Goal: Task Accomplishment & Management: Complete application form

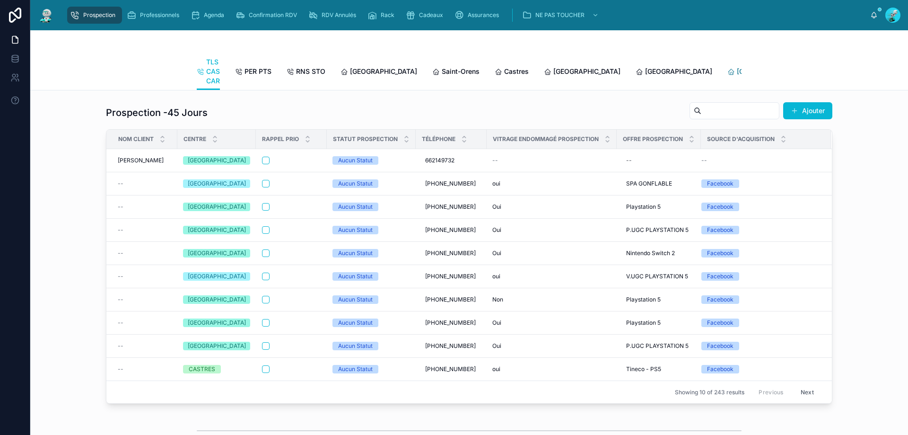
click at [439, 73] on span "[GEOGRAPHIC_DATA]" at bounding box center [770, 71] width 67 height 9
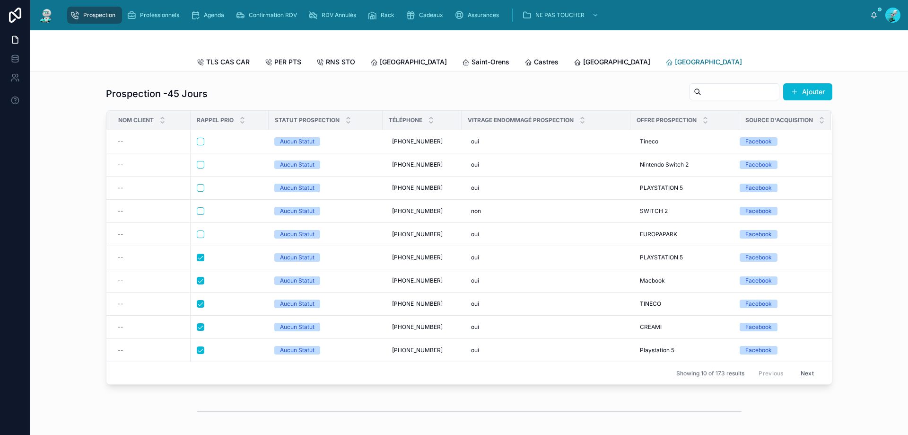
click at [439, 62] on span "[GEOGRAPHIC_DATA]" at bounding box center [708, 61] width 67 height 9
click at [439, 330] on button "Next" at bounding box center [807, 373] width 26 height 15
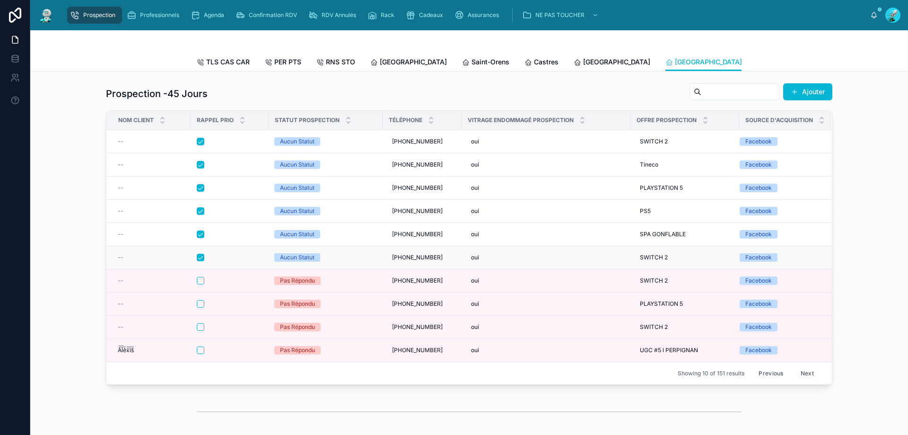
click at [226, 261] on div at bounding box center [230, 257] width 66 height 8
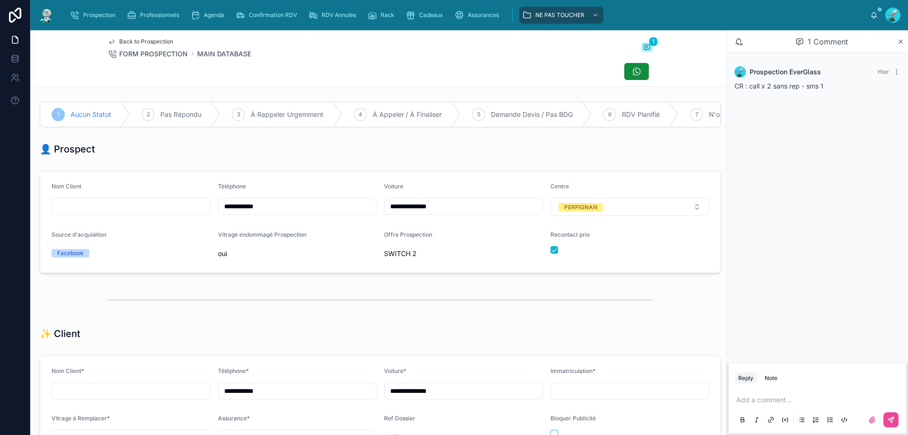
drag, startPoint x: 272, startPoint y: 208, endPoint x: 67, endPoint y: 179, distance: 206.8
click at [67, 180] on form "**********" at bounding box center [380, 221] width 680 height 101
click at [439, 61] on div "Back to Prospection FORM PROSPECTION MAIN DATABASE 1" at bounding box center [380, 58] width 545 height 56
drag, startPoint x: 270, startPoint y: 210, endPoint x: 178, endPoint y: 207, distance: 92.3
click at [170, 207] on form "**********" at bounding box center [380, 221] width 680 height 101
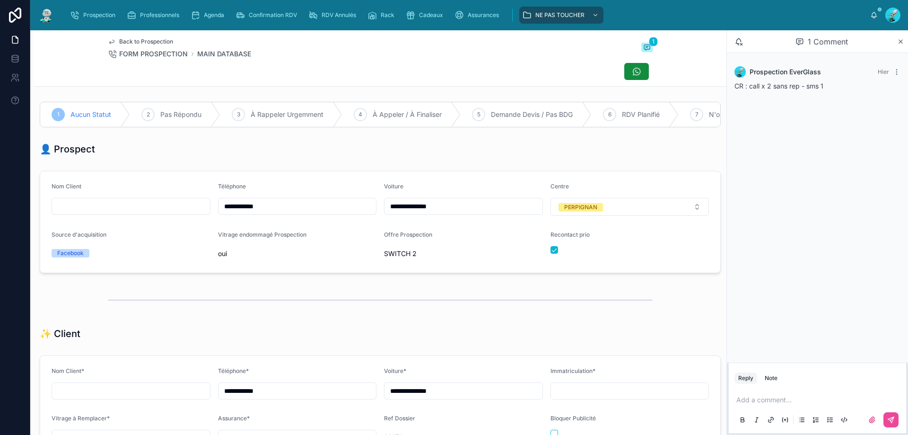
click at [360, 61] on div "Back to Prospection FORM PROSPECTION MAIN DATABASE 1" at bounding box center [380, 58] width 545 height 56
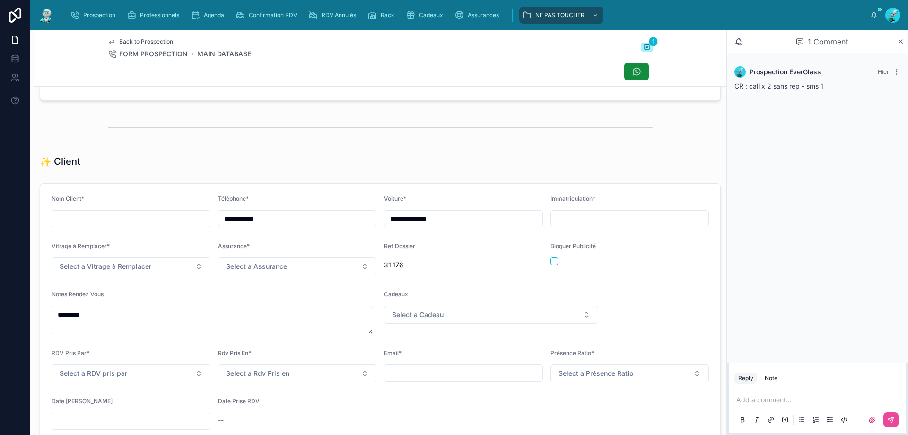
scroll to position [221, 0]
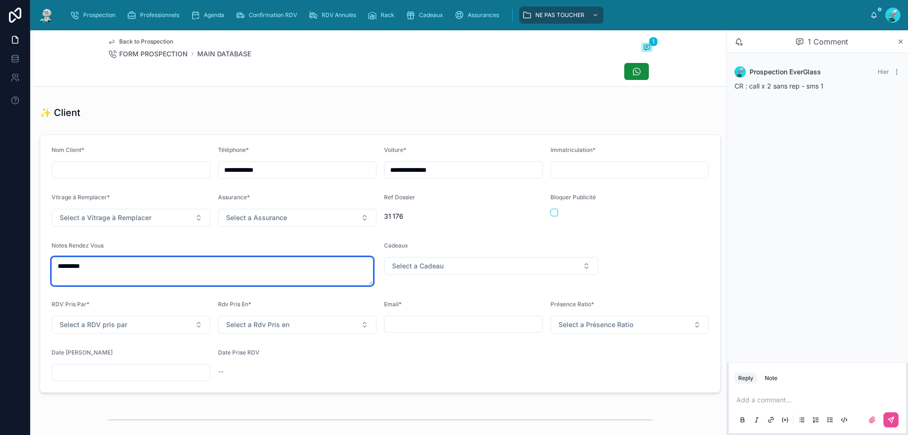
click at [128, 284] on textarea "*********" at bounding box center [213, 271] width 322 height 28
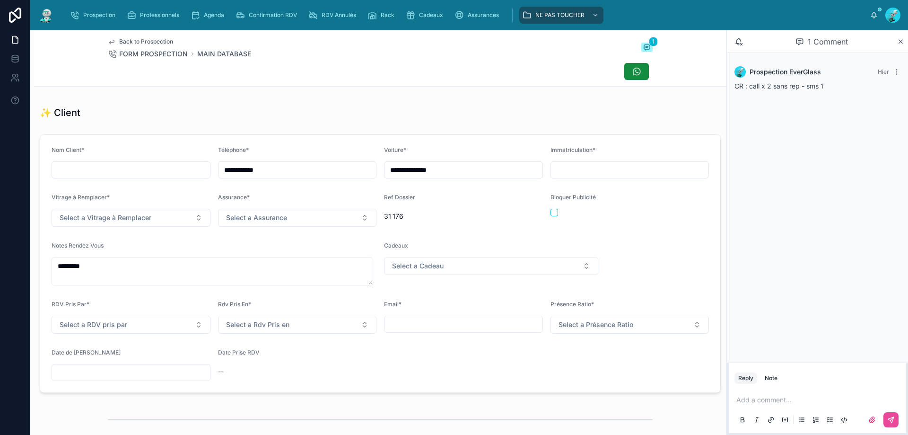
click at [293, 123] on div "✨ Client" at bounding box center [380, 112] width 692 height 21
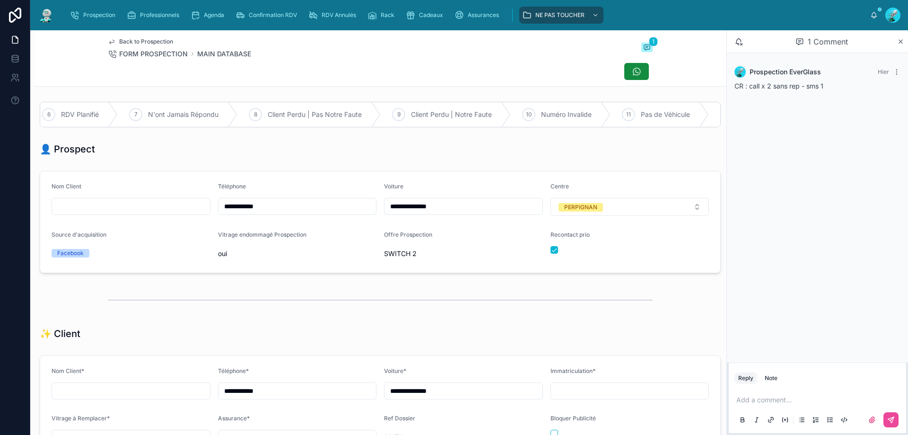
scroll to position [0, 653]
click at [394, 109] on div "9 Client Perdu | Notre Faute" at bounding box center [363, 114] width 130 height 25
drag, startPoint x: 549, startPoint y: 259, endPoint x: 738, endPoint y: 390, distance: 229.7
click at [439, 253] on button "button" at bounding box center [554, 250] width 8 height 8
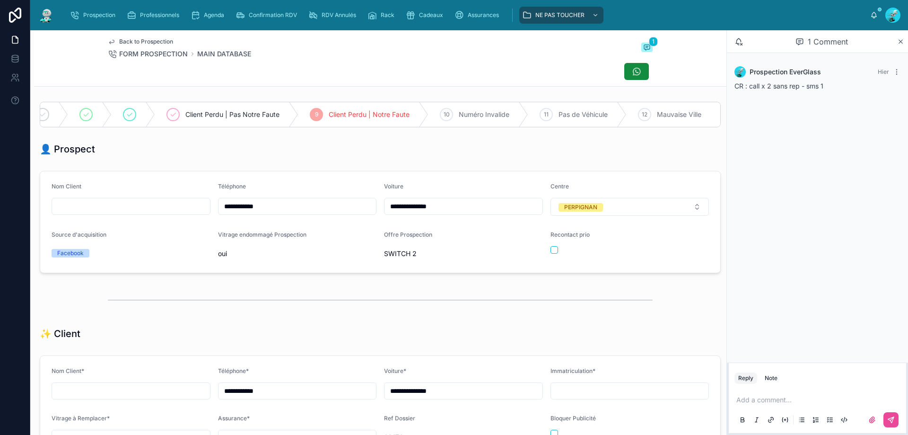
drag, startPoint x: 781, startPoint y: 401, endPoint x: 775, endPoint y: 395, distance: 8.0
click at [439, 330] on p at bounding box center [819, 399] width 166 height 9
click at [439, 330] on button at bounding box center [890, 419] width 15 height 15
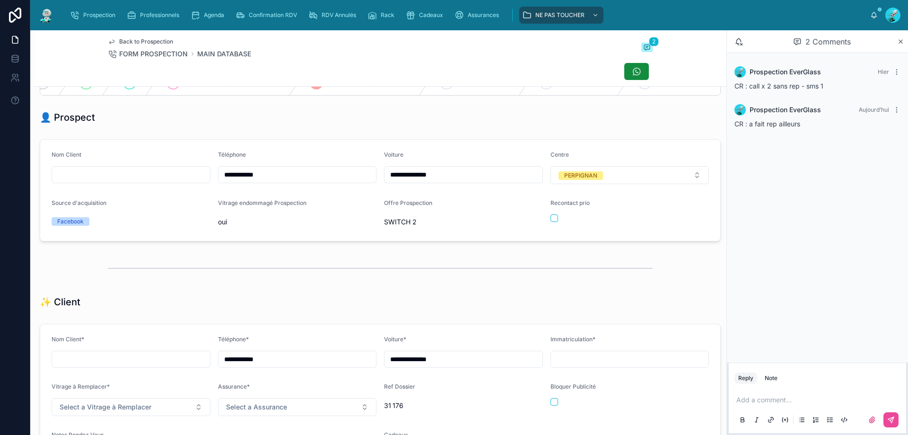
scroll to position [0, 0]
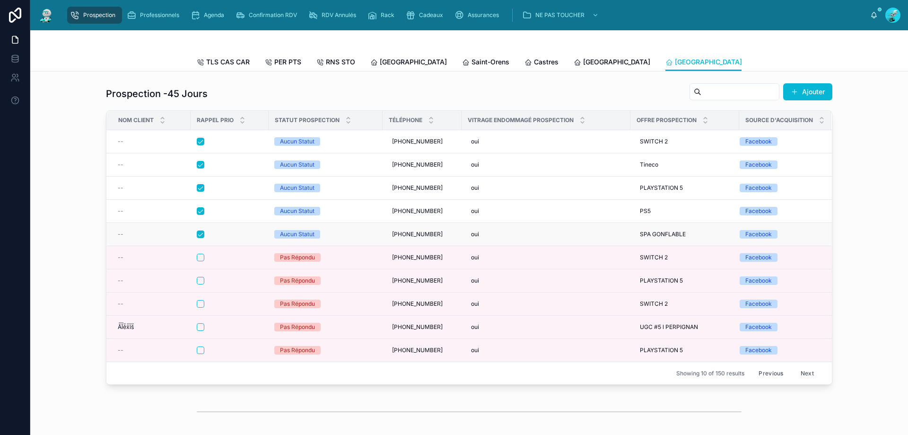
click at [233, 238] on div at bounding box center [230, 234] width 66 height 8
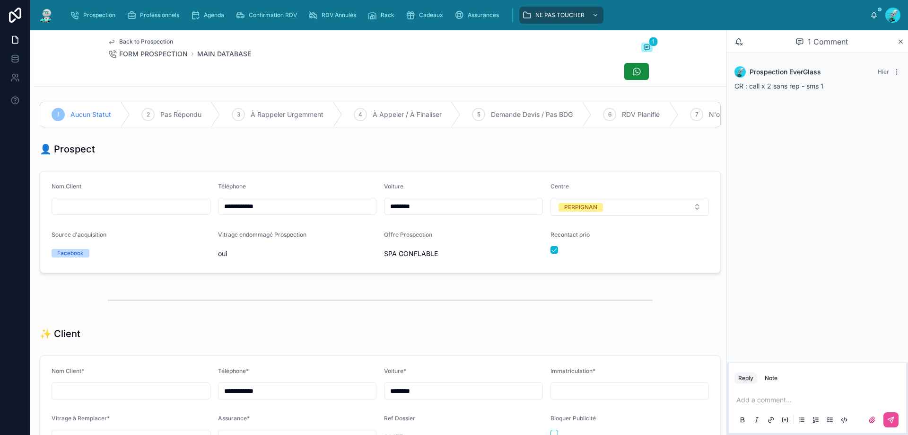
drag, startPoint x: 273, startPoint y: 211, endPoint x: 182, endPoint y: 210, distance: 91.3
click at [181, 210] on form "**********" at bounding box center [380, 221] width 680 height 101
click at [321, 60] on div "Back to Prospection FORM PROSPECTION MAIN DATABASE 1" at bounding box center [380, 58] width 545 height 56
drag, startPoint x: 275, startPoint y: 216, endPoint x: 220, endPoint y: 221, distance: 54.6
click at [197, 225] on form "**********" at bounding box center [380, 221] width 680 height 101
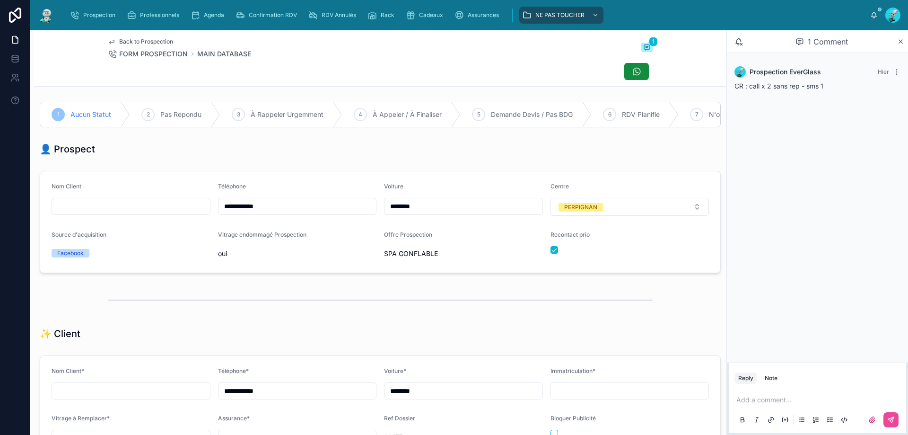
click at [400, 154] on div "👤 Prospect" at bounding box center [380, 148] width 681 height 13
drag, startPoint x: 546, startPoint y: 257, endPoint x: 783, endPoint y: 403, distance: 278.6
click at [439, 253] on button "button" at bounding box center [554, 250] width 8 height 8
click at [439, 330] on p at bounding box center [819, 399] width 166 height 9
click at [439, 330] on icon at bounding box center [891, 420] width 8 height 8
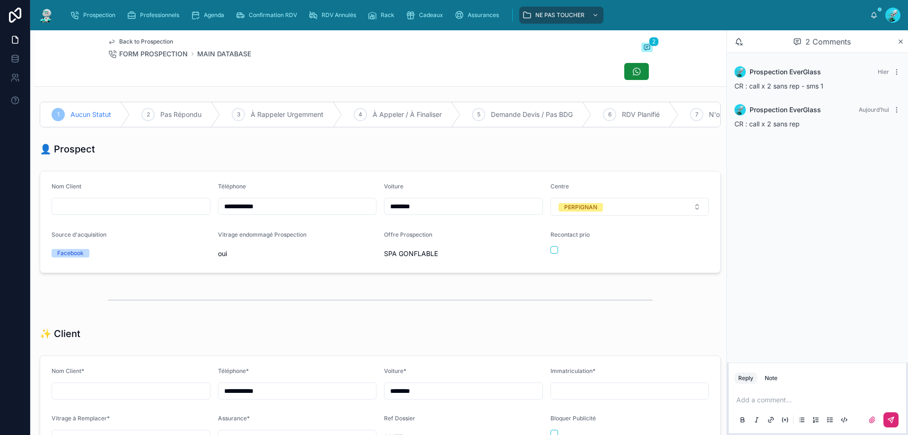
click at [150, 101] on div "1 Aucun Statut 2 Pas Répondu 3 À Rappeler Urgemment 4 À Appeler / À Finaliser 5…" at bounding box center [380, 114] width 692 height 33
click at [180, 113] on span "Pas Répondu" at bounding box center [180, 114] width 41 height 9
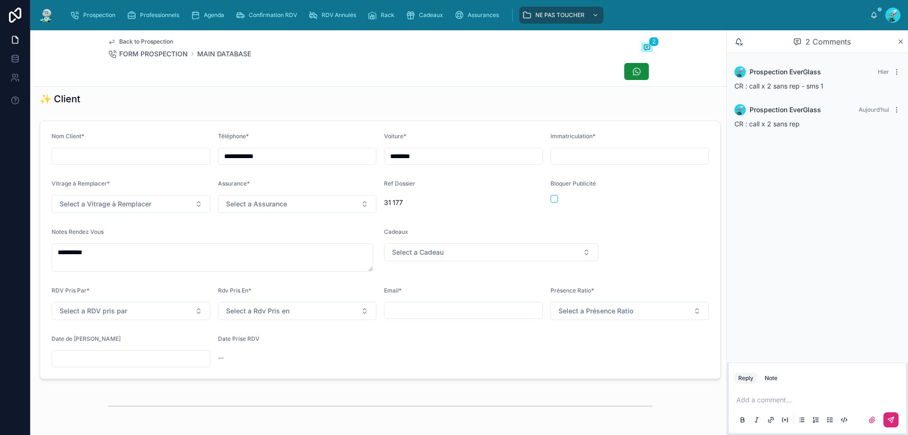
scroll to position [299, 0]
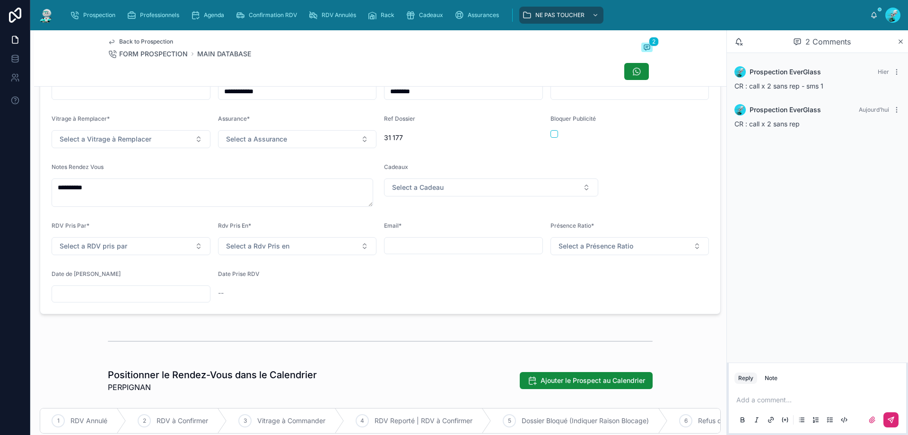
click at [103, 300] on input "text" at bounding box center [131, 293] width 158 height 13
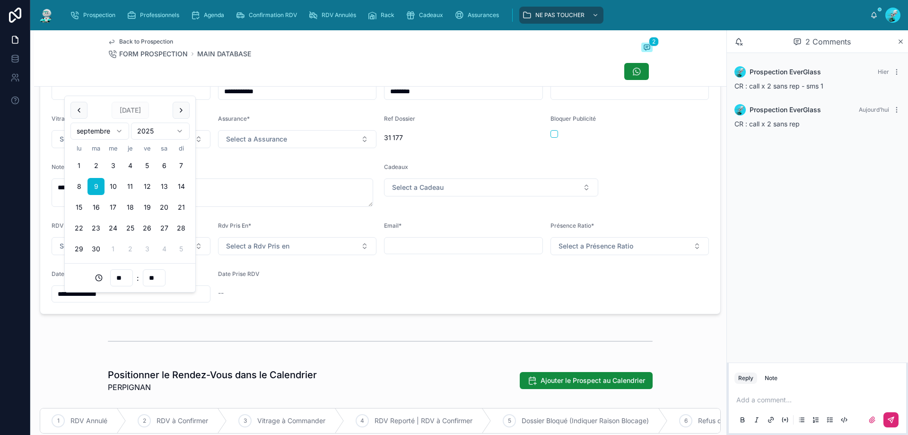
click at [116, 276] on input "**" at bounding box center [122, 277] width 22 height 13
drag, startPoint x: 117, startPoint y: 387, endPoint x: 157, endPoint y: 376, distance: 41.5
type input "**********"
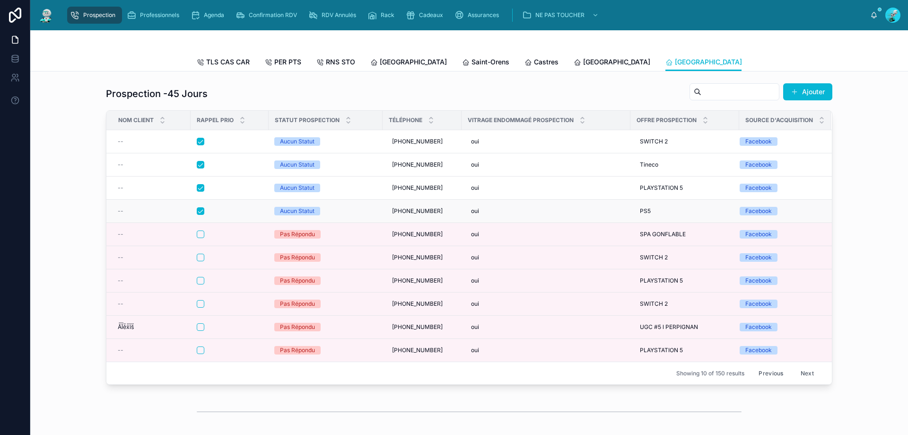
click at [240, 213] on td at bounding box center [230, 211] width 78 height 23
click at [240, 215] on div at bounding box center [230, 211] width 66 height 8
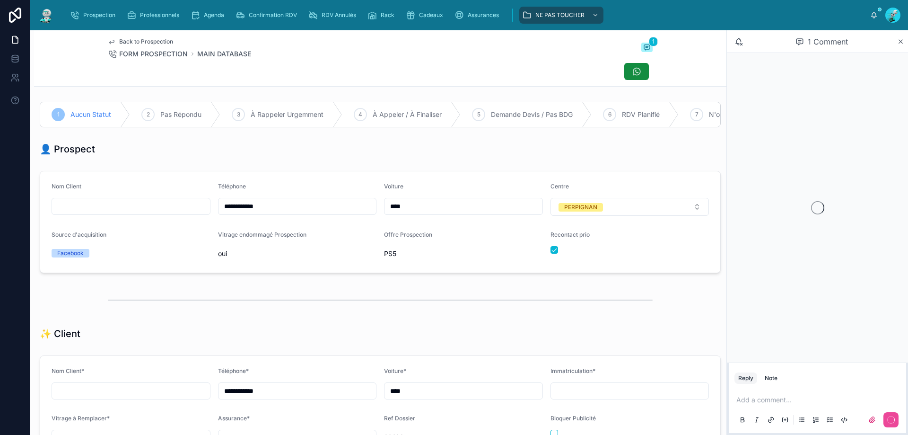
scroll to position [52, 0]
drag, startPoint x: 253, startPoint y: 219, endPoint x: 220, endPoint y: 220, distance: 33.1
click at [205, 222] on form "**********" at bounding box center [380, 221] width 680 height 101
click at [438, 84] on div "Back to Prospection FORM PROSPECTION MAIN DATABASE 1" at bounding box center [380, 58] width 545 height 56
click at [205, 117] on div "2 Pas Répondu" at bounding box center [175, 114] width 90 height 25
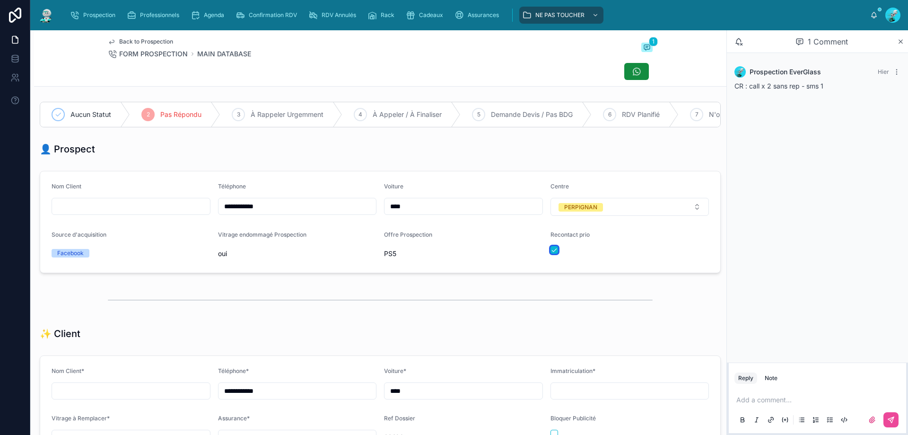
click at [439, 253] on button "button" at bounding box center [554, 250] width 8 height 8
click at [439, 330] on p at bounding box center [819, 399] width 166 height 9
click at [439, 330] on icon at bounding box center [891, 420] width 6 height 6
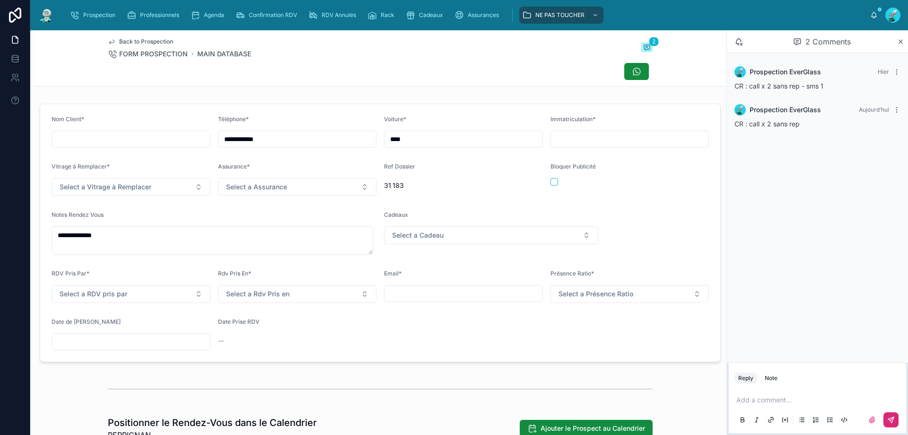
scroll to position [252, 0]
click at [93, 330] on input "text" at bounding box center [131, 340] width 158 height 13
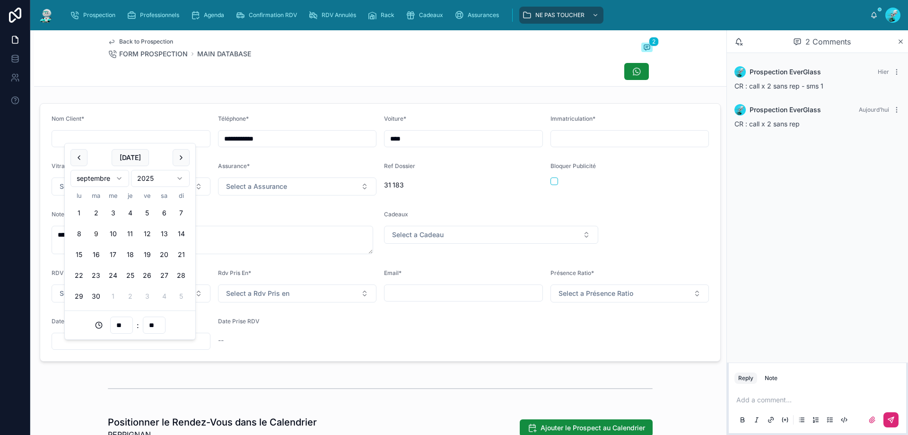
click at [98, 232] on button "9" at bounding box center [95, 233] width 17 height 17
click at [130, 325] on input "**" at bounding box center [122, 324] width 22 height 13
click at [111, 283] on div "13" at bounding box center [121, 286] width 43 height 15
type input "**********"
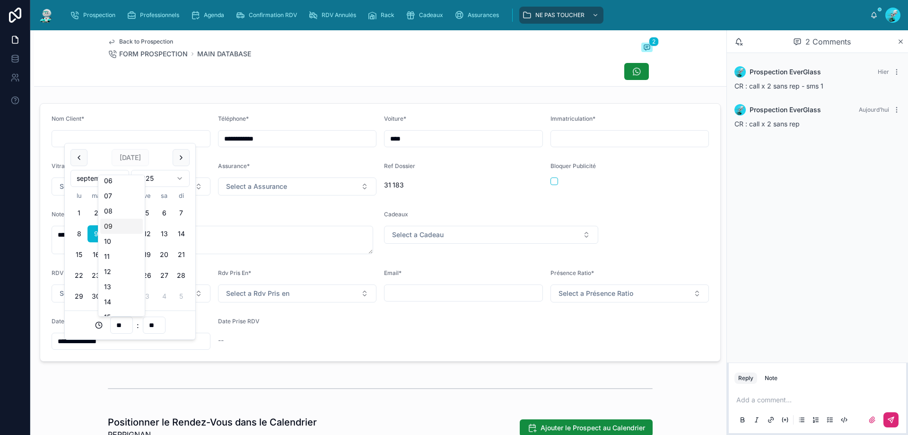
type input "**"
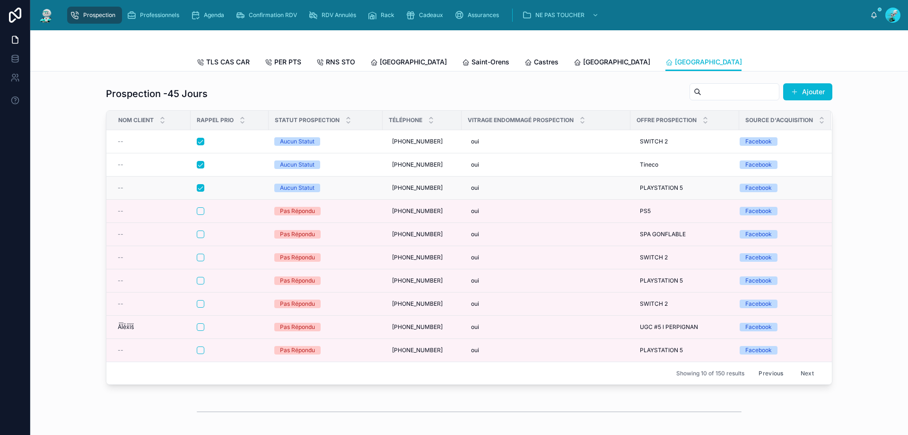
click at [247, 191] on div at bounding box center [230, 188] width 66 height 8
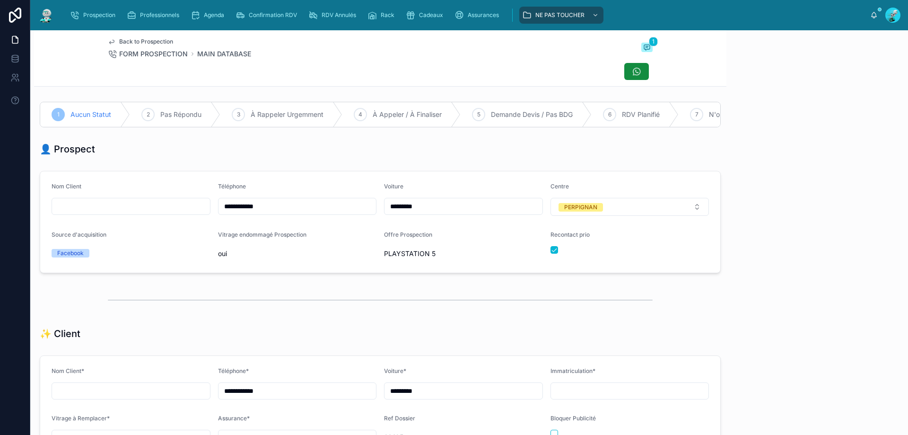
scroll to position [52, 0]
drag, startPoint x: 277, startPoint y: 210, endPoint x: 224, endPoint y: 218, distance: 54.0
click at [168, 207] on form "**********" at bounding box center [380, 221] width 680 height 101
click at [159, 104] on div "2 Pas Répondu" at bounding box center [175, 114] width 90 height 25
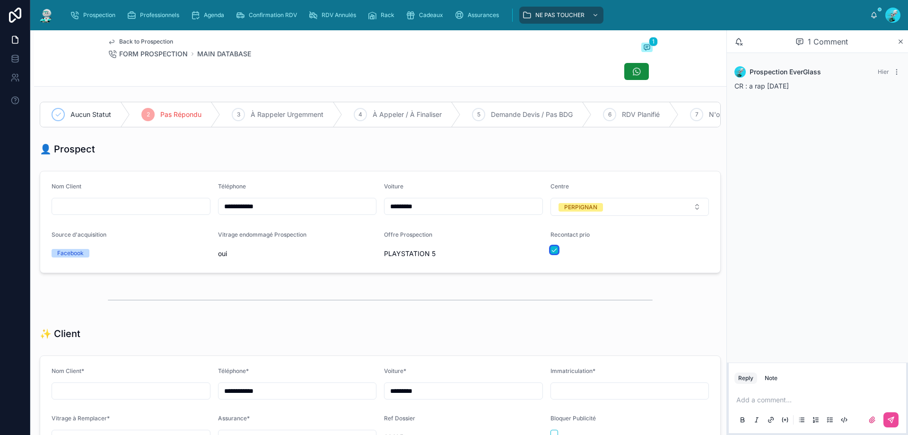
click at [439, 253] on button "button" at bounding box center [554, 250] width 8 height 8
click at [439, 330] on p at bounding box center [819, 399] width 166 height 9
click at [439, 330] on icon at bounding box center [891, 420] width 8 height 8
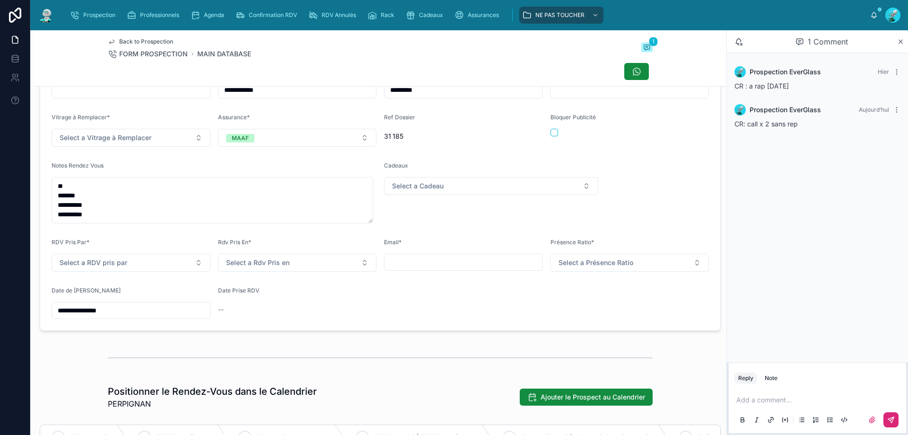
scroll to position [315, 0]
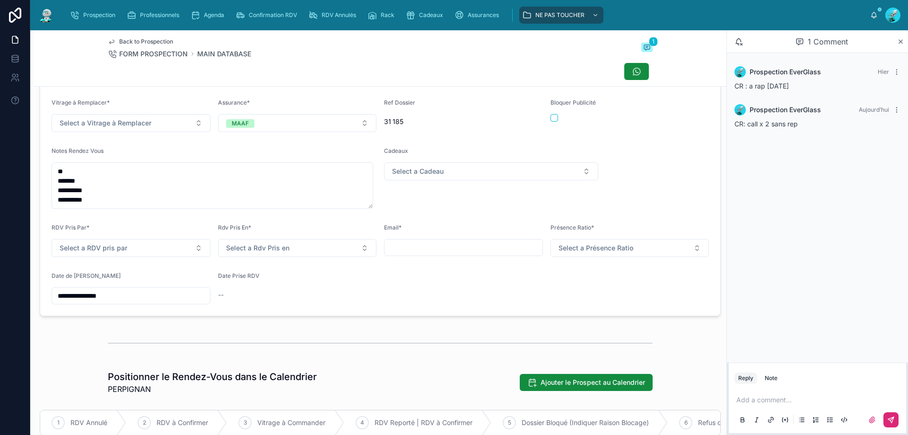
click at [127, 300] on input "**********" at bounding box center [131, 295] width 158 height 13
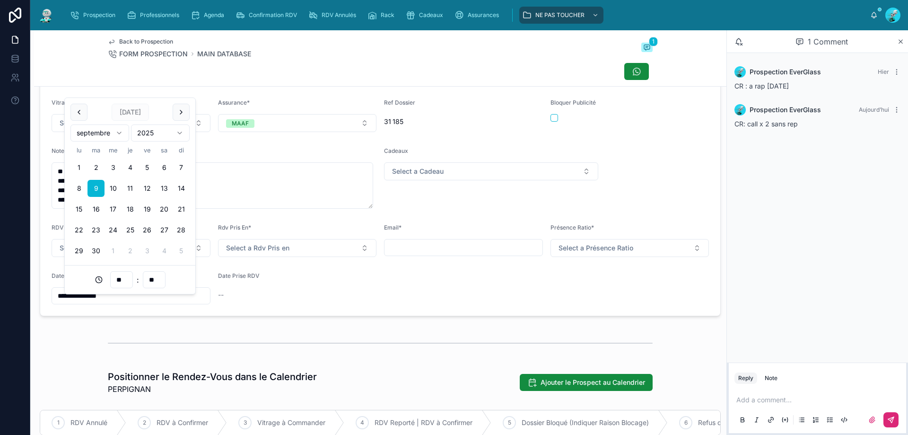
click at [137, 330] on div at bounding box center [380, 343] width 545 height 24
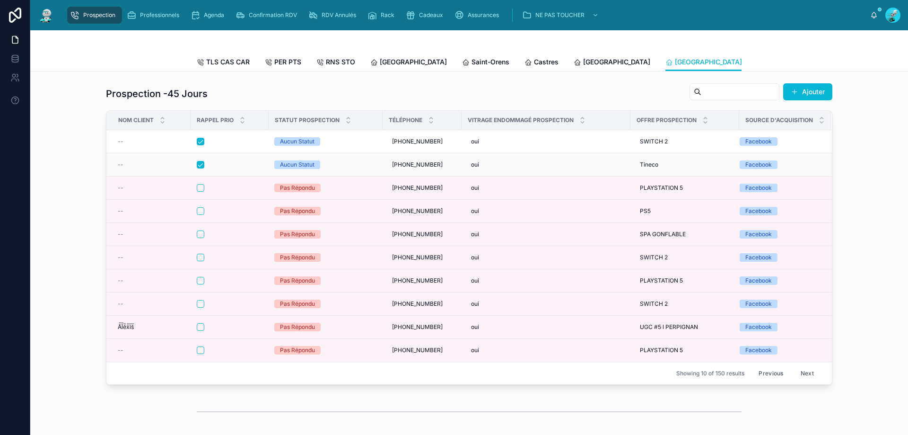
click at [229, 168] on div at bounding box center [230, 165] width 66 height 8
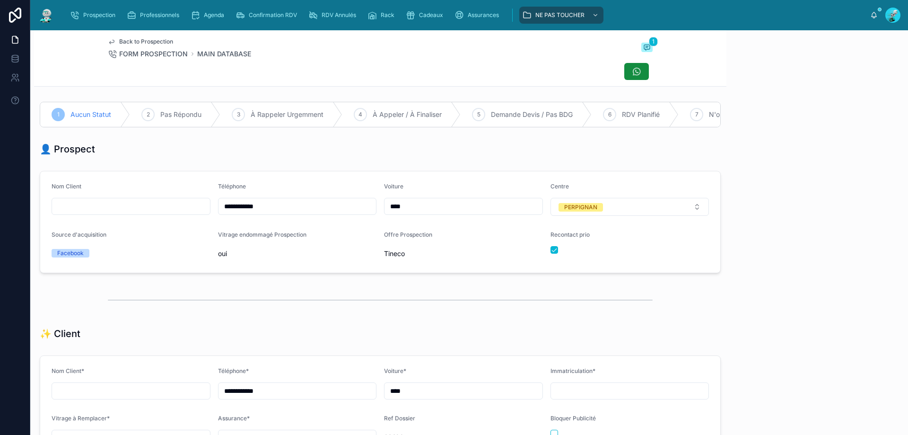
scroll to position [52, 0]
drag, startPoint x: 287, startPoint y: 215, endPoint x: 173, endPoint y: 216, distance: 114.4
click at [173, 216] on form "**********" at bounding box center [380, 221] width 680 height 101
drag, startPoint x: 184, startPoint y: 115, endPoint x: 490, endPoint y: 237, distance: 329.4
click at [186, 117] on span "Pas Répondu" at bounding box center [180, 114] width 41 height 9
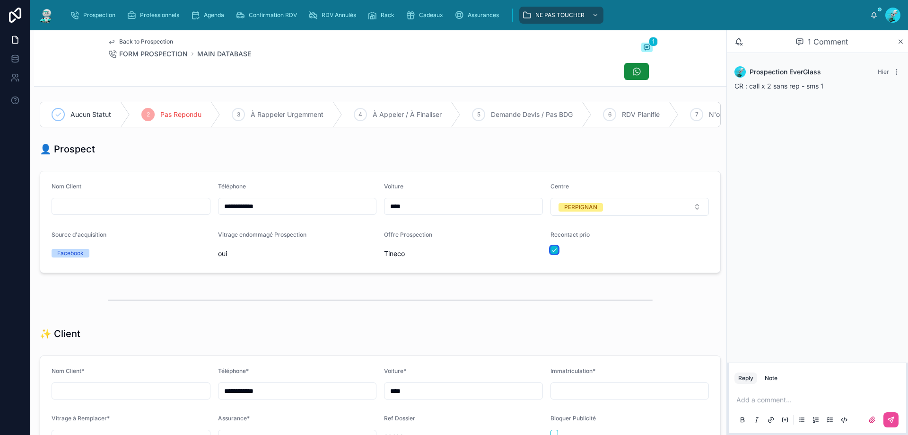
click at [439, 253] on button "button" at bounding box center [554, 250] width 8 height 8
drag, startPoint x: 775, startPoint y: 395, endPoint x: 703, endPoint y: 361, distance: 80.6
click at [439, 330] on div "Add a comment..." at bounding box center [817, 409] width 166 height 40
click at [439, 330] on button at bounding box center [890, 419] width 15 height 15
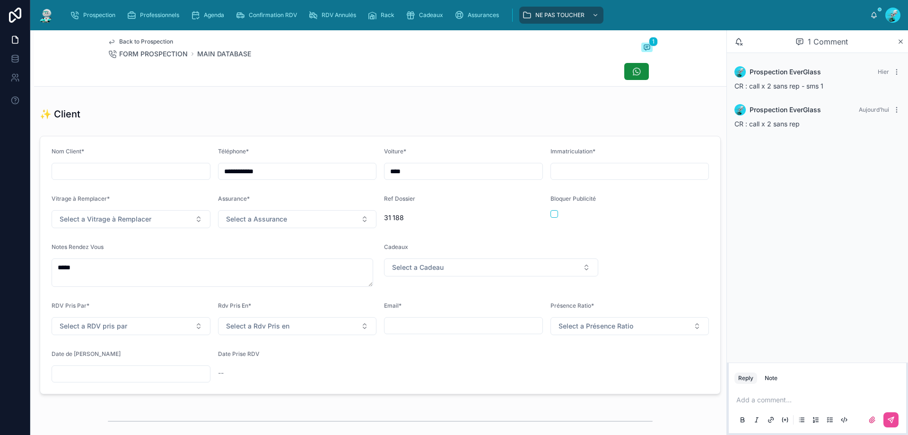
scroll to position [284, 0]
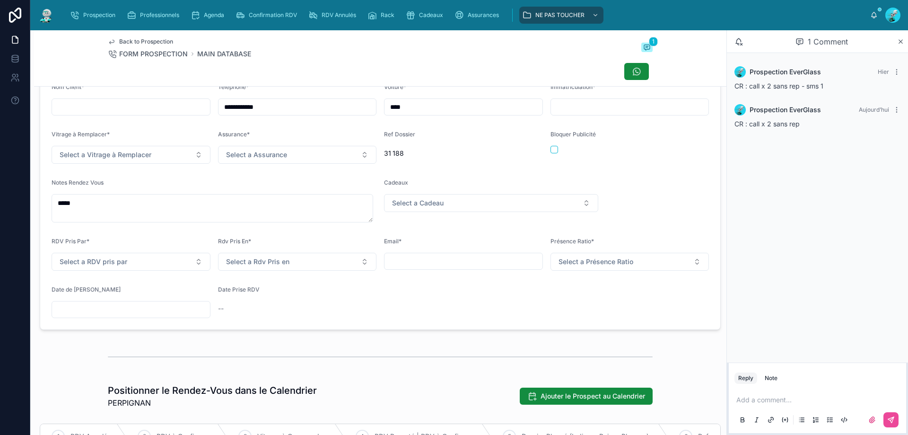
click at [92, 316] on input "text" at bounding box center [131, 309] width 158 height 13
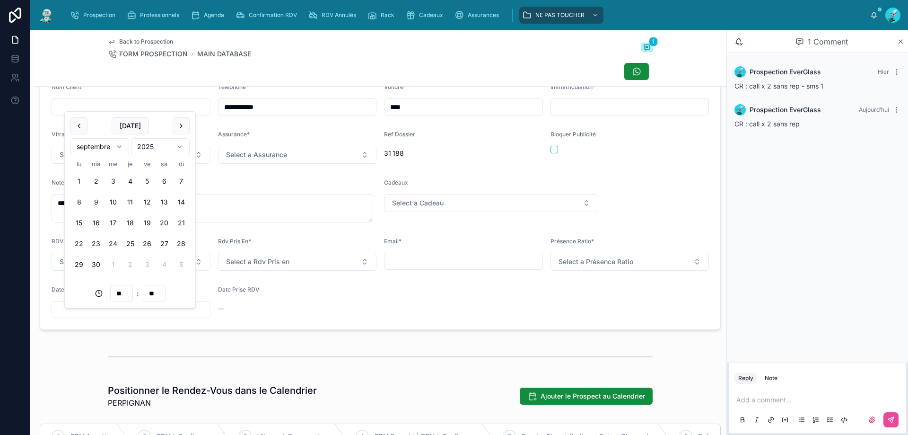
click at [97, 200] on button "9" at bounding box center [95, 201] width 17 height 17
click at [119, 289] on input "**" at bounding box center [122, 293] width 22 height 13
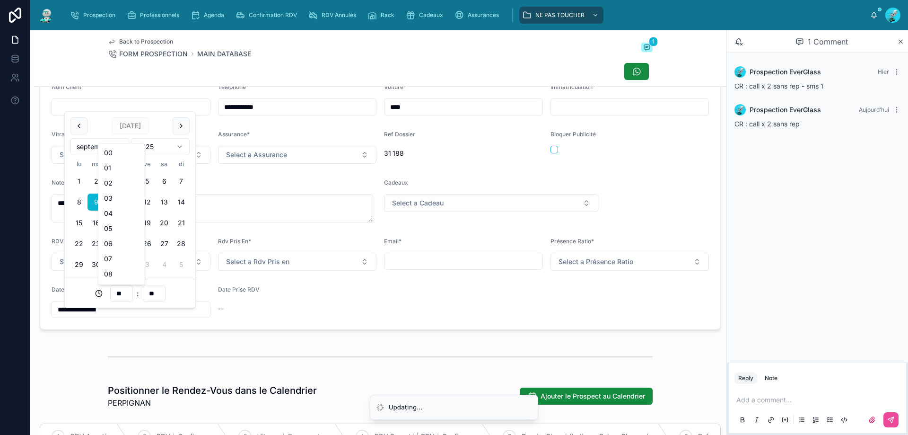
scroll to position [110, 0]
click at [113, 244] on div "13" at bounding box center [121, 239] width 43 height 15
type input "**********"
type input "**"
click at [87, 45] on div "Back to Prospection FORM PROSPECTION MAIN DATABASE 1" at bounding box center [380, 58] width 692 height 56
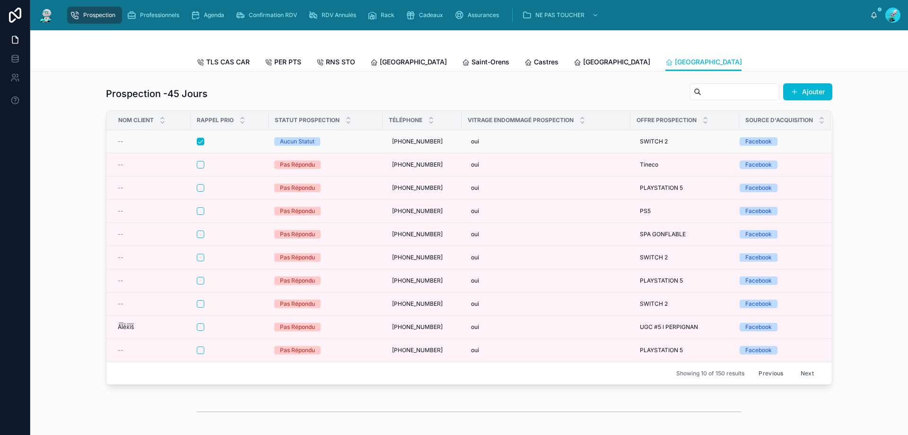
click at [226, 145] on div at bounding box center [230, 142] width 66 height 8
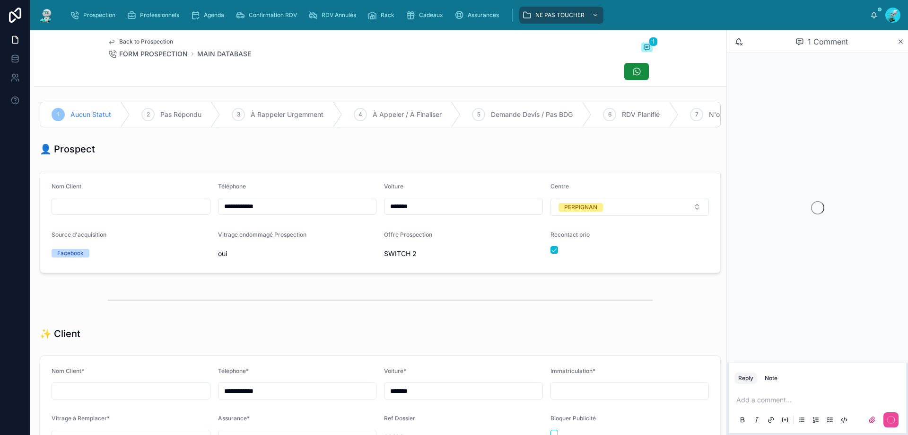
scroll to position [52, 0]
drag, startPoint x: 263, startPoint y: 215, endPoint x: 218, endPoint y: 222, distance: 45.4
click at [218, 216] on div "**********" at bounding box center [297, 199] width 159 height 33
click at [403, 76] on div at bounding box center [380, 71] width 545 height 18
click at [179, 115] on span "Pas Répondu" at bounding box center [180, 114] width 41 height 9
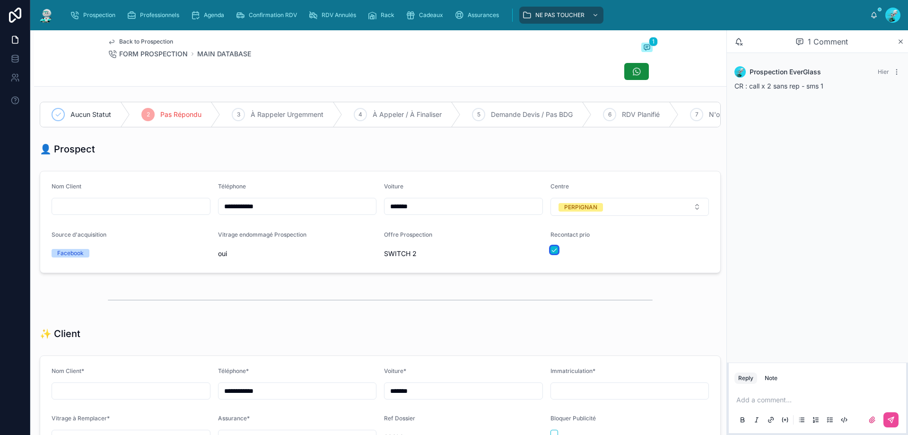
click at [439, 253] on button "button" at bounding box center [554, 250] width 8 height 8
click at [439, 330] on p at bounding box center [819, 399] width 166 height 9
click at [439, 330] on button at bounding box center [890, 419] width 15 height 15
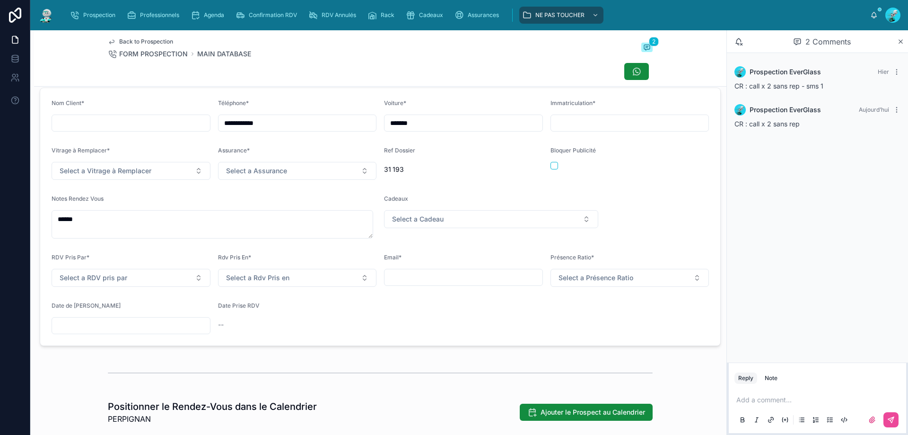
scroll to position [268, 0]
click at [116, 330] on div at bounding box center [131, 324] width 159 height 17
click at [120, 330] on input "text" at bounding box center [131, 324] width 158 height 13
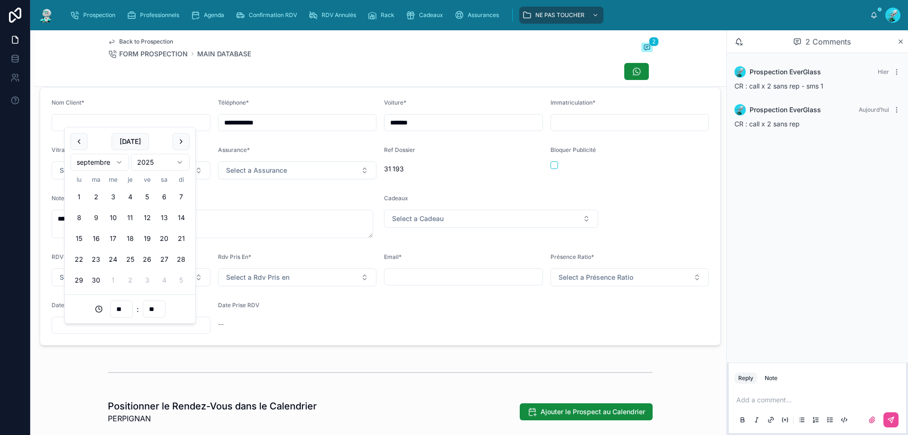
drag, startPoint x: 97, startPoint y: 218, endPoint x: 133, endPoint y: 319, distance: 106.5
click at [97, 219] on button "9" at bounding box center [95, 217] width 17 height 17
click at [126, 309] on input "**" at bounding box center [122, 308] width 22 height 13
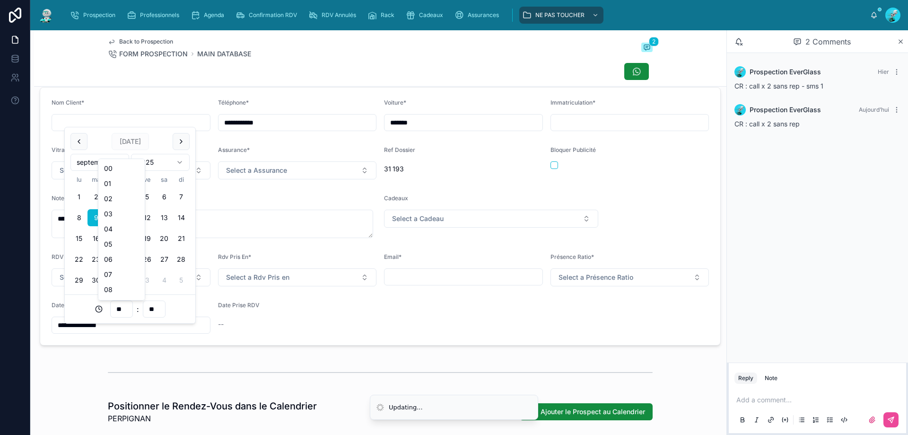
scroll to position [110, 0]
click at [116, 269] on div "14" at bounding box center [121, 269] width 43 height 15
type input "**********"
drag, startPoint x: 117, startPoint y: 363, endPoint x: 22, endPoint y: 9, distance: 367.0
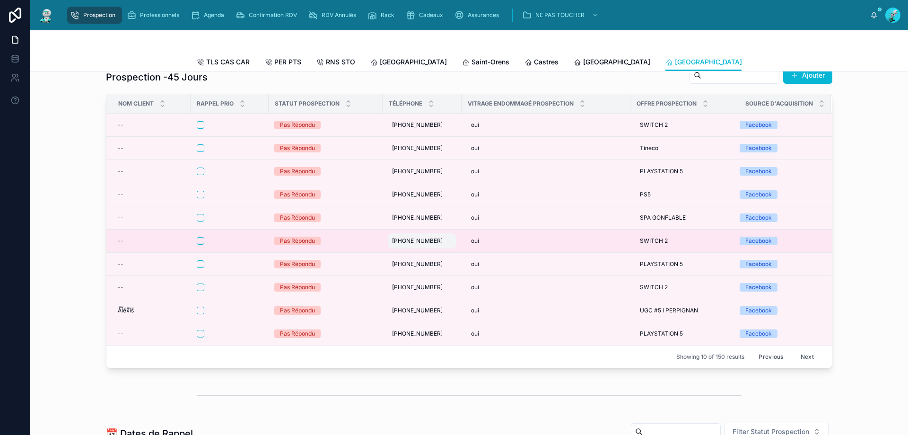
scroll to position [16, 0]
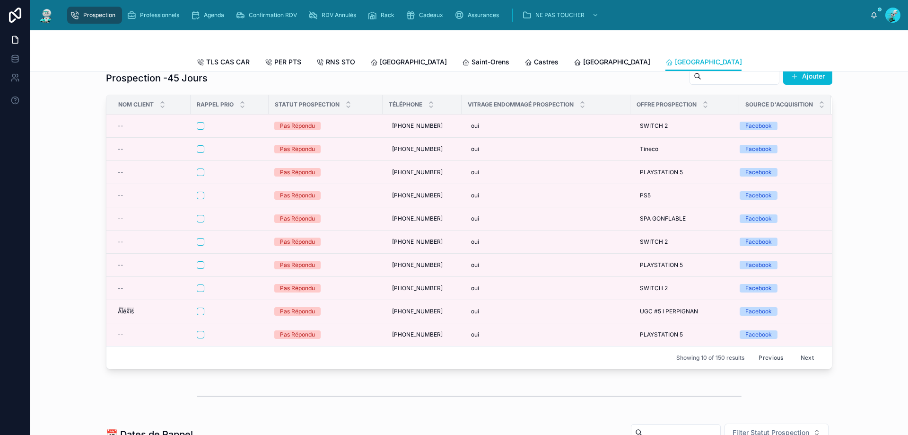
click at [439, 330] on button "Previous" at bounding box center [771, 357] width 38 height 15
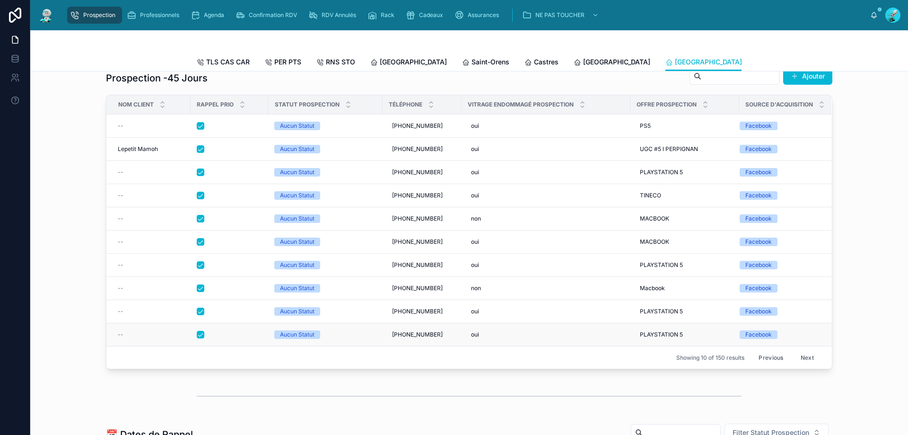
click at [226, 330] on div at bounding box center [230, 335] width 66 height 8
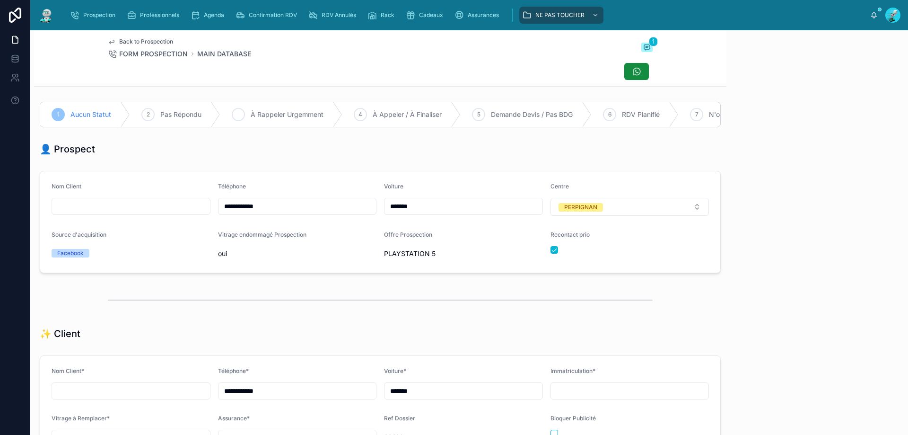
scroll to position [52, 0]
drag, startPoint x: 287, startPoint y: 214, endPoint x: 90, endPoint y: 189, distance: 198.3
click at [90, 189] on form "**********" at bounding box center [380, 221] width 680 height 101
drag, startPoint x: 179, startPoint y: 99, endPoint x: 272, endPoint y: 159, distance: 111.5
click at [179, 99] on div "1 Aucun Statut 2 Pas Répondu 3 À Rappeler Urgemment 4 À Appeler / À Finaliser 5…" at bounding box center [380, 114] width 692 height 33
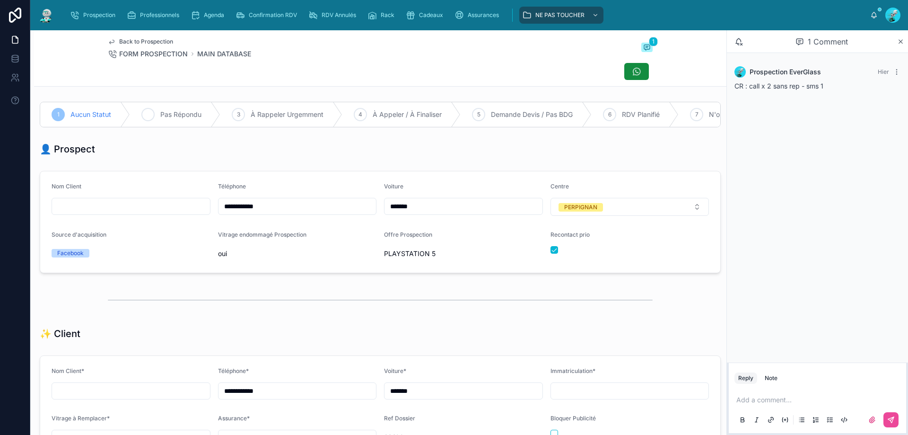
click at [191, 107] on div "2 Pas Répondu" at bounding box center [175, 114] width 90 height 25
click at [439, 253] on button "button" at bounding box center [554, 250] width 8 height 8
drag, startPoint x: 753, startPoint y: 401, endPoint x: 624, endPoint y: 338, distance: 143.6
click at [439, 330] on p at bounding box center [819, 399] width 166 height 9
click at [439, 330] on button at bounding box center [890, 419] width 15 height 15
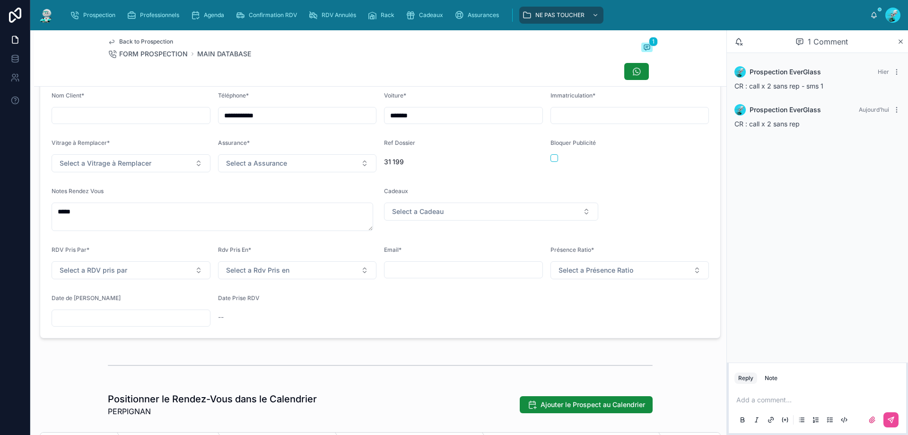
scroll to position [284, 0]
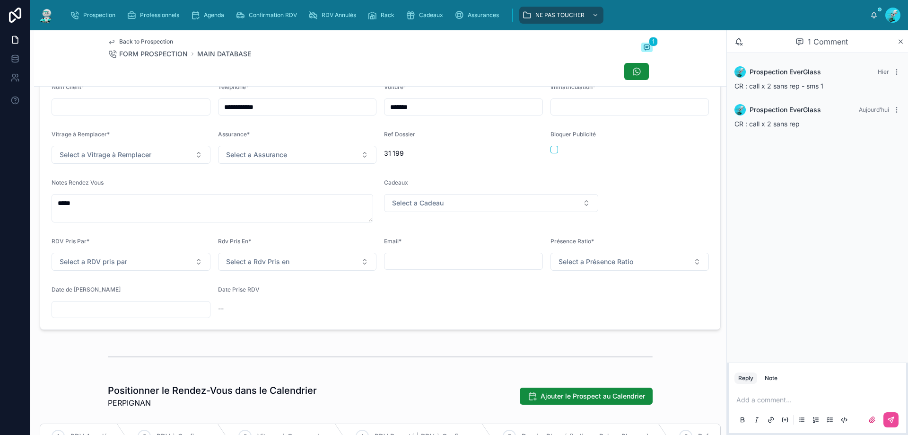
click at [110, 315] on input "text" at bounding box center [131, 309] width 158 height 13
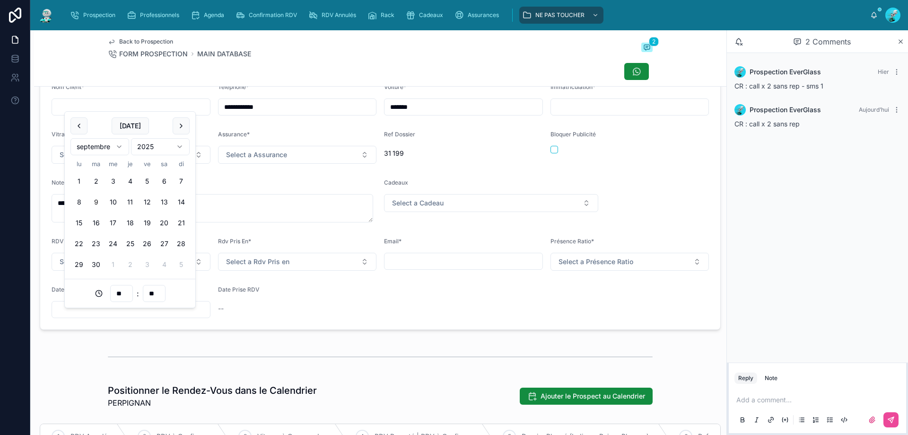
drag, startPoint x: 92, startPoint y: 266, endPoint x: 108, endPoint y: 294, distance: 31.6
click at [99, 201] on button "9" at bounding box center [95, 201] width 17 height 17
click at [119, 292] on input "**" at bounding box center [122, 293] width 22 height 13
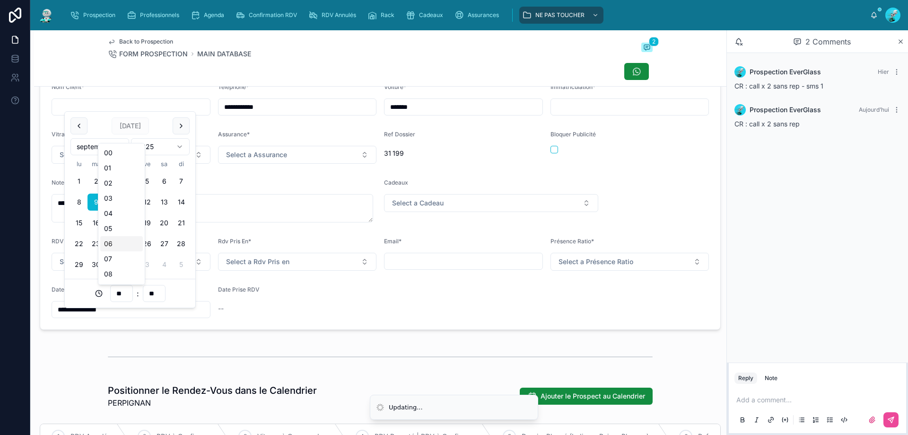
scroll to position [79, 0]
click at [110, 241] on div "11" at bounding box center [121, 240] width 43 height 15
type input "**********"
type input "**"
click at [54, 23] on div "**********" at bounding box center [469, 217] width 878 height 435
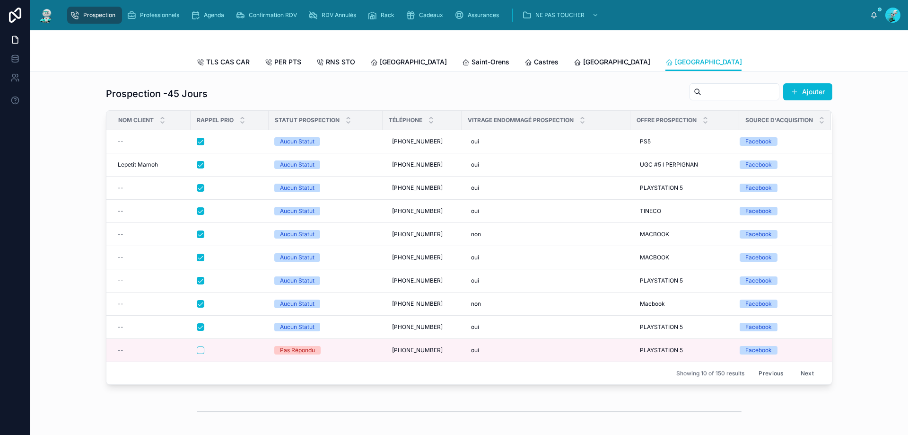
click at [439, 330] on button "Previous" at bounding box center [771, 373] width 38 height 15
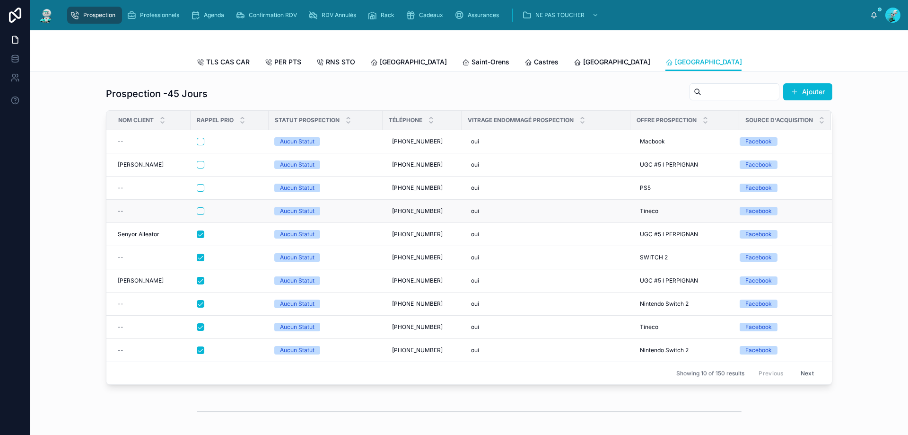
click at [223, 214] on div at bounding box center [230, 211] width 66 height 8
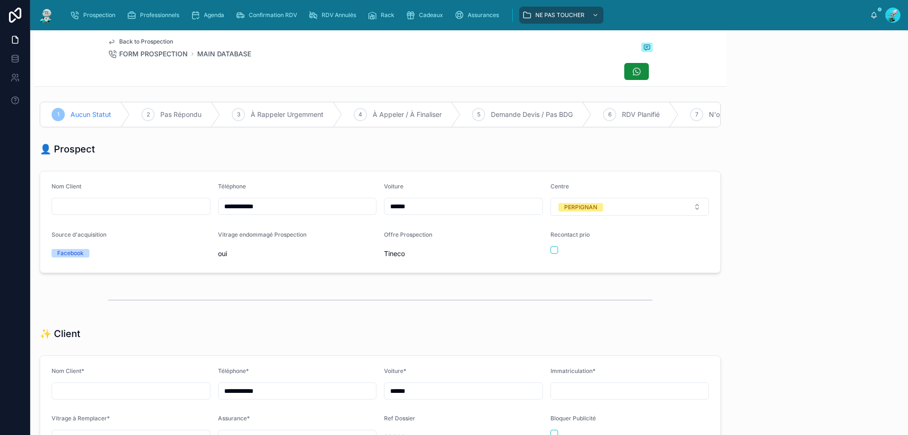
scroll to position [52, 0]
drag, startPoint x: 280, startPoint y: 210, endPoint x: 182, endPoint y: 211, distance: 98.4
click at [183, 211] on form "**********" at bounding box center [380, 221] width 680 height 101
click at [439, 253] on button "button" at bounding box center [554, 250] width 8 height 8
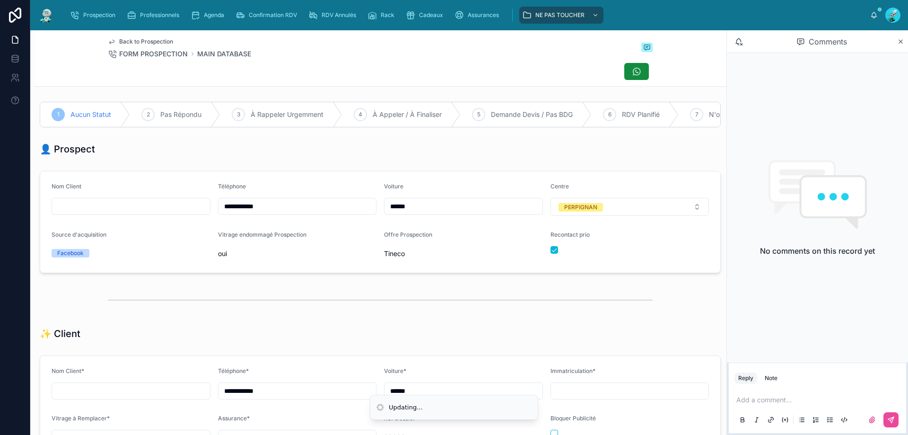
click at [439, 330] on p at bounding box center [819, 399] width 166 height 9
click at [439, 330] on button at bounding box center [890, 419] width 15 height 15
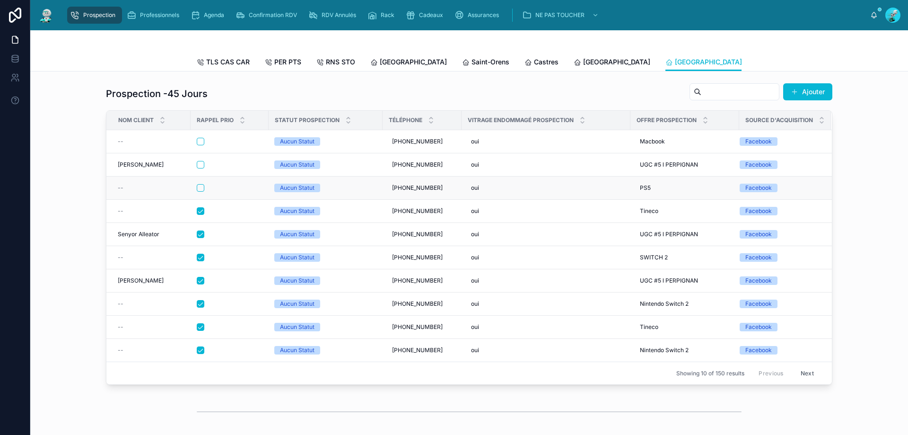
click at [243, 191] on div at bounding box center [230, 188] width 66 height 8
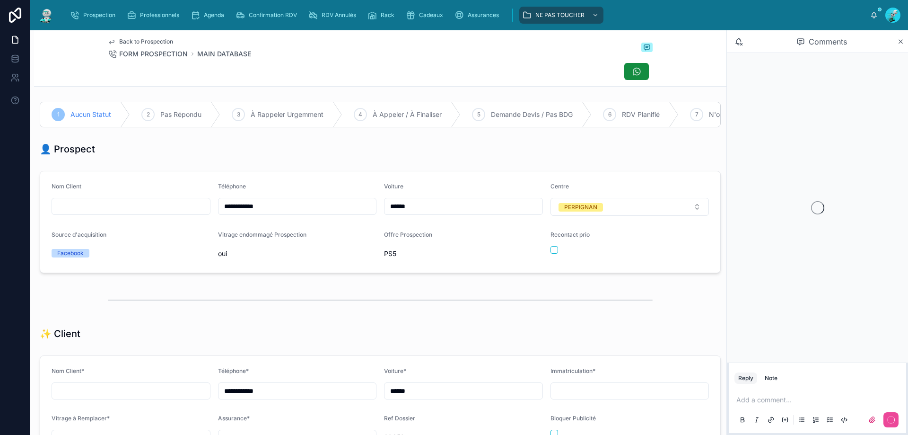
scroll to position [52, 0]
drag, startPoint x: 280, startPoint y: 214, endPoint x: 235, endPoint y: 215, distance: 44.9
click at [200, 215] on form "**********" at bounding box center [380, 221] width 680 height 101
click at [388, 55] on div "Back to Prospection FORM PROSPECTION MAIN DATABASE" at bounding box center [380, 48] width 545 height 21
click at [183, 119] on span "Pas Répondu" at bounding box center [180, 114] width 41 height 9
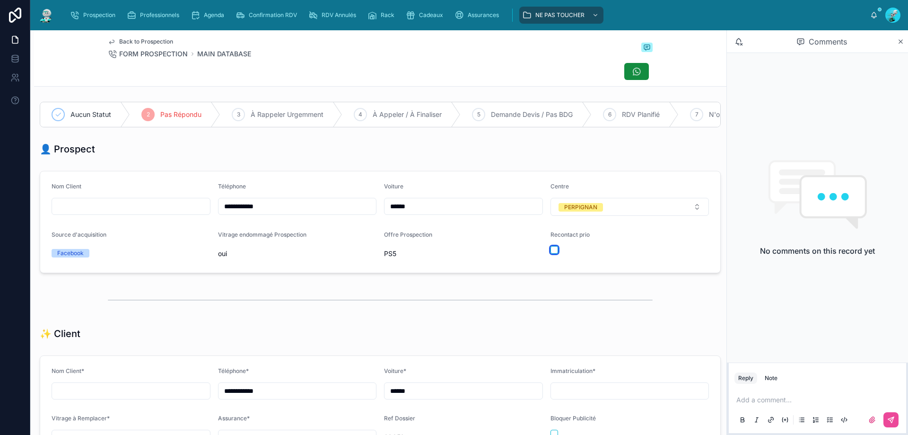
click at [439, 253] on button "button" at bounding box center [554, 250] width 8 height 8
click at [439, 330] on p at bounding box center [819, 399] width 166 height 9
click at [439, 330] on icon at bounding box center [891, 420] width 8 height 8
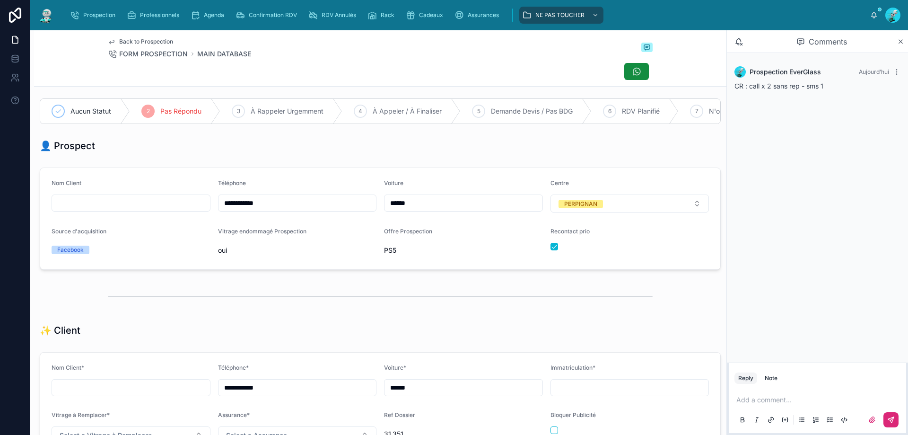
scroll to position [0, 0]
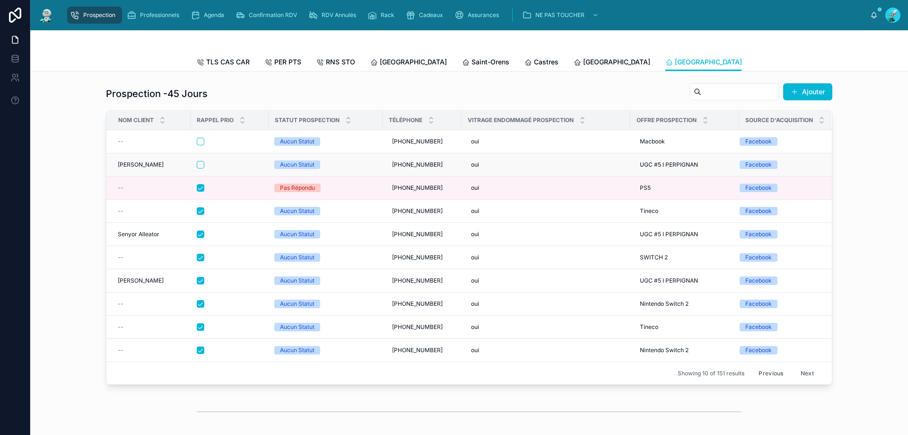
click at [240, 168] on div at bounding box center [230, 165] width 66 height 8
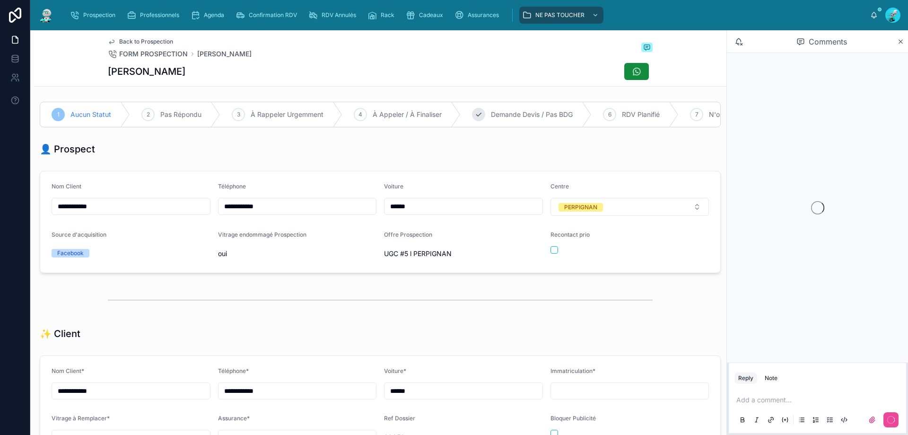
scroll to position [52, 0]
drag, startPoint x: 282, startPoint y: 213, endPoint x: 165, endPoint y: 214, distance: 116.8
click at [160, 214] on form "**********" at bounding box center [380, 221] width 680 height 101
click at [295, 57] on div "Back to Prospection FORM PROSPECTION Tato Gabarri" at bounding box center [380, 48] width 545 height 21
click at [439, 330] on p at bounding box center [819, 399] width 166 height 9
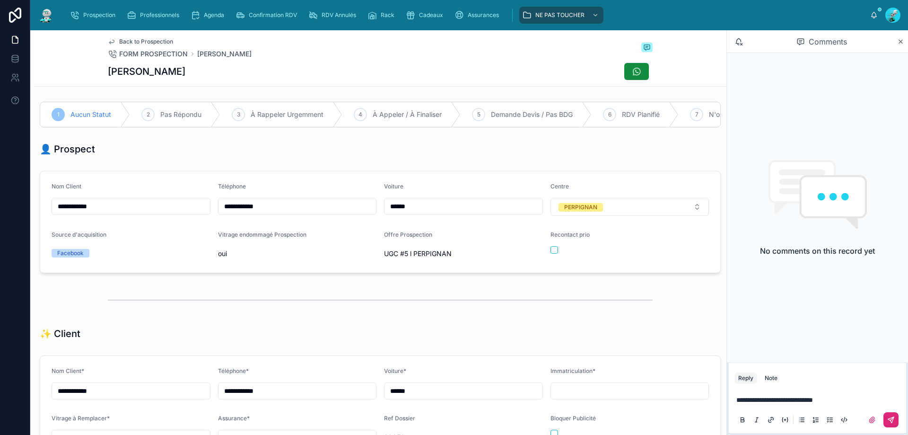
click at [439, 330] on button at bounding box center [890, 419] width 15 height 15
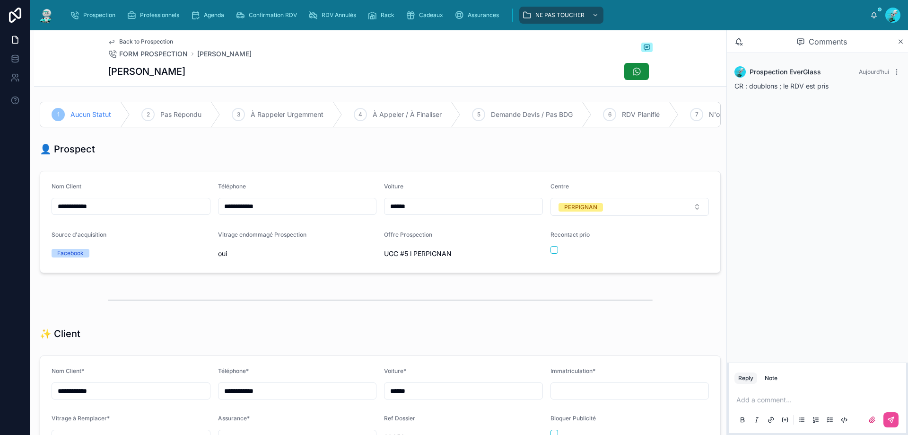
scroll to position [206, 0]
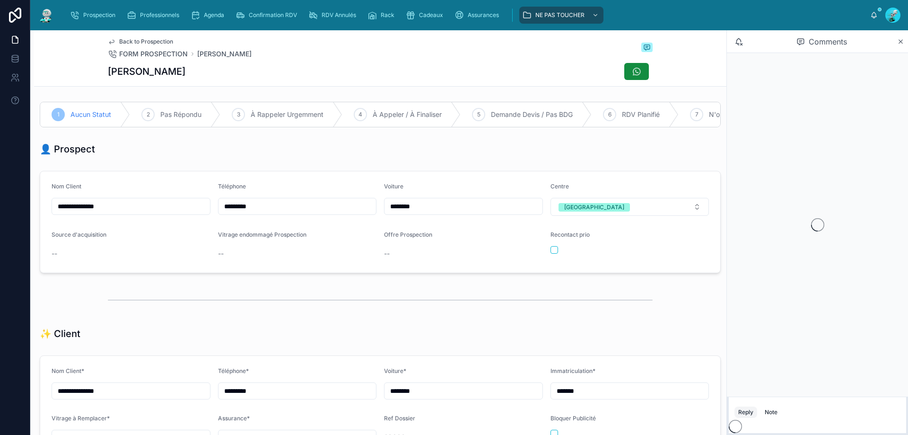
scroll to position [42, 0]
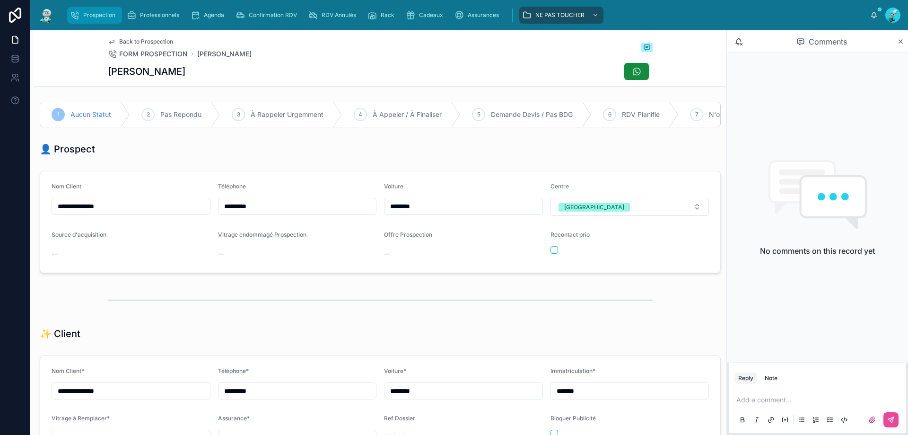
click at [95, 14] on span "Prospection" at bounding box center [99, 15] width 32 height 8
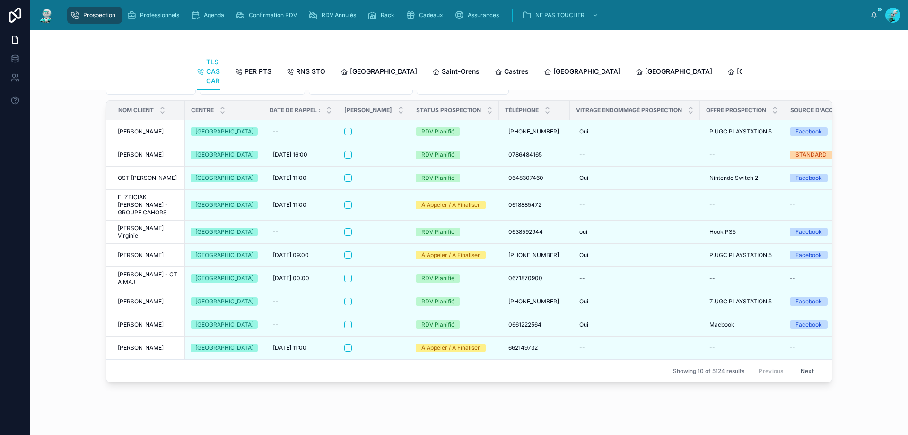
scroll to position [1214, 0]
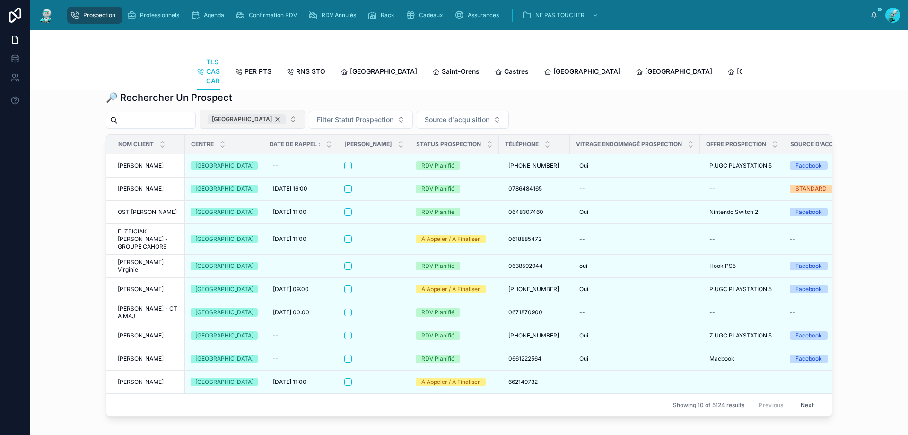
click at [269, 124] on div "[GEOGRAPHIC_DATA]" at bounding box center [247, 119] width 78 height 10
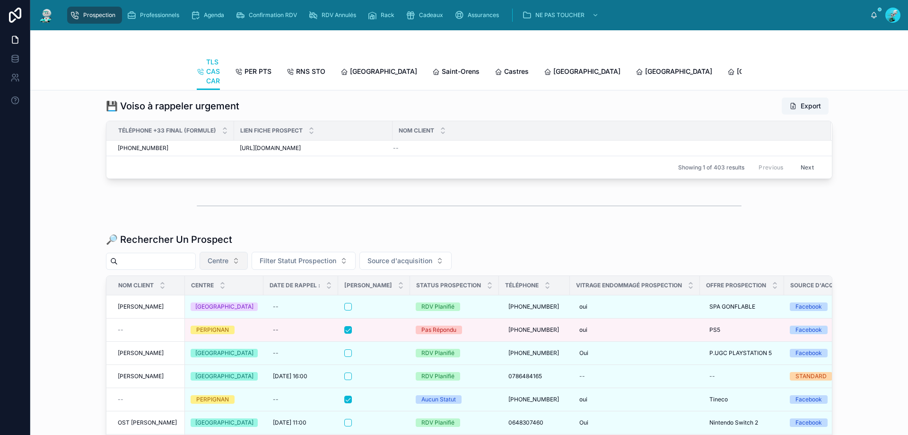
scroll to position [1214, 0]
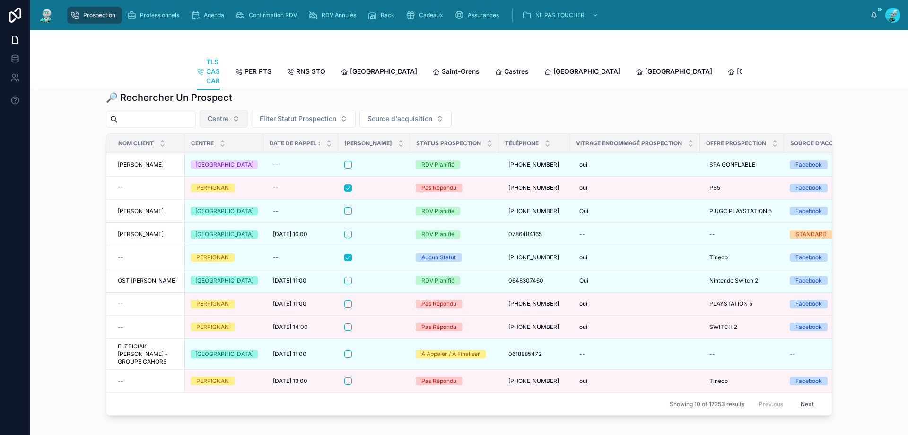
paste input "**********"
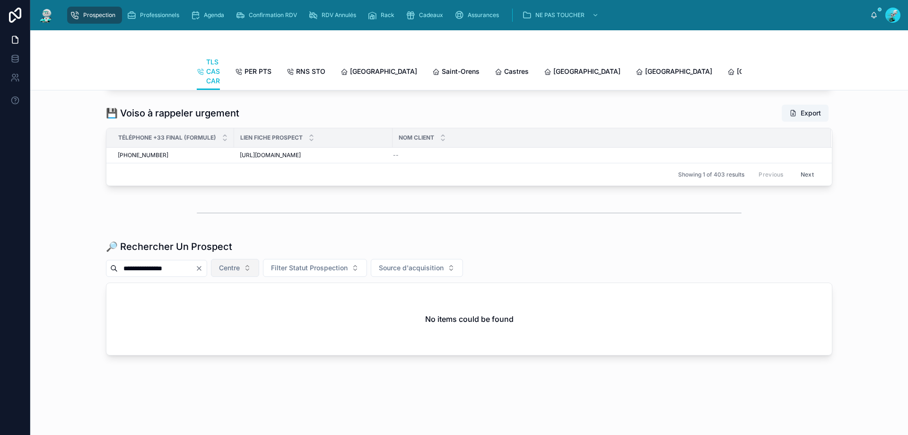
scroll to position [1102, 0]
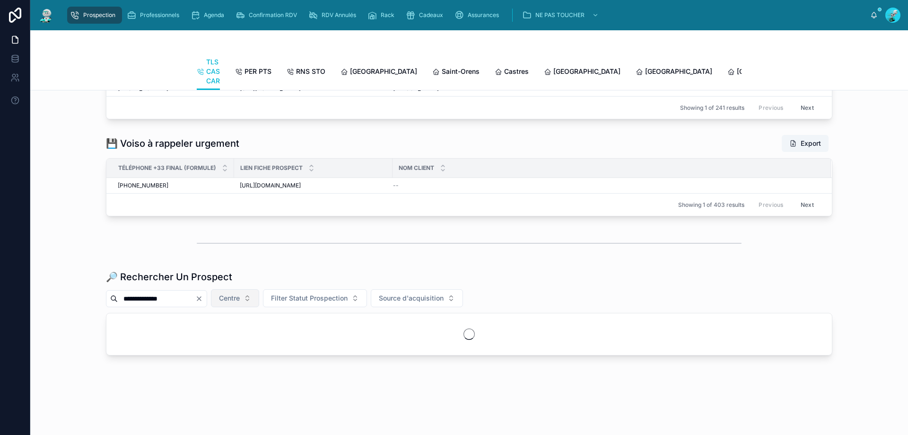
scroll to position [1102, 0]
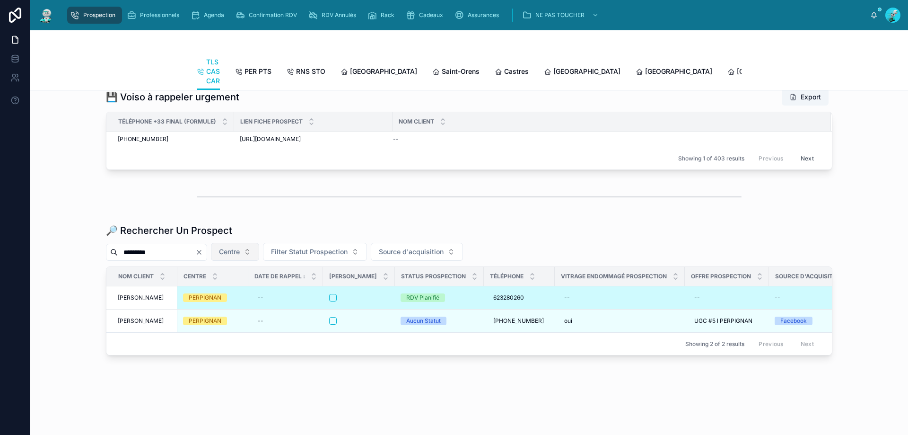
type input "*********"
click at [365, 294] on div at bounding box center [359, 298] width 60 height 8
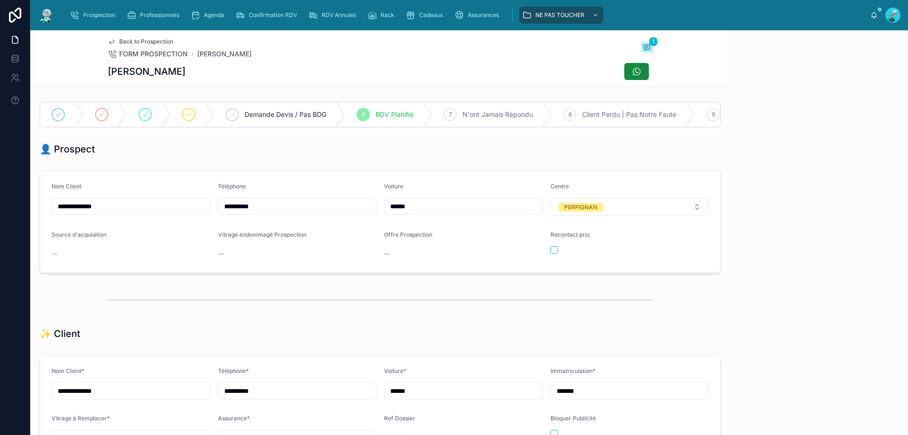
scroll to position [42, 0]
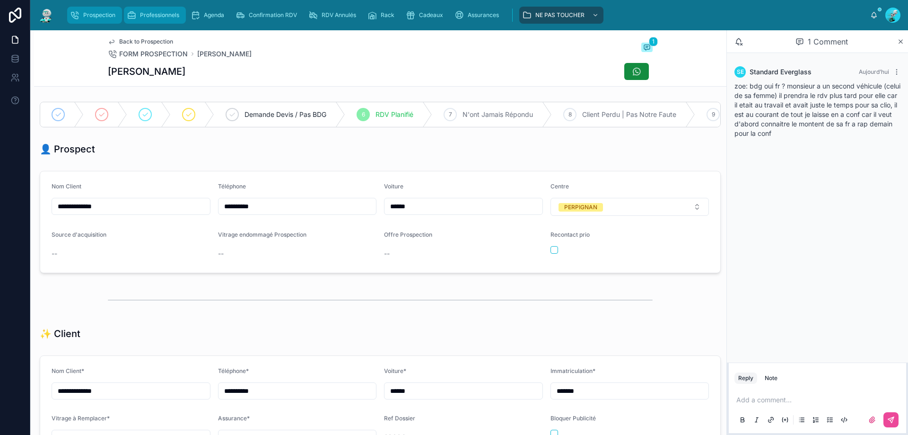
drag, startPoint x: 85, startPoint y: 12, endPoint x: 134, endPoint y: 20, distance: 49.4
click at [86, 12] on span "Prospection" at bounding box center [99, 15] width 32 height 8
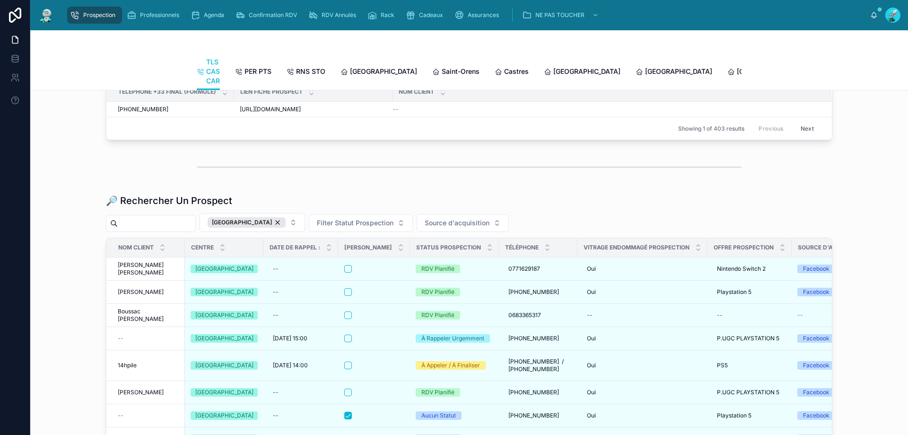
scroll to position [1182, 0]
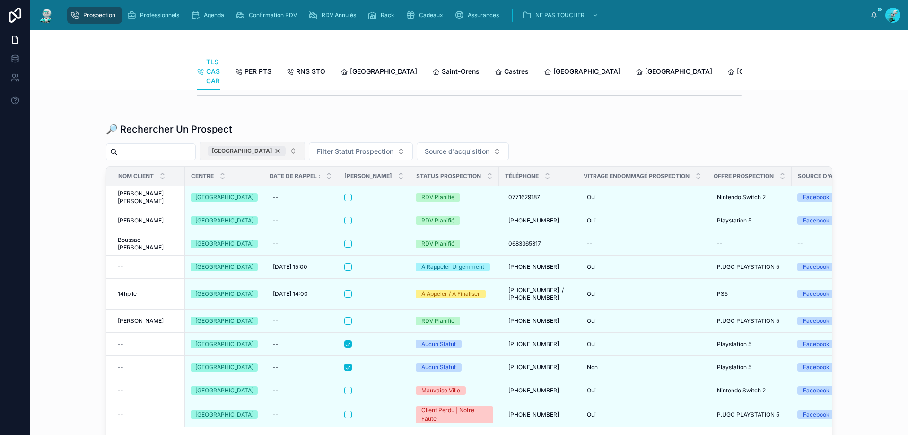
click at [269, 156] on div "[GEOGRAPHIC_DATA]" at bounding box center [247, 151] width 78 height 10
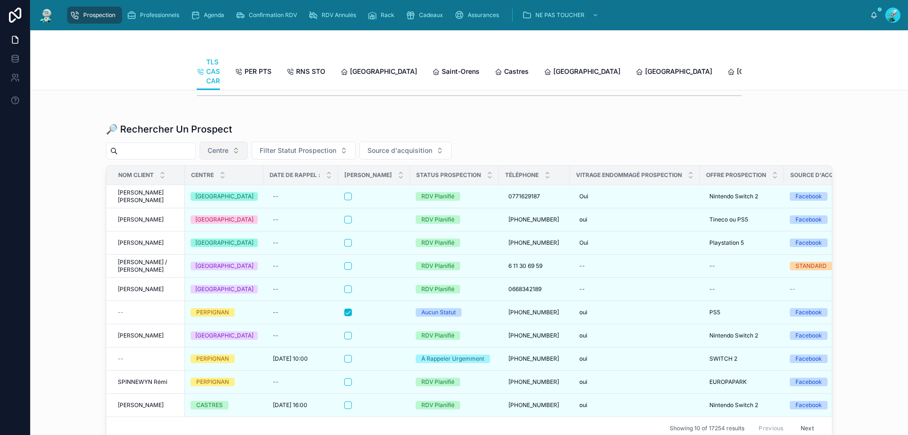
paste input "**********"
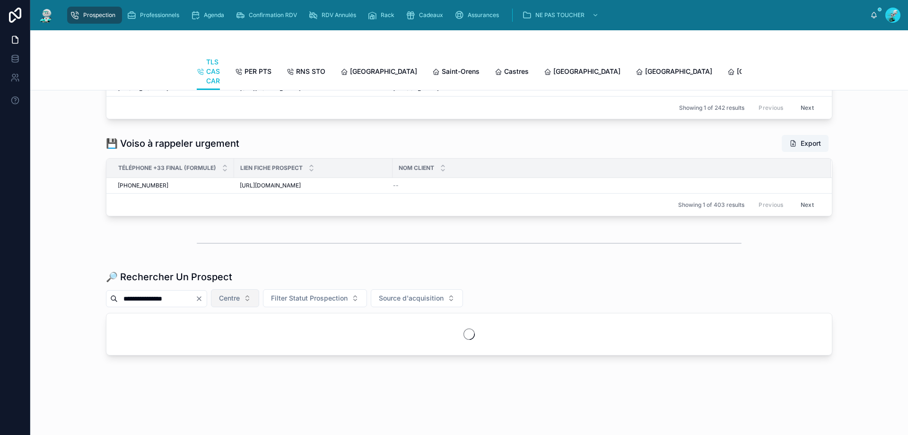
scroll to position [1102, 0]
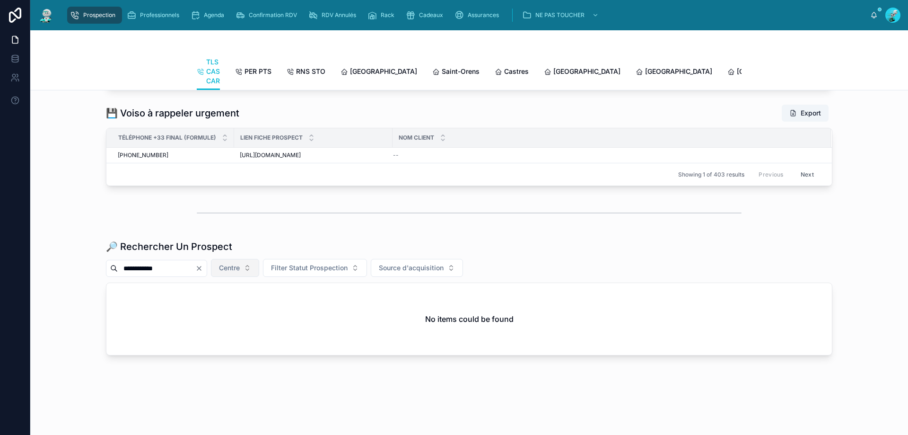
scroll to position [1102, 0]
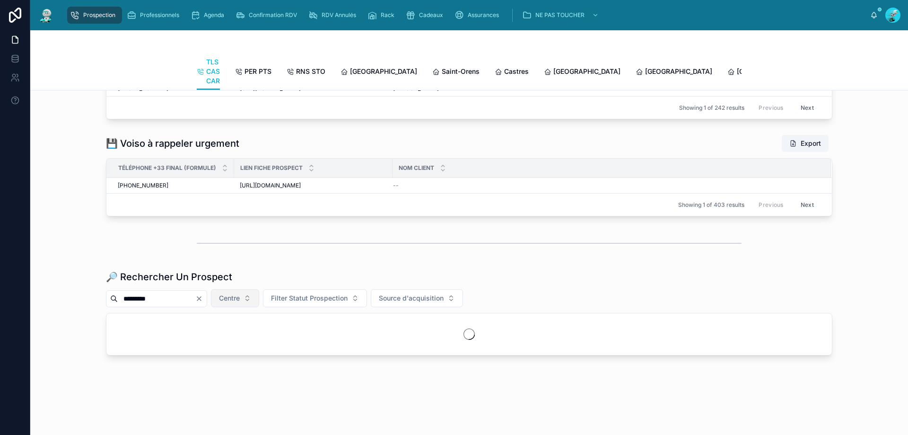
scroll to position [1102, 0]
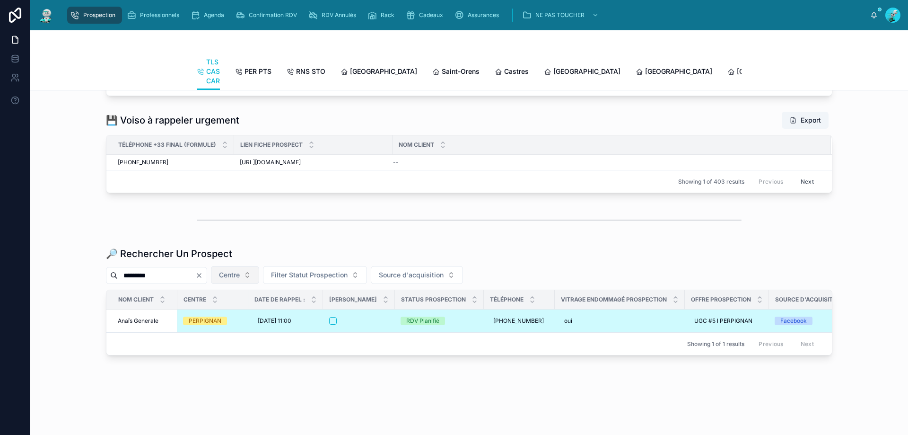
type input "*********"
click at [356, 317] on div at bounding box center [359, 321] width 60 height 8
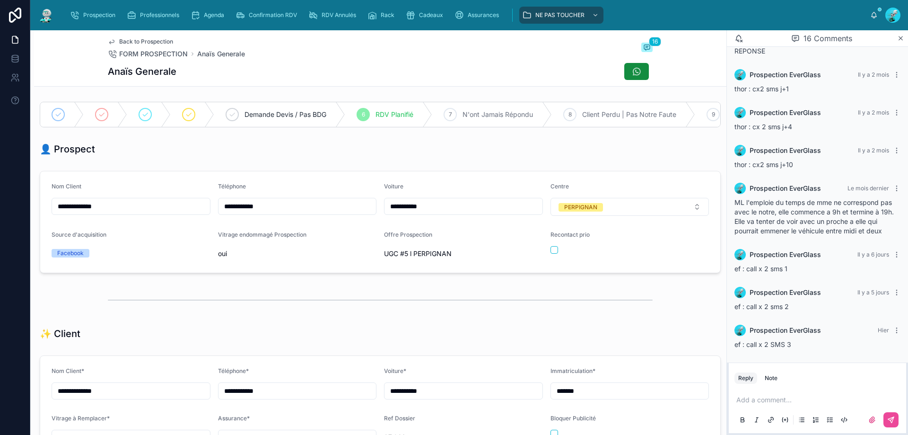
drag, startPoint x: 786, startPoint y: 402, endPoint x: 706, endPoint y: 358, distance: 91.0
click at [785, 401] on p at bounding box center [819, 399] width 166 height 9
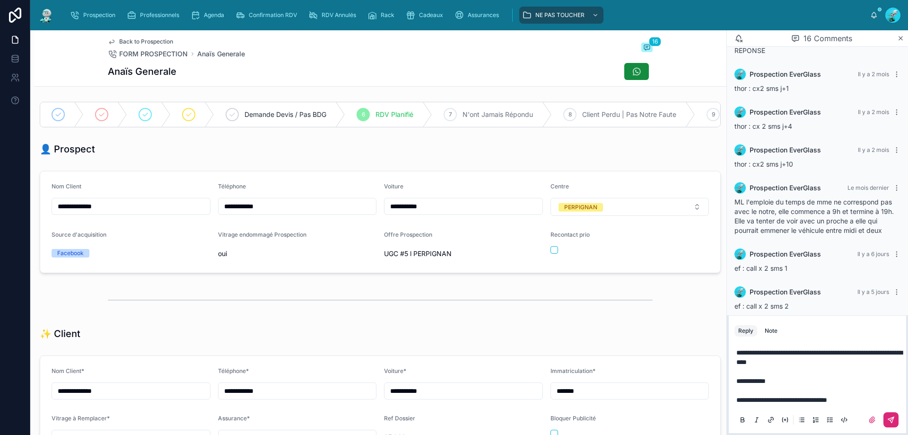
click at [896, 417] on button at bounding box center [890, 419] width 15 height 15
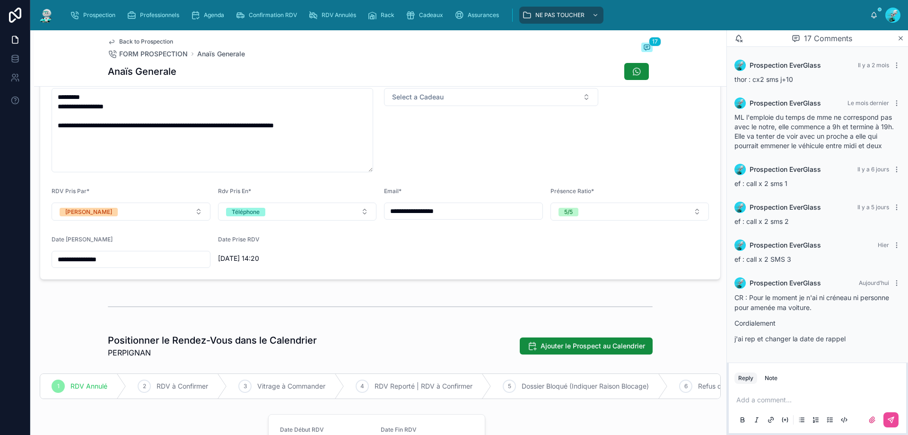
scroll to position [394, 0]
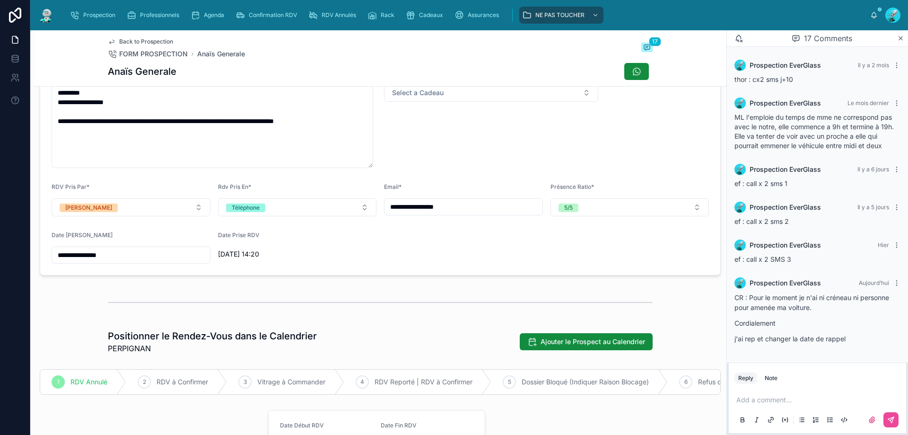
drag, startPoint x: 103, startPoint y: 262, endPoint x: 137, endPoint y: 261, distance: 34.1
click at [103, 261] on input "**********" at bounding box center [131, 254] width 158 height 13
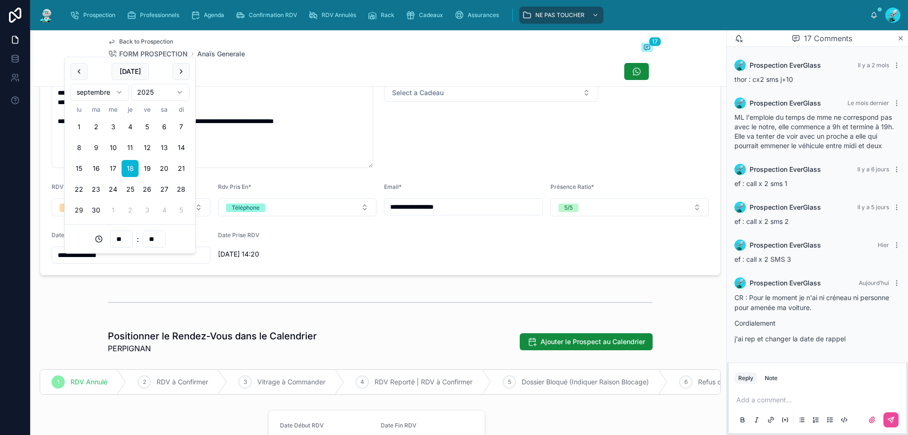
click at [80, 212] on button "29" at bounding box center [78, 209] width 17 height 17
type input "**********"
drag, startPoint x: 131, startPoint y: 314, endPoint x: 94, endPoint y: 232, distance: 90.6
click at [129, 307] on div at bounding box center [380, 302] width 545 height 24
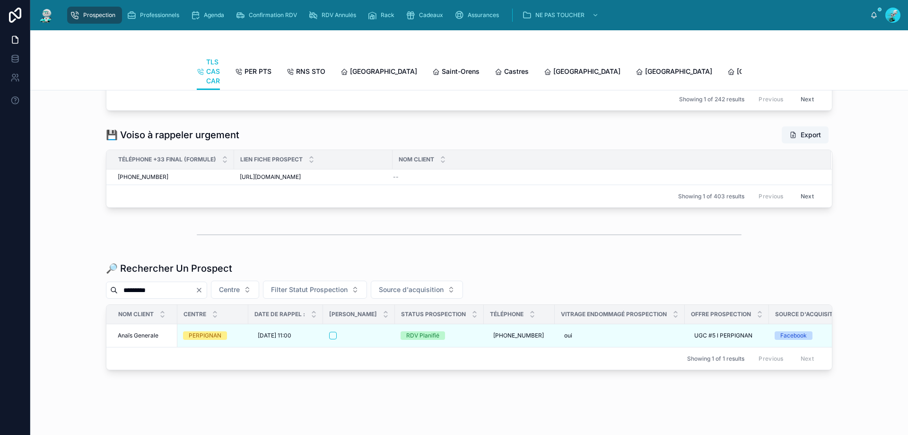
scroll to position [1102, 0]
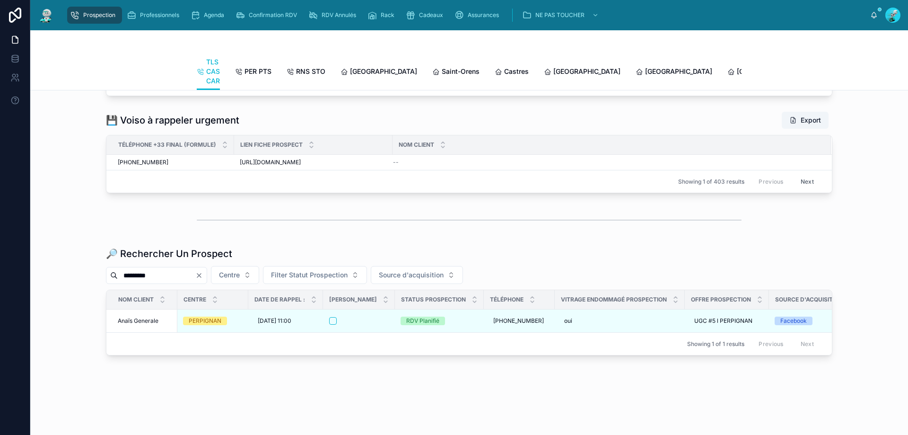
click at [201, 273] on icon "Clear" at bounding box center [199, 275] width 4 height 4
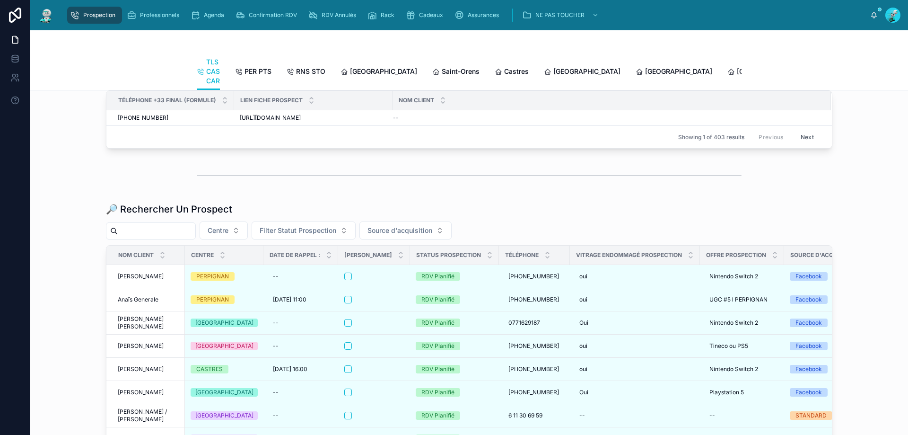
paste input "**********"
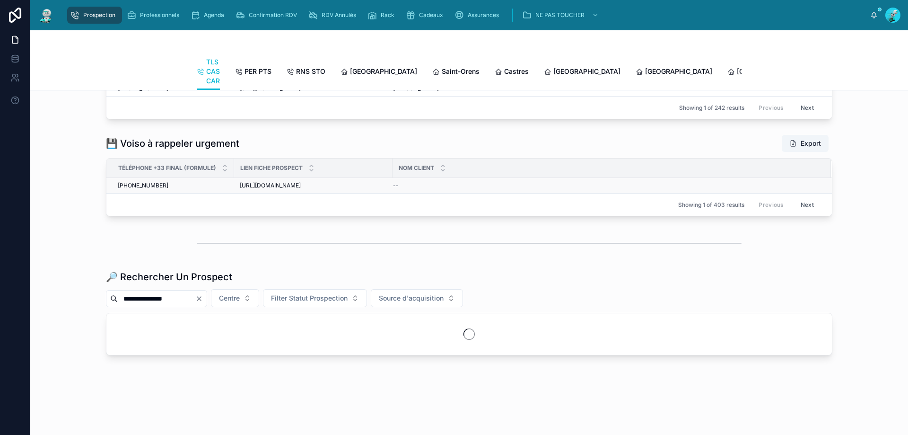
scroll to position [1102, 0]
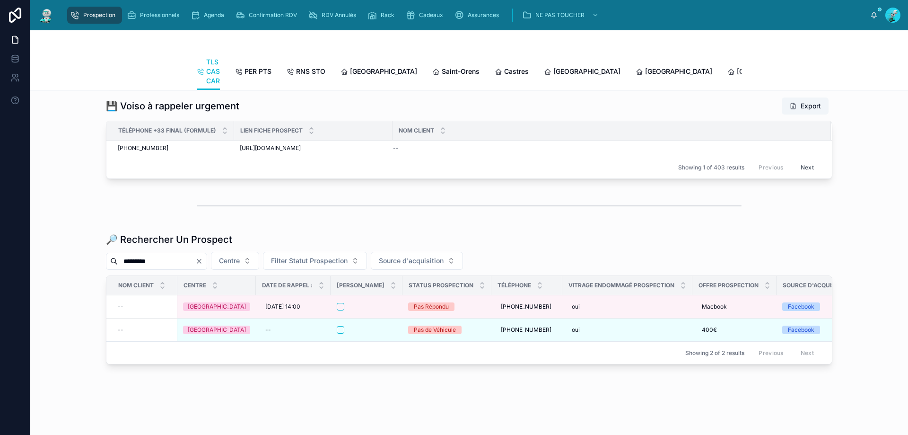
scroll to position [1102, 0]
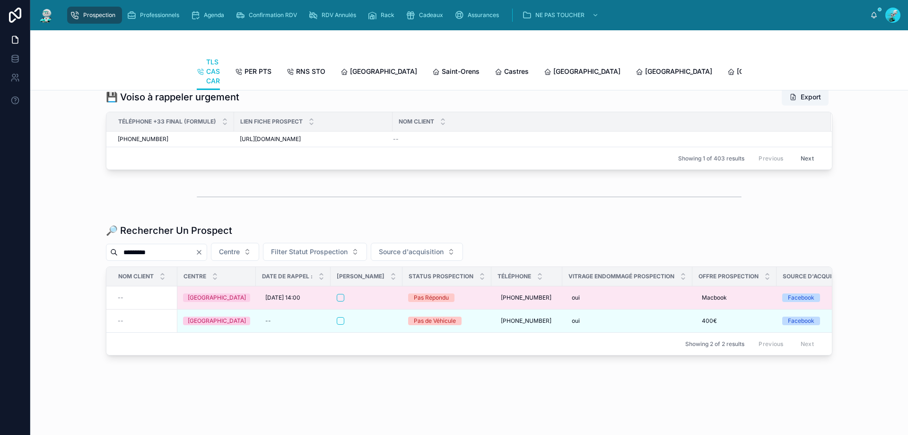
type input "*********"
click at [370, 301] on div at bounding box center [367, 298] width 60 height 8
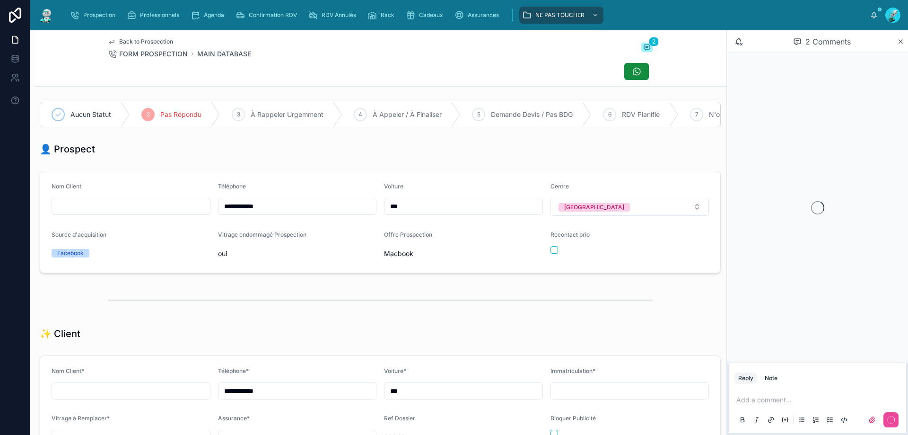
scroll to position [42, 0]
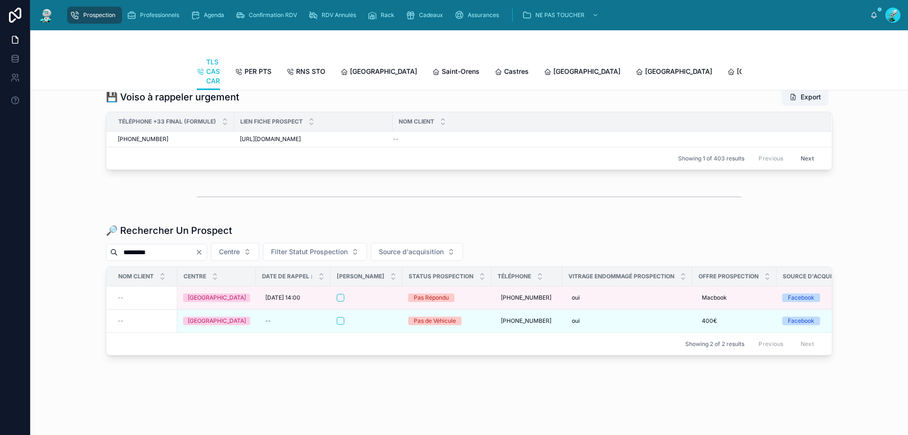
scroll to position [1119, 0]
click at [203, 250] on icon "Clear" at bounding box center [199, 252] width 8 height 8
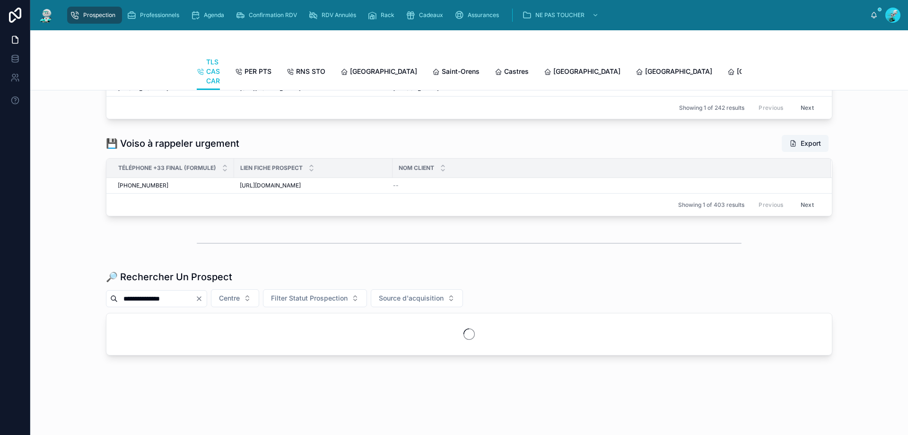
scroll to position [1102, 0]
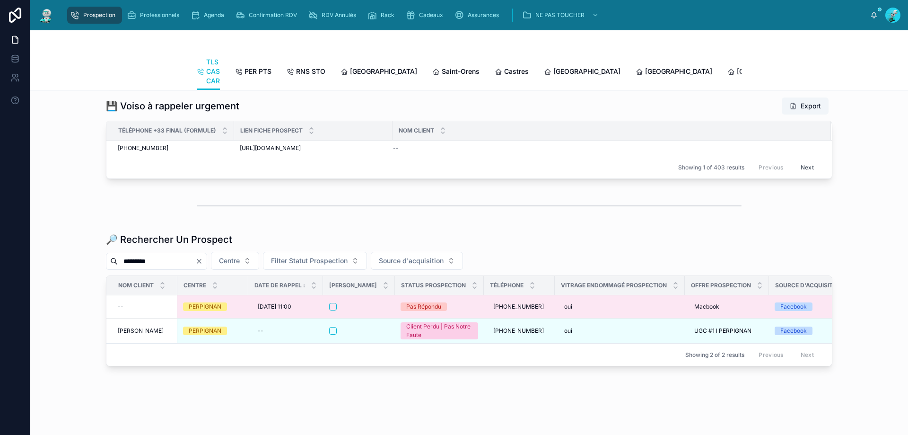
scroll to position [1119, 0]
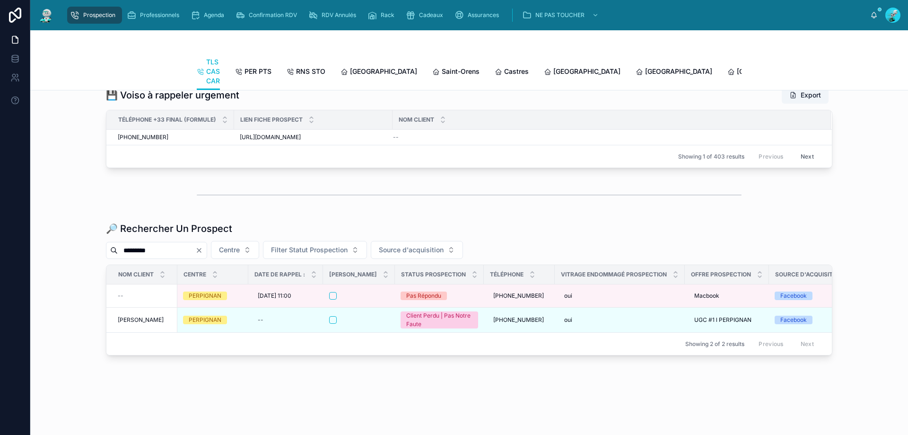
type input "*********"
click at [203, 248] on icon "Clear" at bounding box center [199, 250] width 8 height 8
drag, startPoint x: 151, startPoint y: 252, endPoint x: 179, endPoint y: 199, distance: 59.9
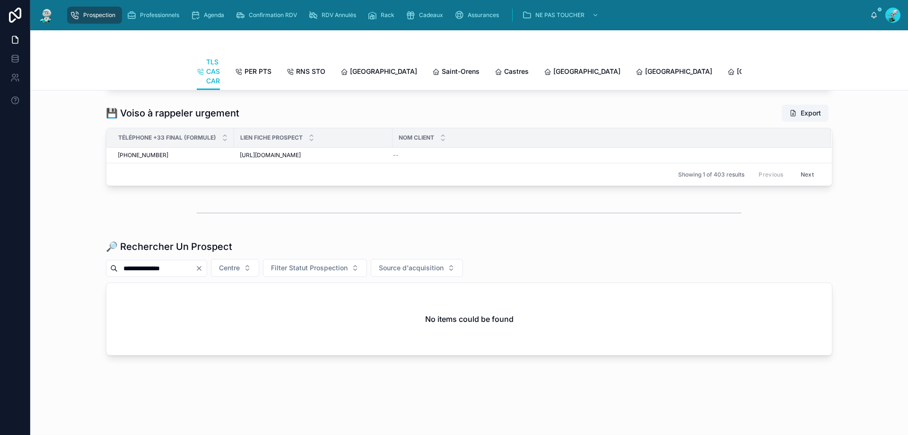
scroll to position [1102, 0]
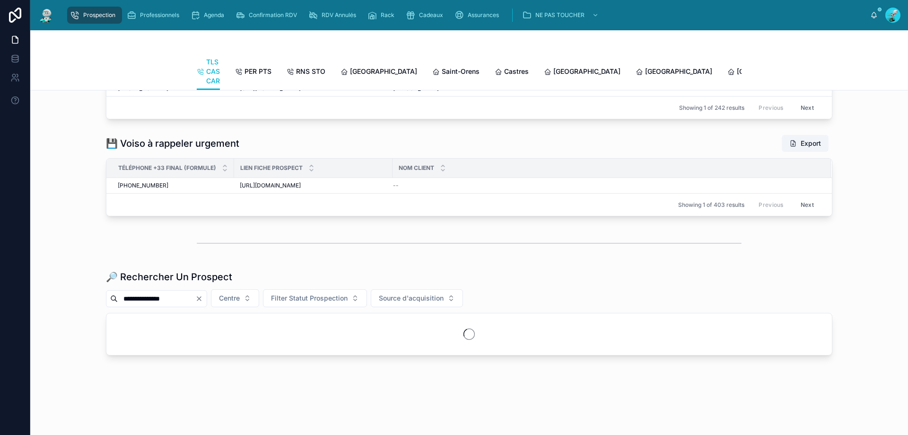
scroll to position [1102, 0]
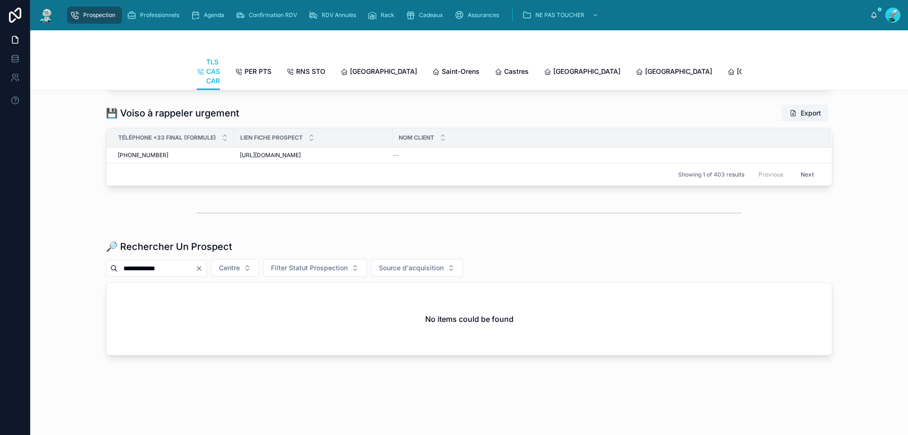
scroll to position [1102, 0]
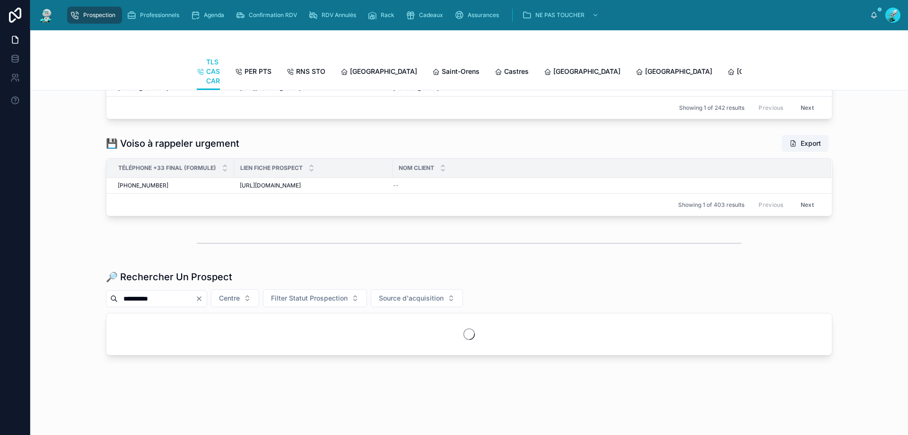
scroll to position [1102, 0]
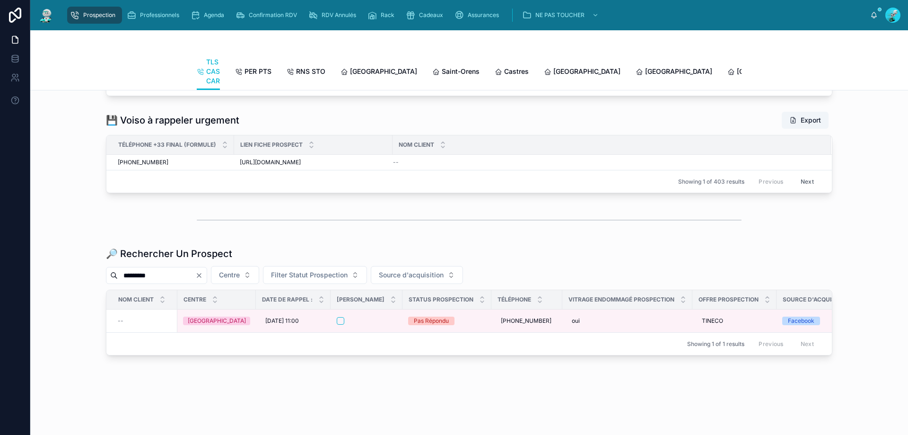
scroll to position [1102, 0]
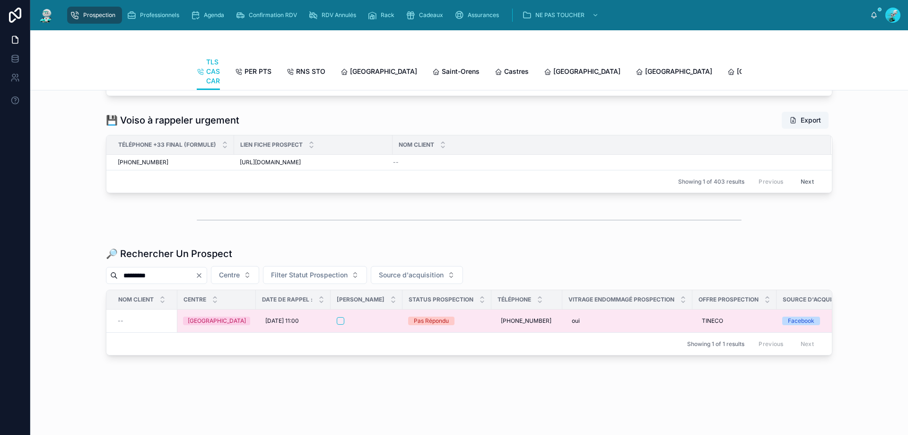
type input "*********"
click at [383, 317] on div at bounding box center [367, 321] width 60 height 8
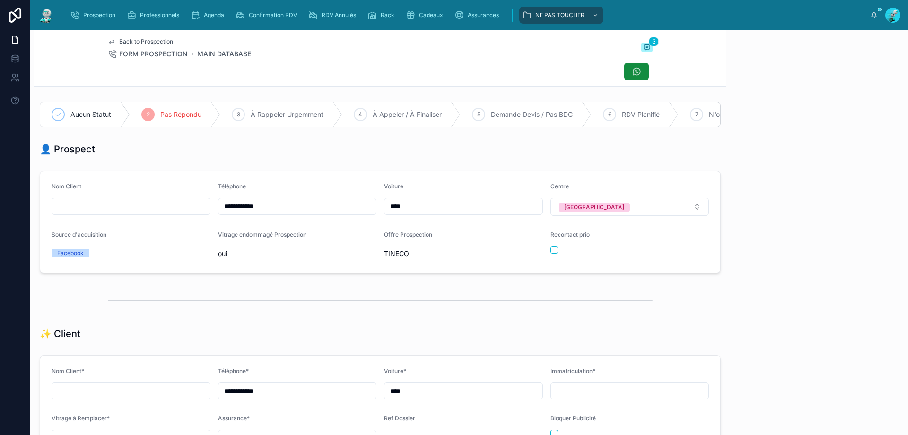
scroll to position [52, 0]
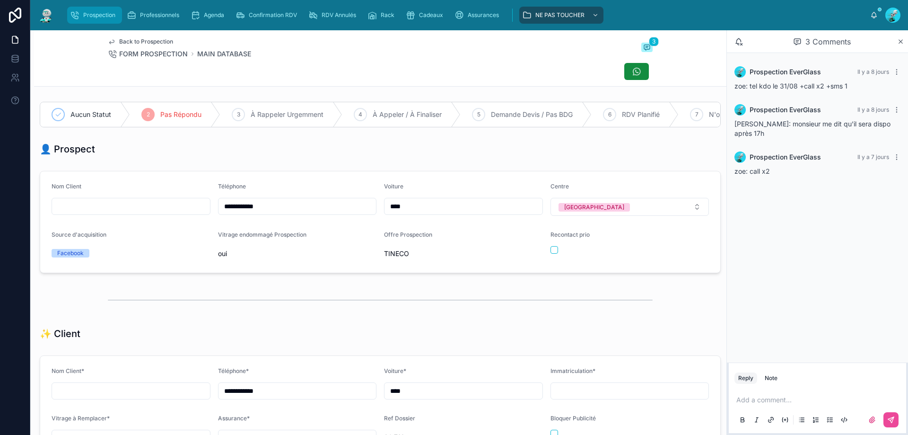
click at [75, 11] on icon "scrollable content" at bounding box center [74, 14] width 9 height 9
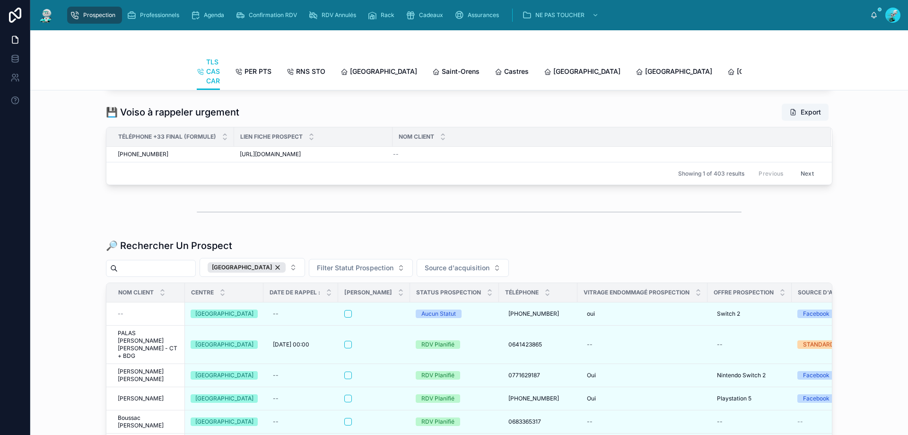
scroll to position [1072, 0]
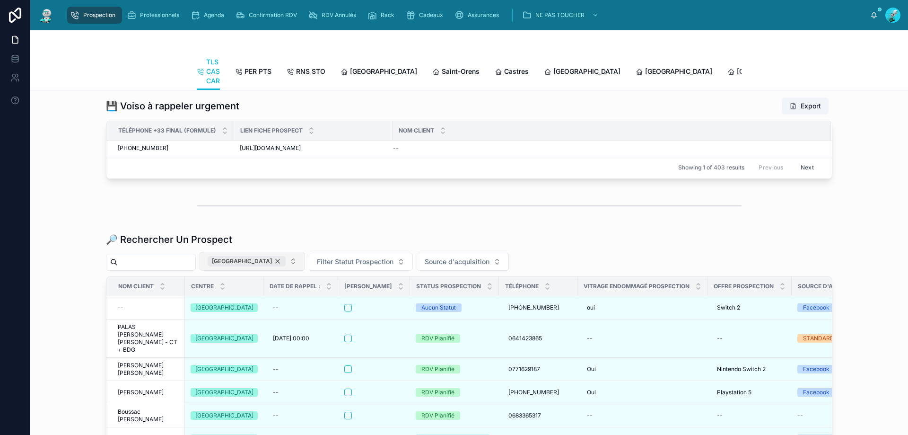
click at [270, 266] on div "[GEOGRAPHIC_DATA]" at bounding box center [247, 261] width 78 height 10
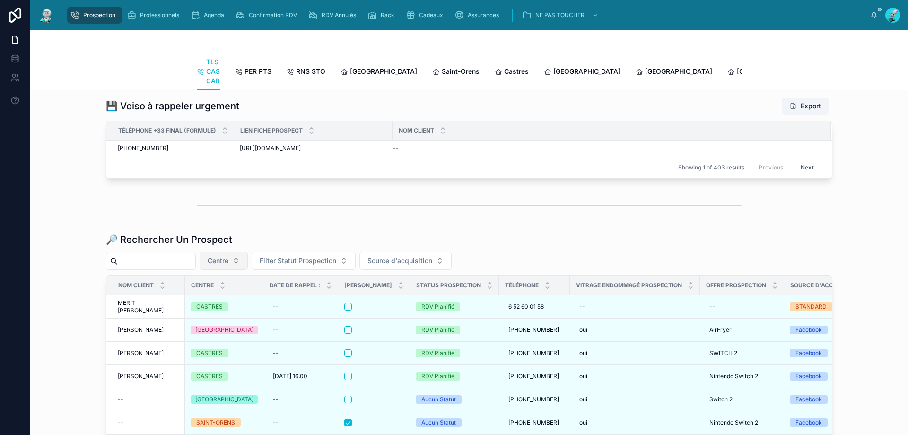
paste input "**********"
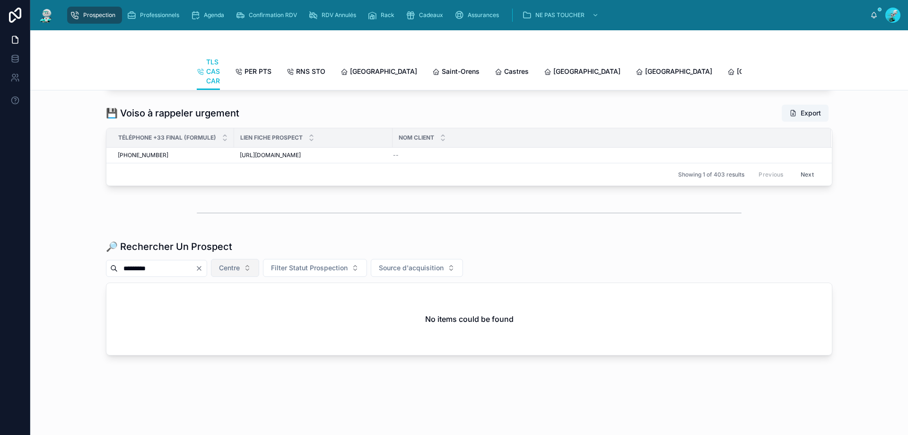
type input "*********"
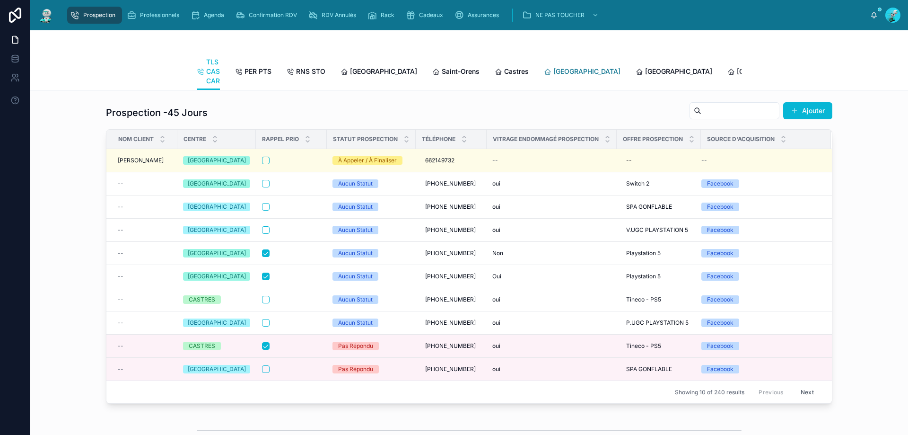
click at [553, 68] on span "[GEOGRAPHIC_DATA]" at bounding box center [586, 71] width 67 height 9
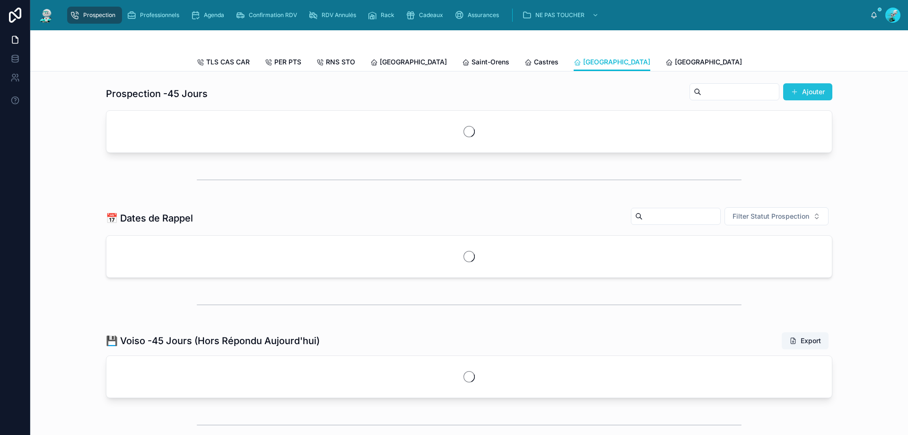
click at [809, 95] on button "Ajouter" at bounding box center [807, 91] width 49 height 17
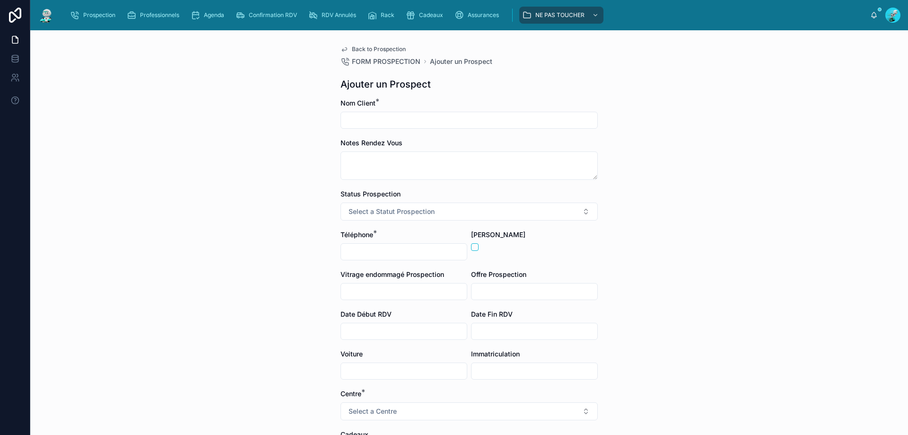
click at [356, 372] on input "text" at bounding box center [404, 370] width 126 height 13
type input "***"
click at [280, 331] on div "Back to Prospection FORM PROSPECTION Ajouter un Prospect Ajouter un Prospect No…" at bounding box center [469, 232] width 878 height 404
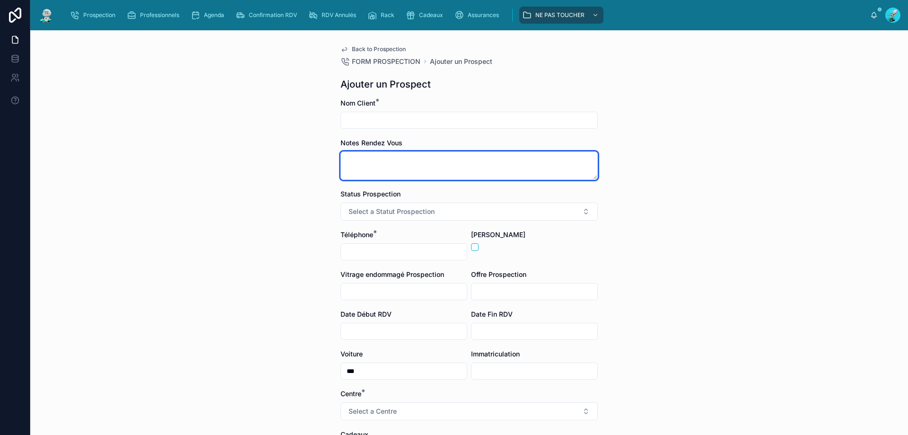
click at [371, 164] on textarea at bounding box center [468, 165] width 257 height 28
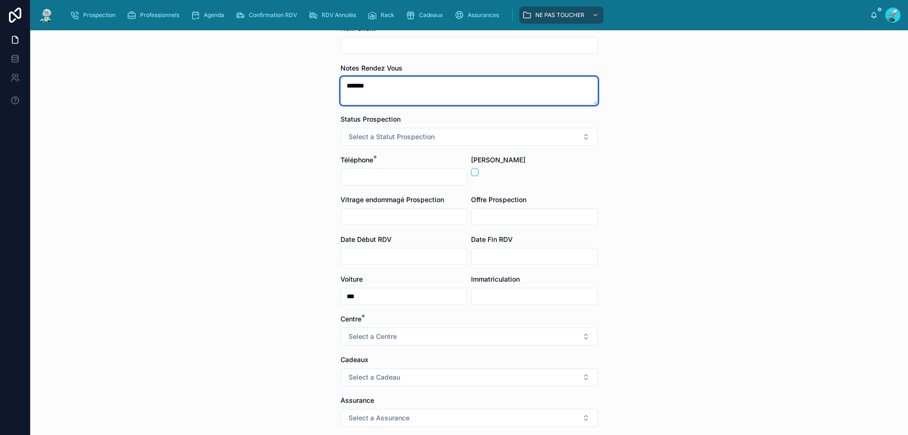
scroll to position [95, 0]
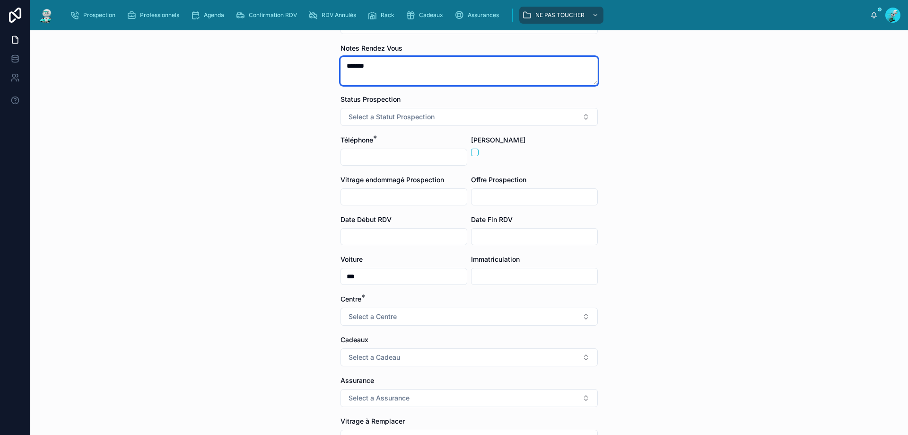
type textarea "******"
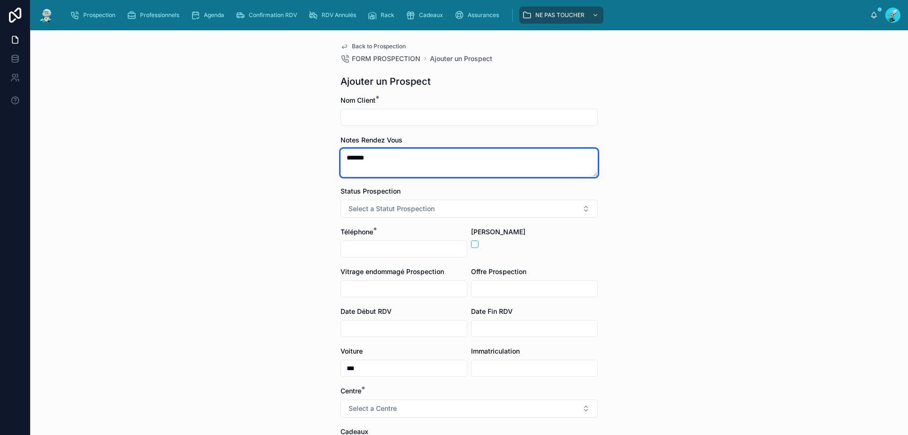
scroll to position [0, 0]
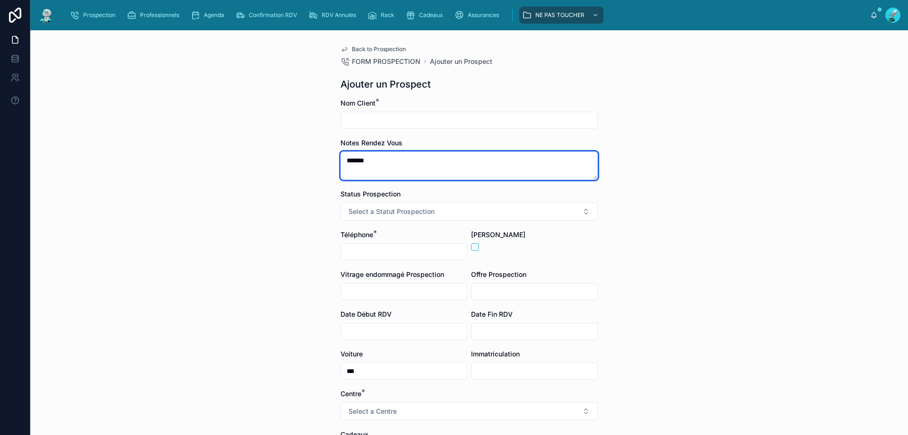
drag, startPoint x: 395, startPoint y: 154, endPoint x: 302, endPoint y: 157, distance: 93.2
click at [302, 157] on div "Back to Prospection FORM PROSPECTION Ajouter un Prospect Ajouter un Prospect No…" at bounding box center [469, 232] width 878 height 404
type textarea "******"
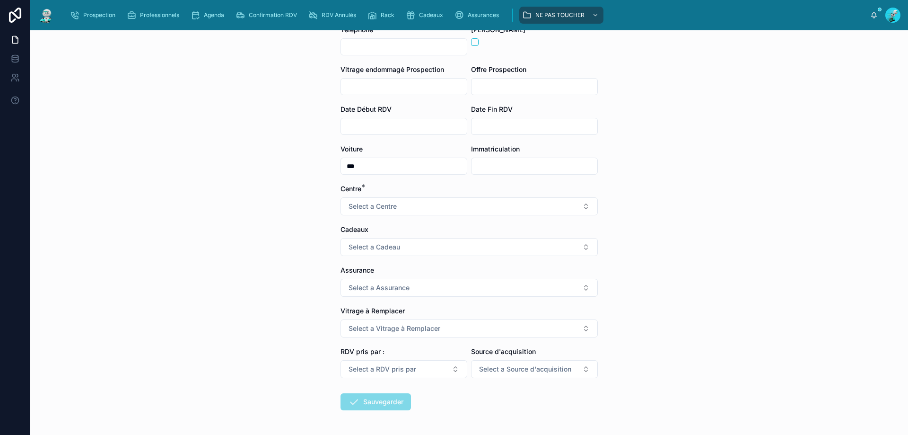
scroll to position [241, 0]
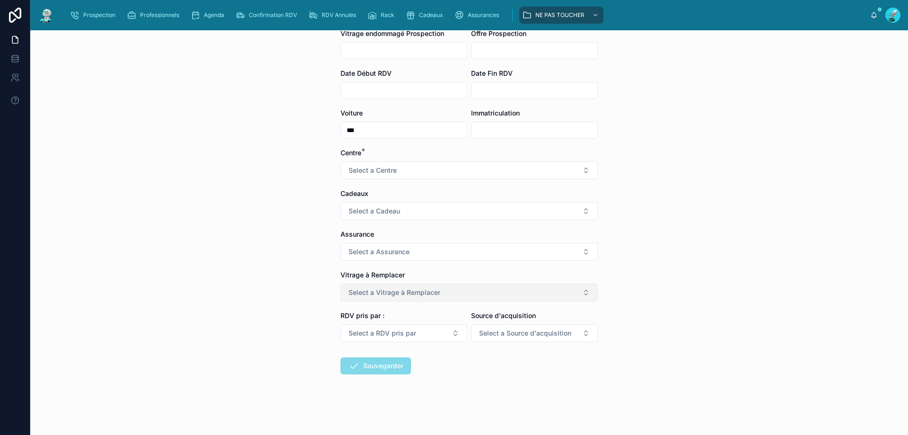
click at [374, 291] on span "Select a Vitrage à Remplacer" at bounding box center [394, 291] width 92 height 9
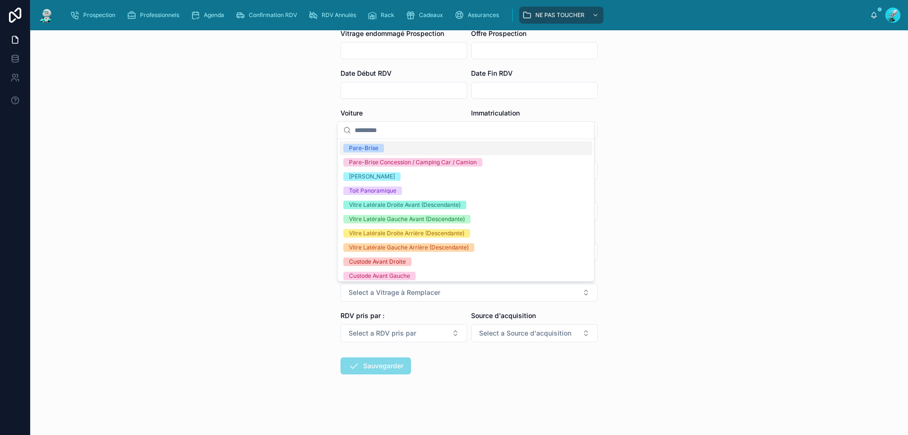
click at [384, 147] on div "Pare-Brise" at bounding box center [465, 148] width 252 height 14
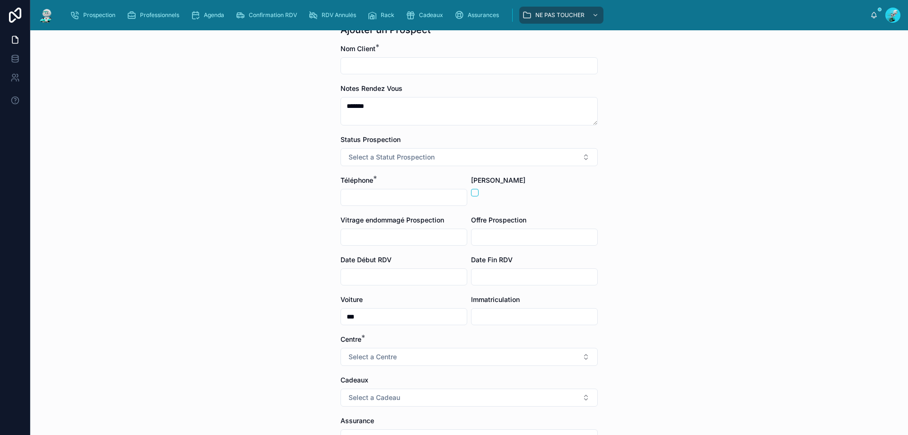
scroll to position [52, 0]
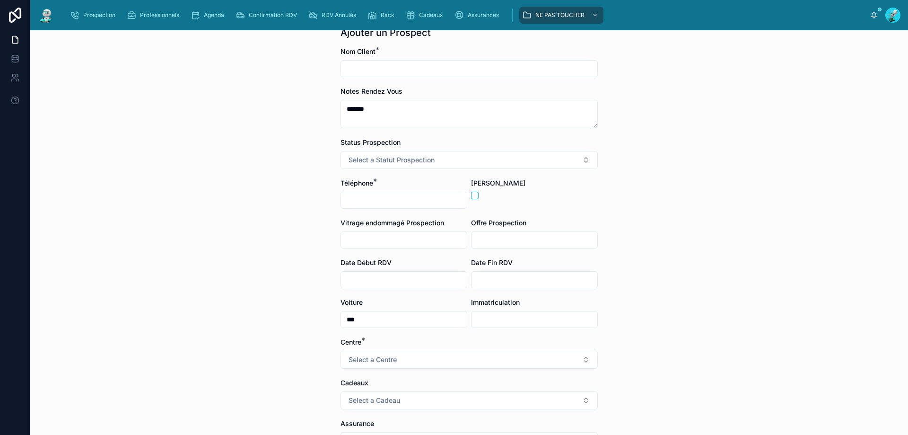
click at [356, 235] on input "text" at bounding box center [404, 239] width 126 height 13
type input "**********"
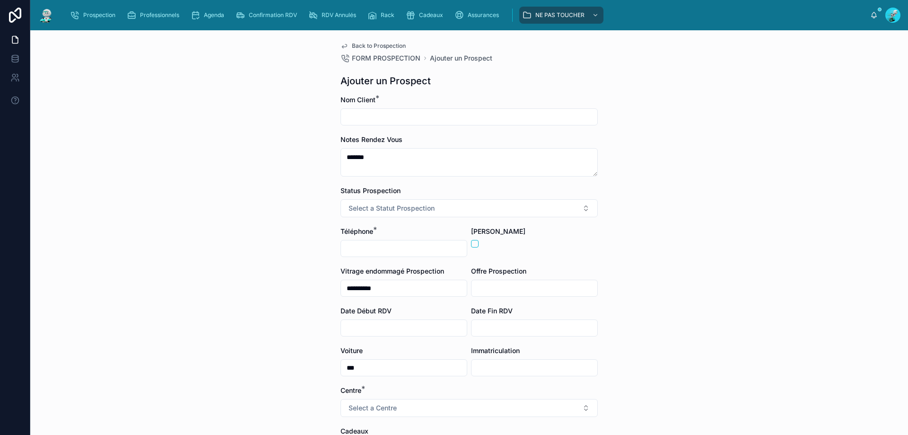
scroll to position [0, 0]
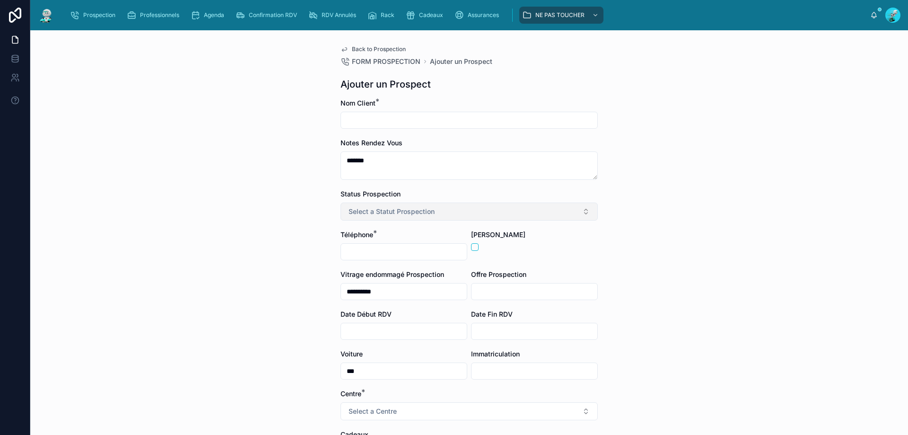
click at [413, 214] on span "Select a Statut Prospection" at bounding box center [391, 211] width 86 height 9
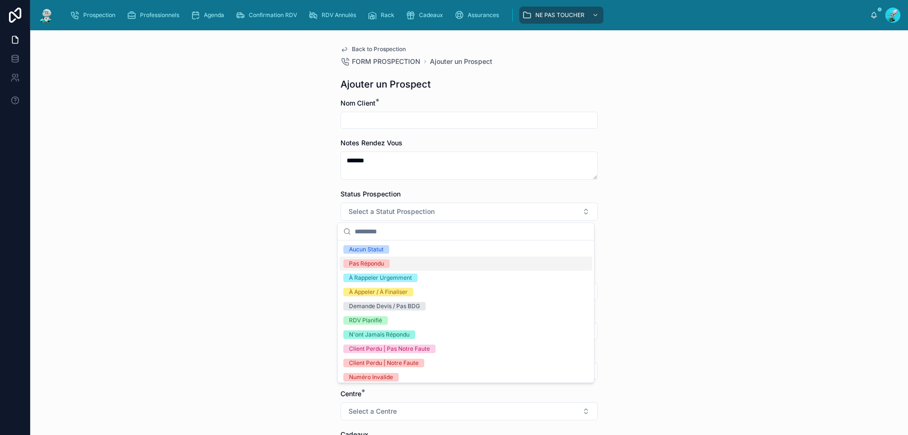
click at [390, 260] on span "Pas Répondu" at bounding box center [366, 263] width 46 height 9
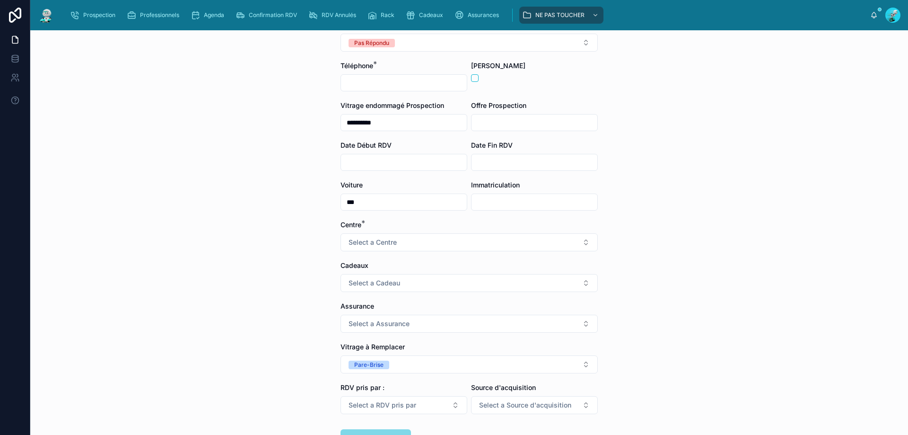
scroll to position [162, 0]
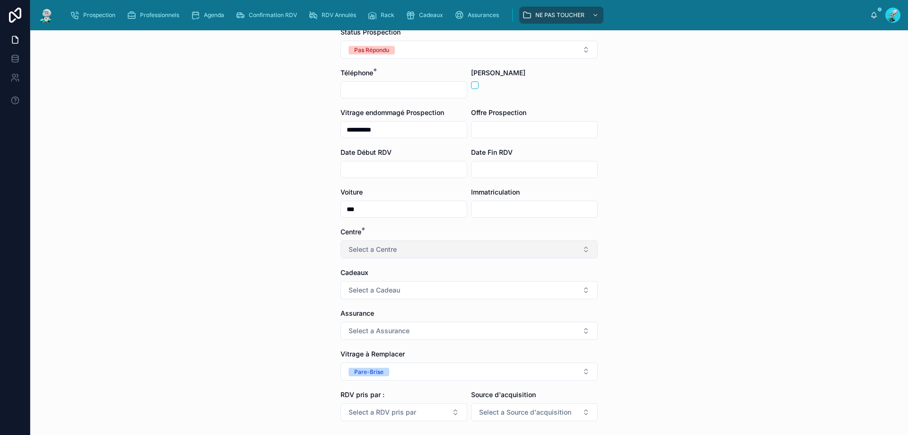
click at [392, 249] on span "Select a Centre" at bounding box center [372, 248] width 48 height 9
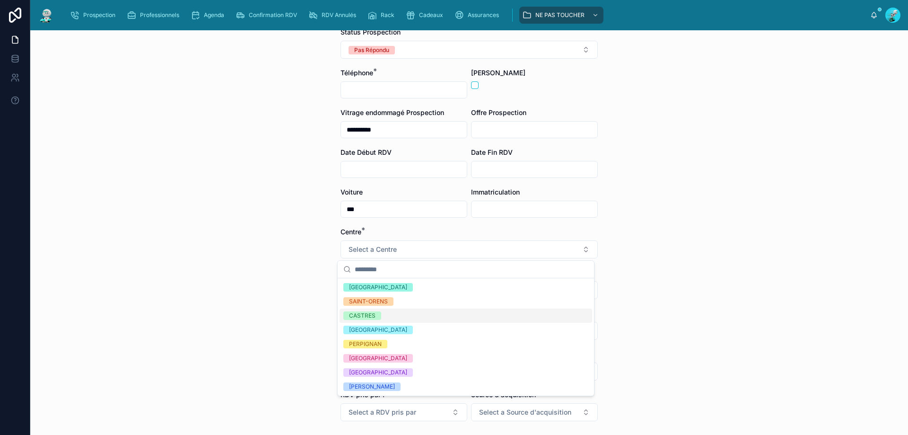
click at [383, 322] on div "CASTRES" at bounding box center [465, 315] width 252 height 14
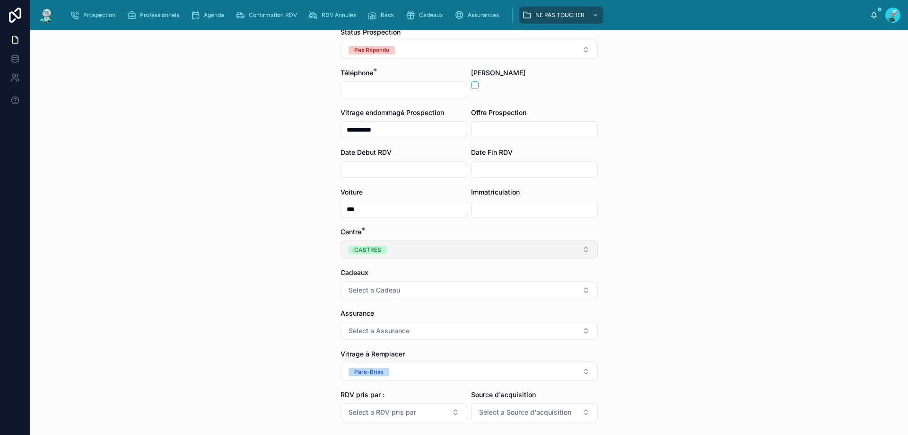
click at [405, 253] on button "CASTRES" at bounding box center [468, 249] width 257 height 18
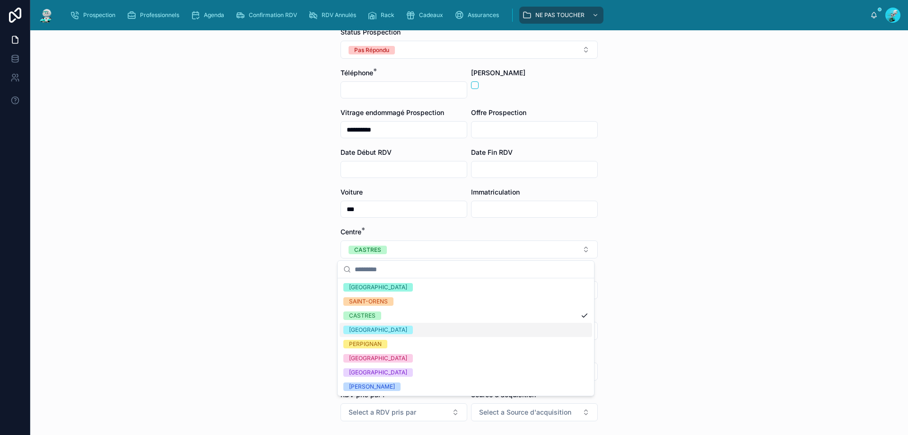
click at [400, 325] on div "[GEOGRAPHIC_DATA]" at bounding box center [465, 329] width 252 height 14
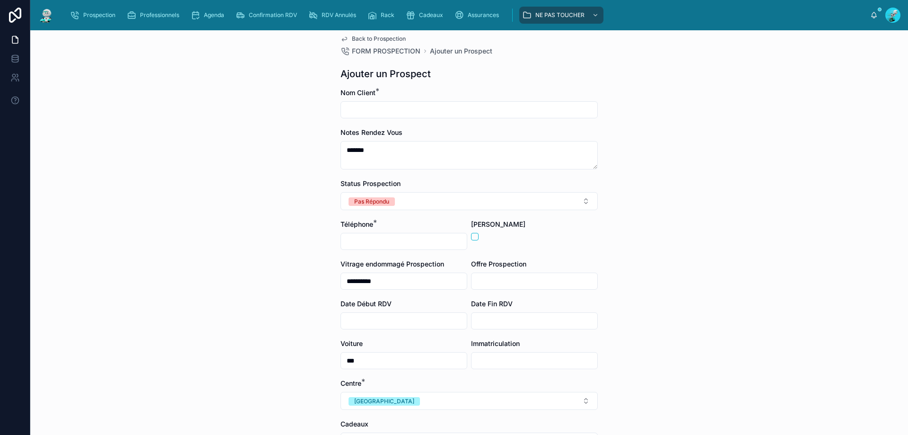
scroll to position [0, 0]
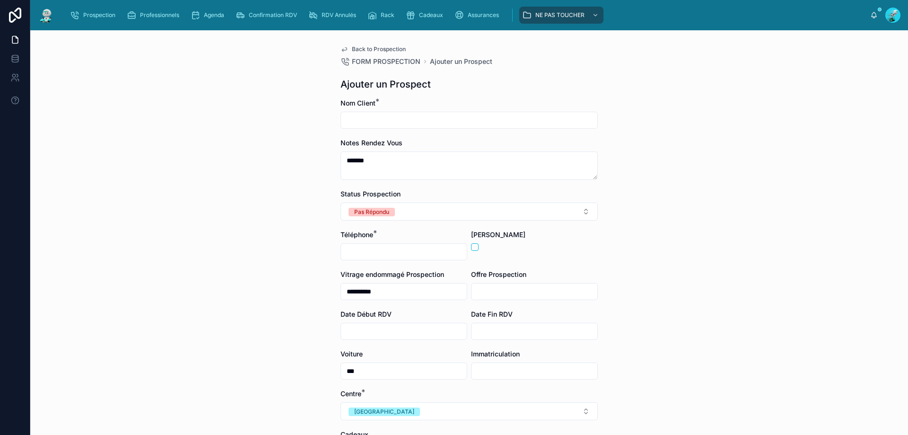
click at [412, 257] on input "text" at bounding box center [404, 251] width 126 height 13
drag, startPoint x: 374, startPoint y: 232, endPoint x: 373, endPoint y: 242, distance: 10.5
drag, startPoint x: 373, startPoint y: 242, endPoint x: 368, endPoint y: 251, distance: 9.9
paste input "**********"
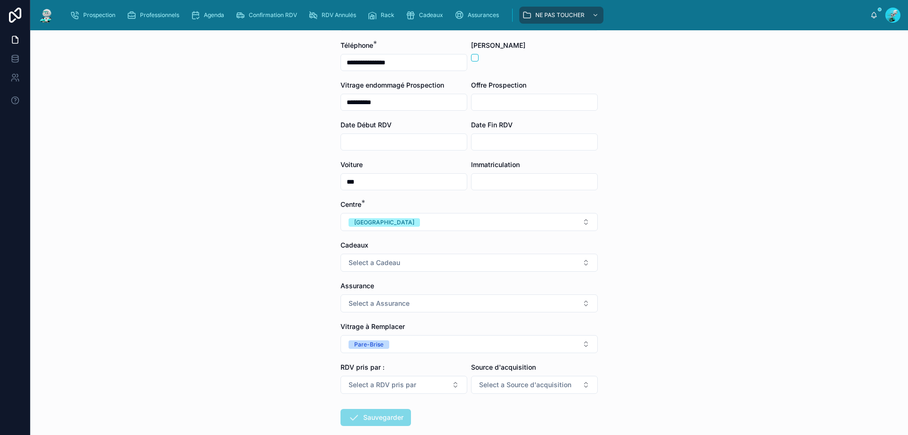
scroll to position [241, 0]
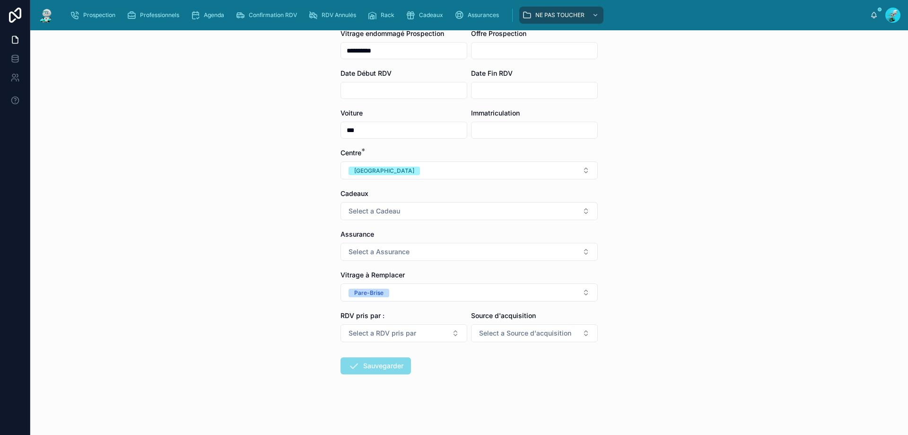
type input "**********"
click at [259, 247] on div "**********" at bounding box center [469, 232] width 878 height 404
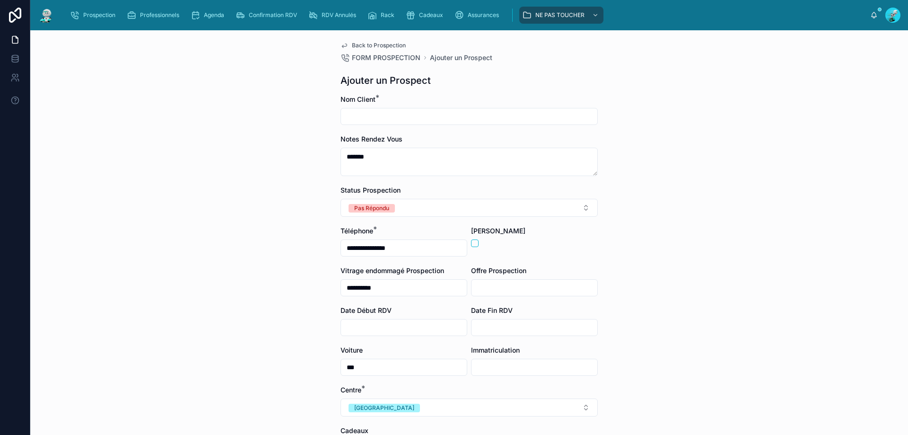
scroll to position [0, 0]
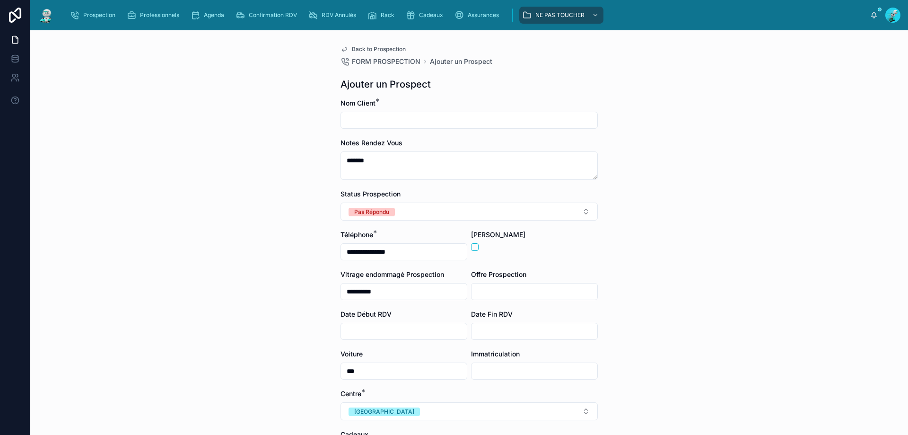
click at [376, 115] on input "text" at bounding box center [469, 119] width 256 height 13
type input "*"
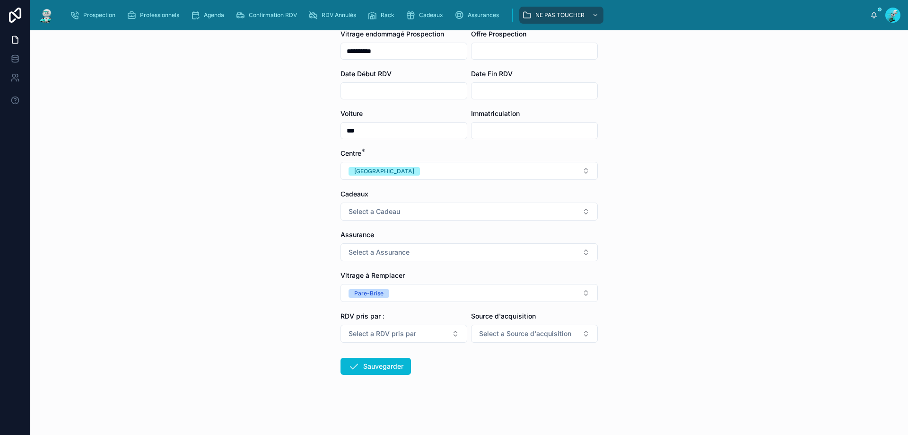
scroll to position [241, 0]
click at [382, 363] on button "Sauvegarder" at bounding box center [375, 365] width 70 height 17
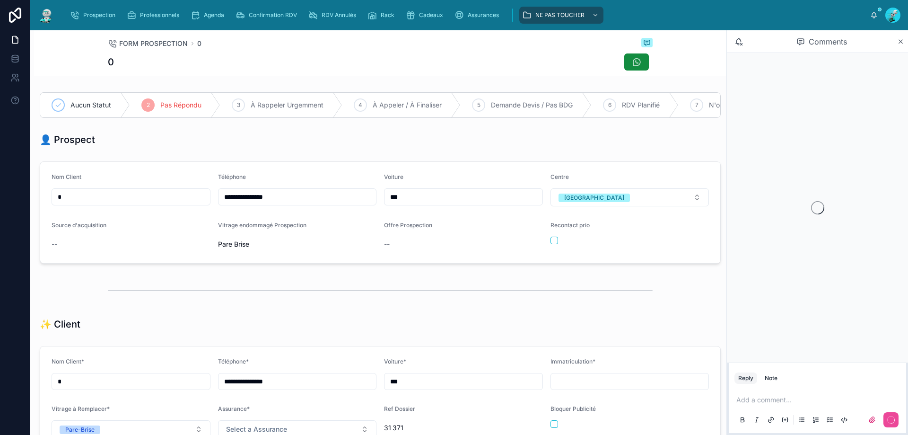
scroll to position [42, 0]
click at [802, 396] on p at bounding box center [819, 399] width 166 height 9
click at [887, 420] on icon at bounding box center [891, 420] width 8 height 8
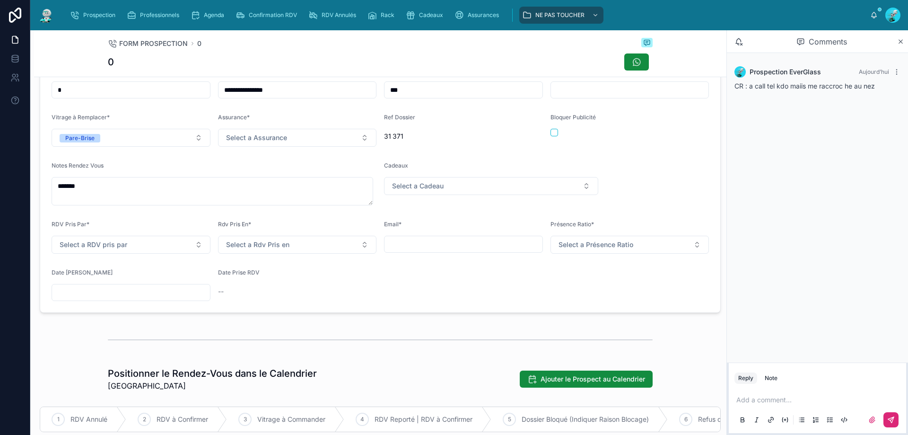
scroll to position [299, 0]
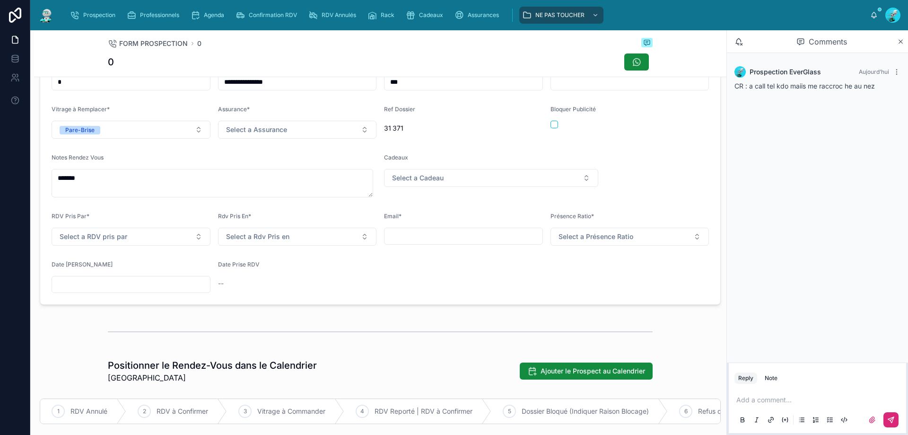
click at [158, 290] on input "text" at bounding box center [131, 284] width 158 height 13
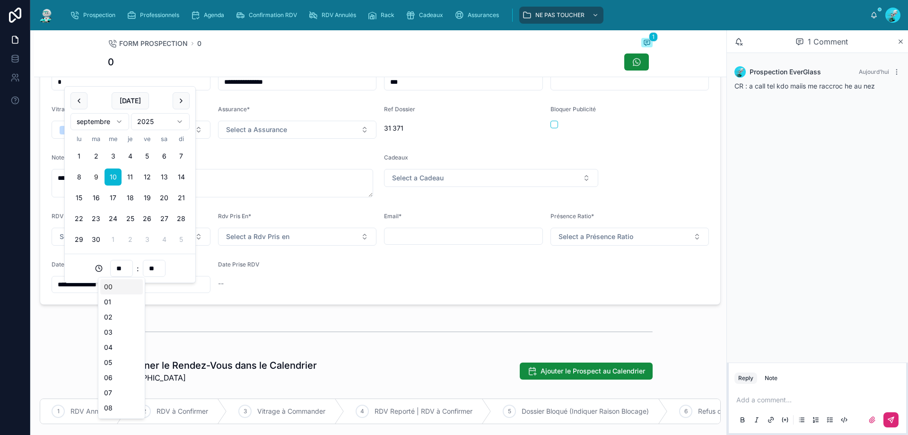
click at [125, 264] on input "**" at bounding box center [122, 267] width 22 height 13
click at [116, 358] on div "10" at bounding box center [121, 358] width 43 height 15
type input "**********"
type input "**"
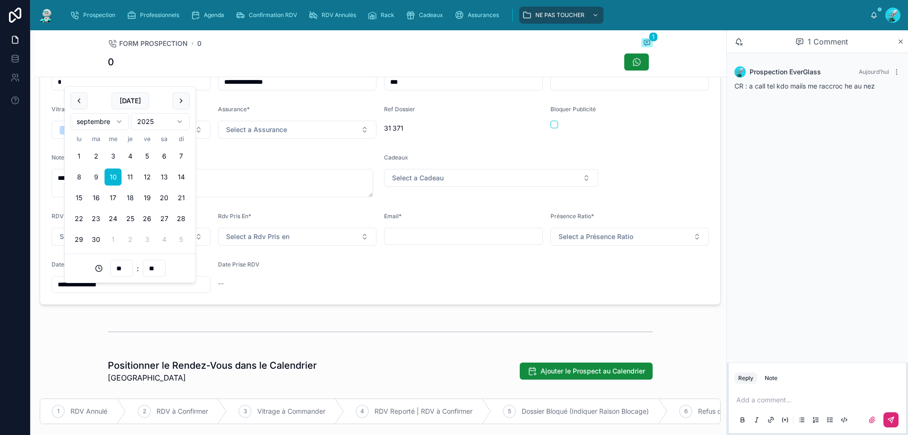
click at [309, 369] on h1 "Positionner le Rendez-Vous dans le Calendrier" at bounding box center [212, 364] width 209 height 13
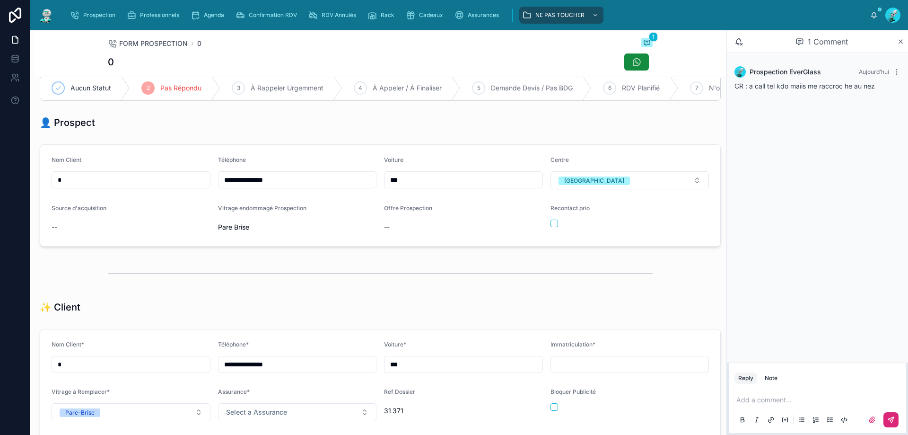
scroll to position [0, 0]
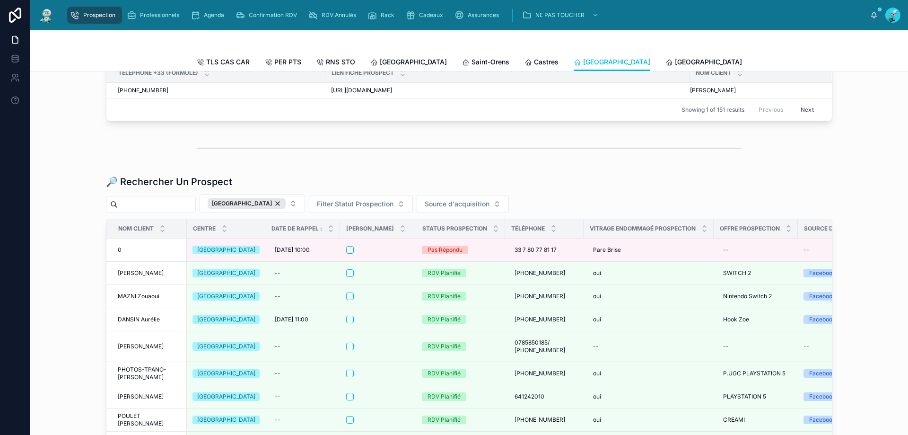
scroll to position [1072, 0]
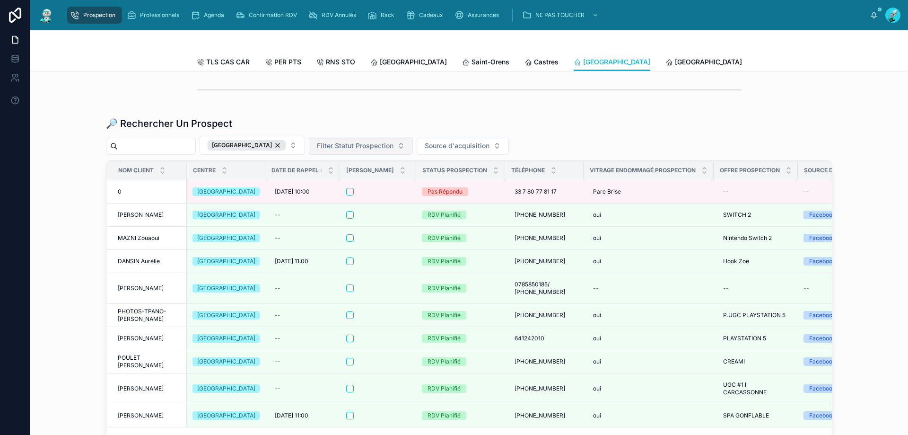
click at [282, 150] on div "[GEOGRAPHIC_DATA]" at bounding box center [247, 145] width 78 height 10
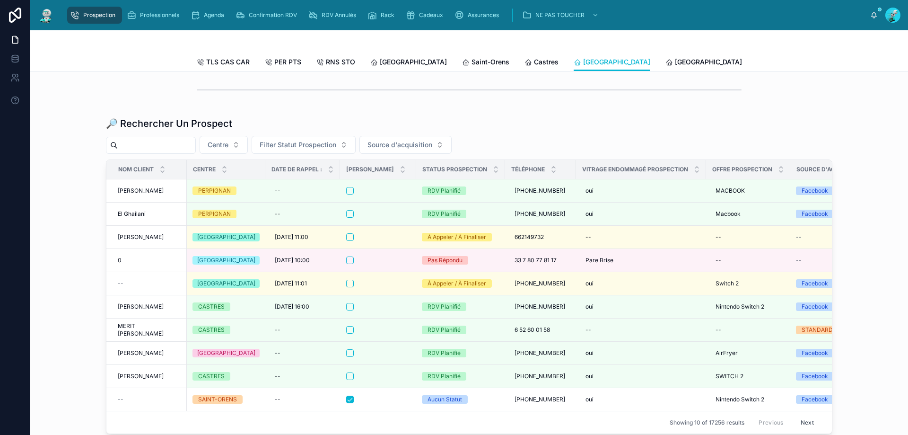
paste input "**********"
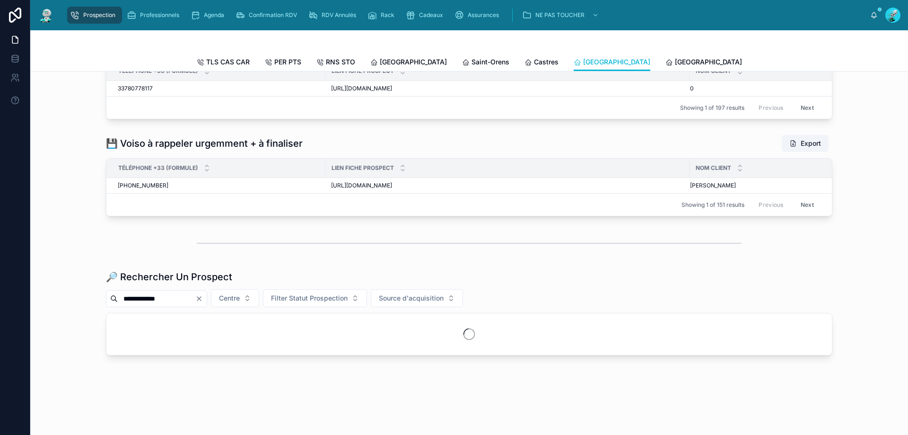
scroll to position [977, 0]
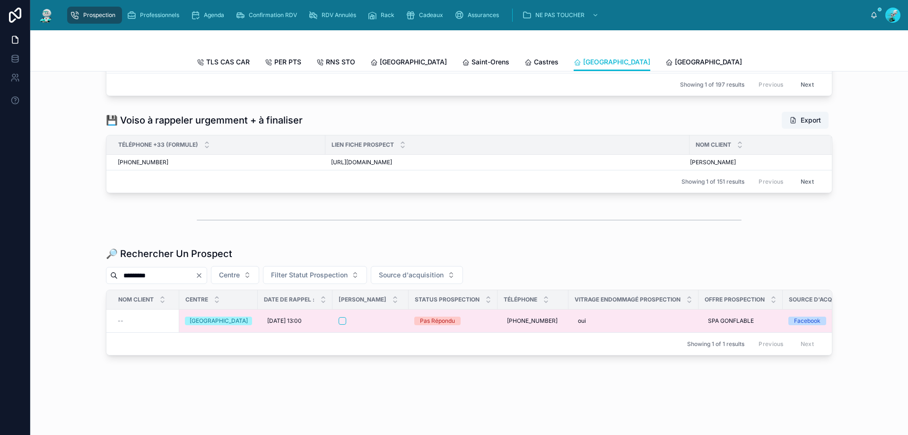
type input "*********"
click at [384, 317] on div at bounding box center [371, 321] width 64 height 8
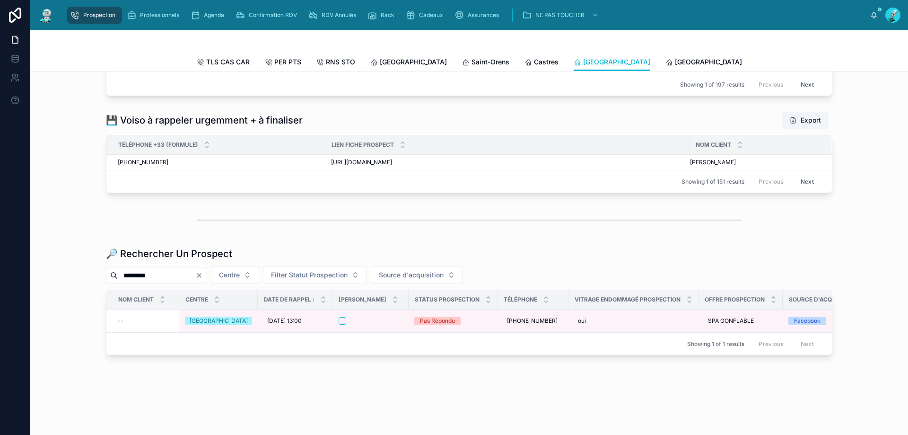
scroll to position [977, 0]
click at [201, 273] on icon "Clear" at bounding box center [199, 275] width 4 height 4
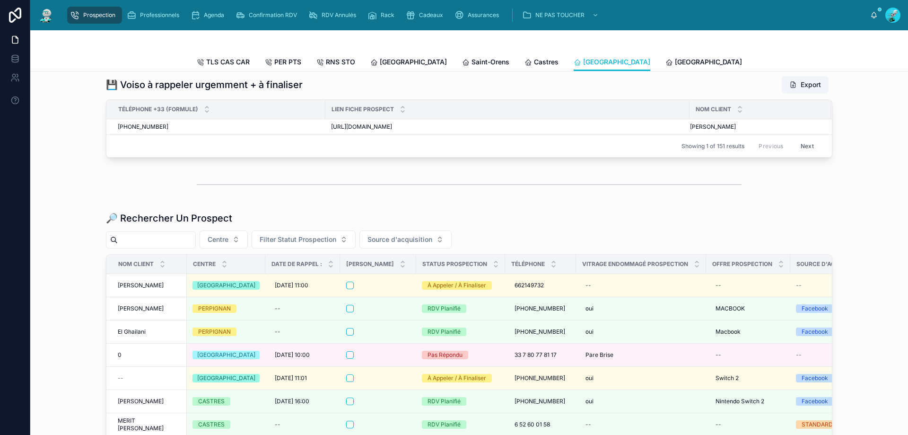
click at [184, 246] on input "text" at bounding box center [157, 239] width 78 height 13
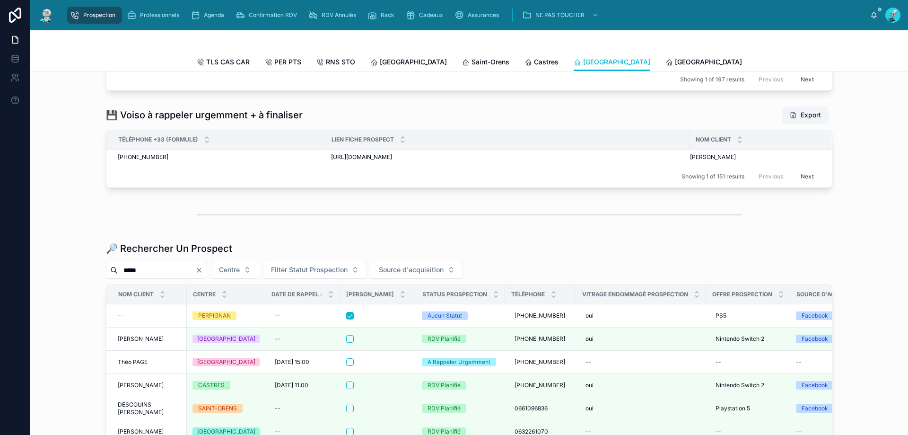
scroll to position [977, 0]
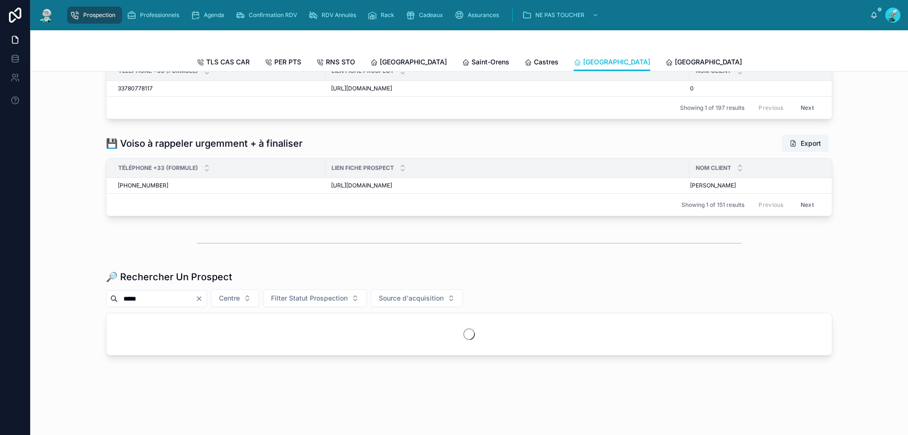
scroll to position [977, 0]
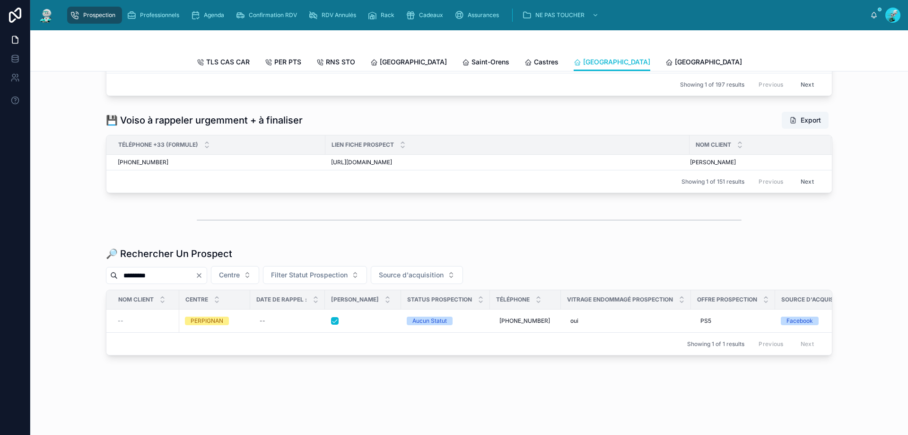
type input "*********"
click at [201, 273] on icon "Clear" at bounding box center [199, 275] width 4 height 4
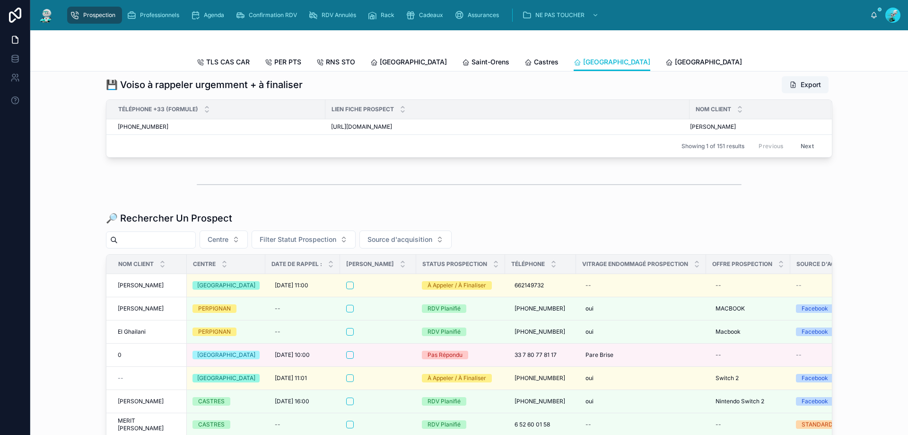
click at [195, 246] on input "text" at bounding box center [157, 239] width 78 height 13
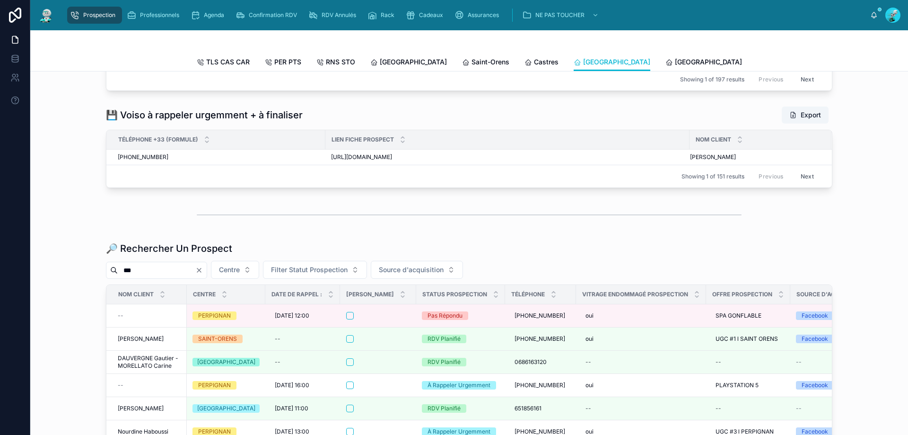
scroll to position [977, 0]
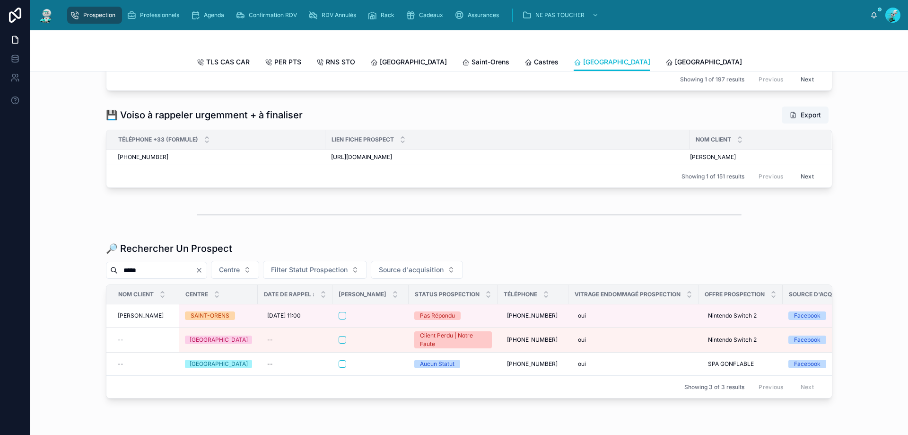
scroll to position [977, 0]
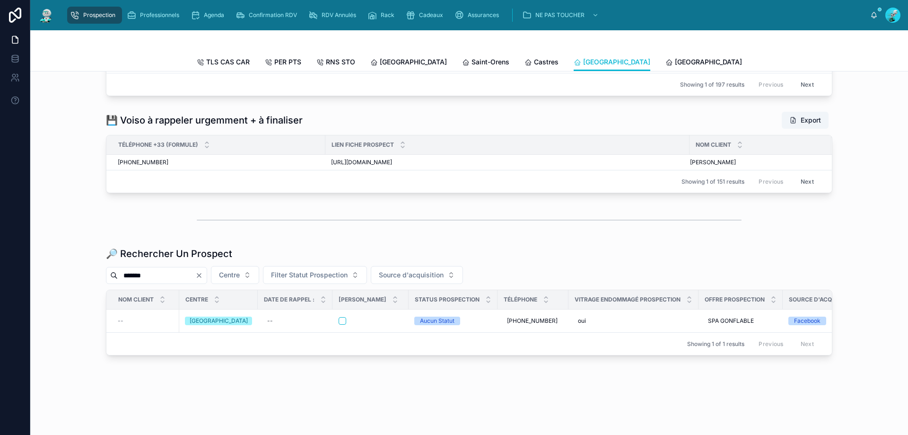
scroll to position [977, 0]
type input "*********"
click at [369, 317] on div at bounding box center [371, 321] width 64 height 8
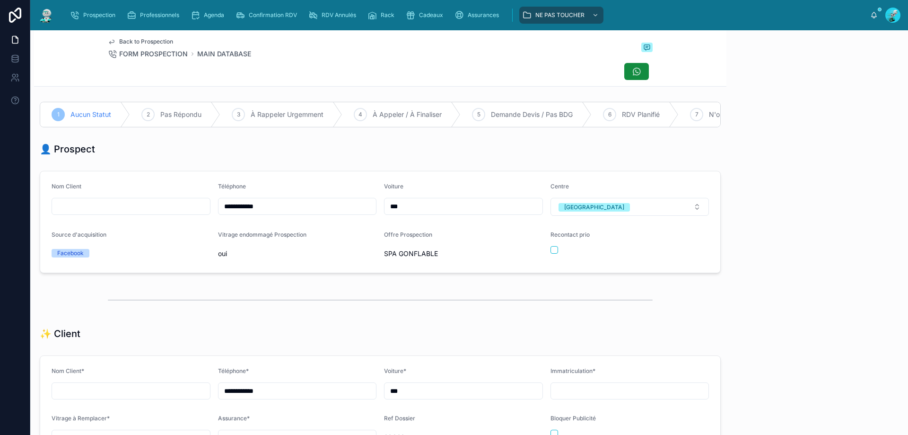
scroll to position [52, 0]
drag, startPoint x: 795, startPoint y: 398, endPoint x: 728, endPoint y: 389, distance: 67.7
click at [794, 399] on p at bounding box center [819, 399] width 166 height 9
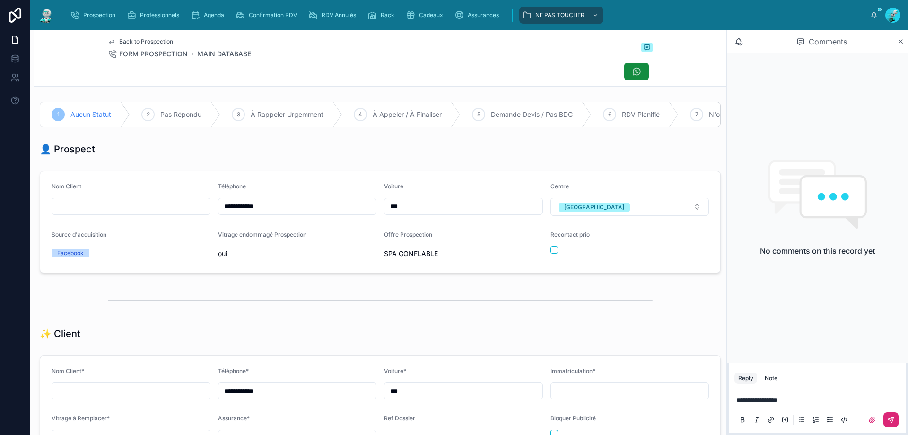
drag, startPoint x: 892, startPoint y: 419, endPoint x: 478, endPoint y: 310, distance: 428.8
click at [891, 418] on icon at bounding box center [891, 420] width 8 height 8
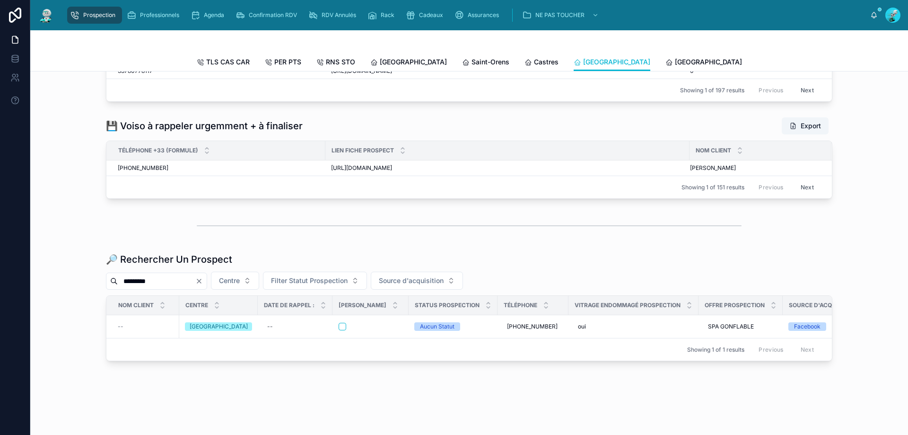
scroll to position [977, 0]
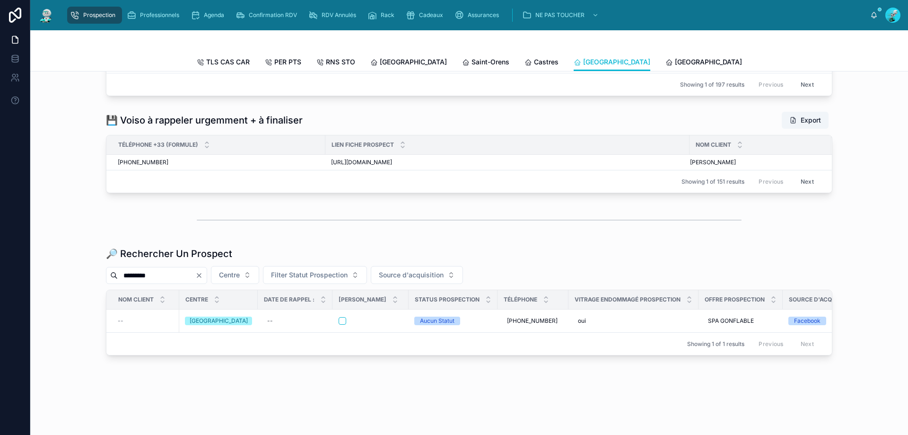
click at [203, 271] on icon "Clear" at bounding box center [199, 275] width 8 height 8
click at [183, 269] on input "text" at bounding box center [157, 275] width 78 height 13
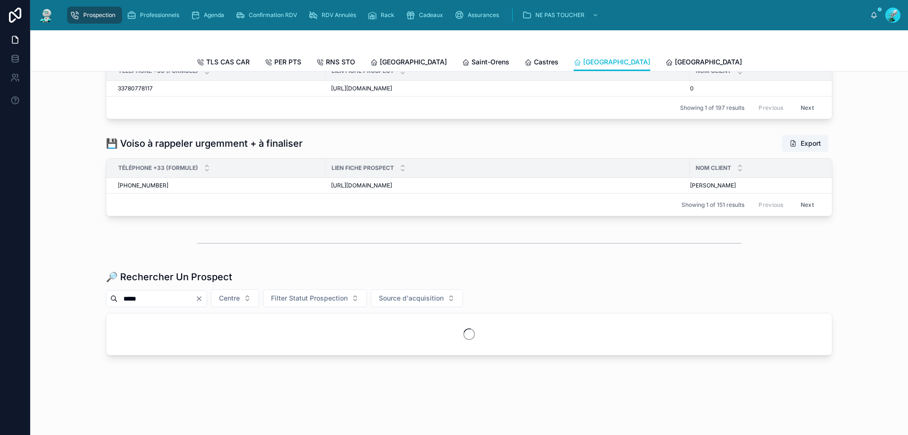
scroll to position [977, 0]
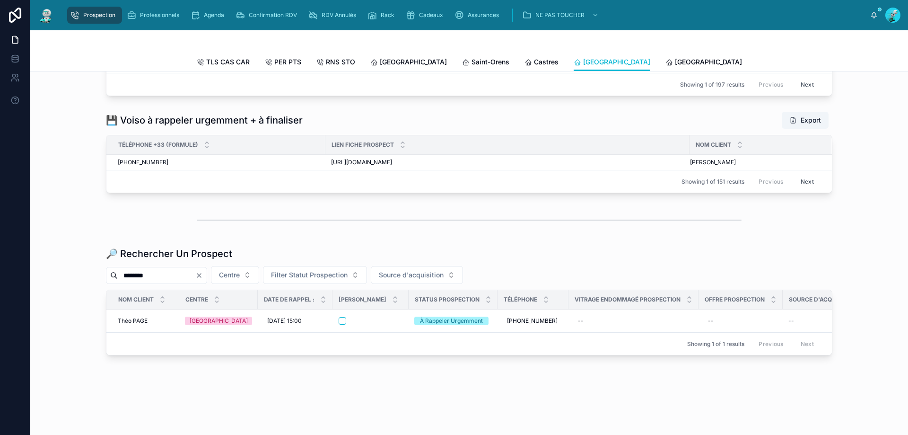
scroll to position [977, 0]
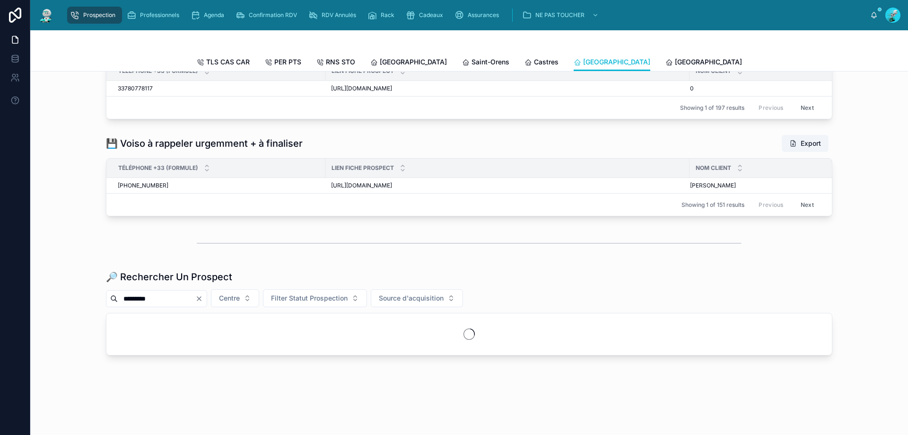
scroll to position [977, 0]
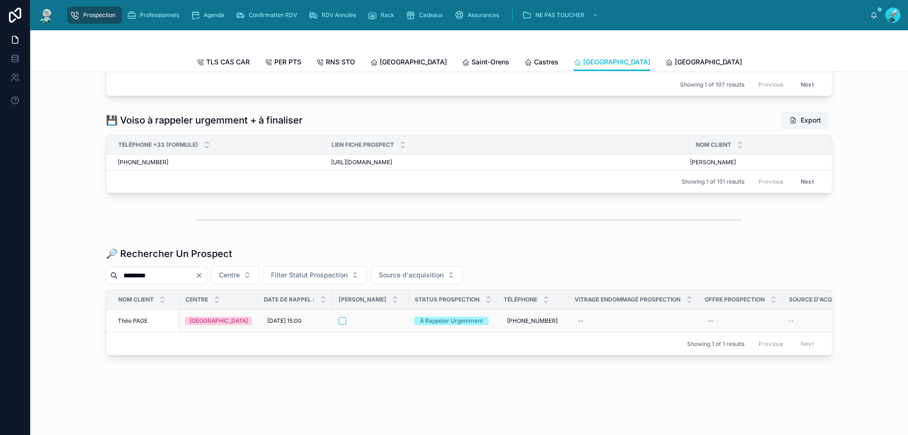
type input "*********"
click at [373, 317] on div at bounding box center [371, 321] width 64 height 8
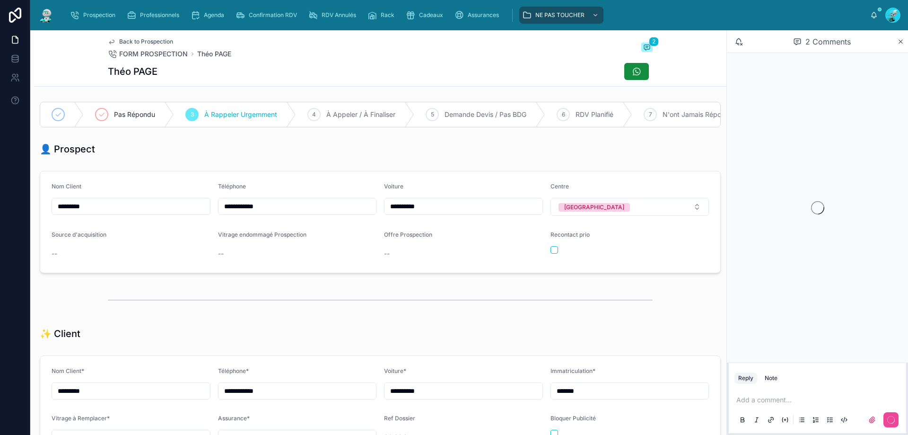
scroll to position [52, 0]
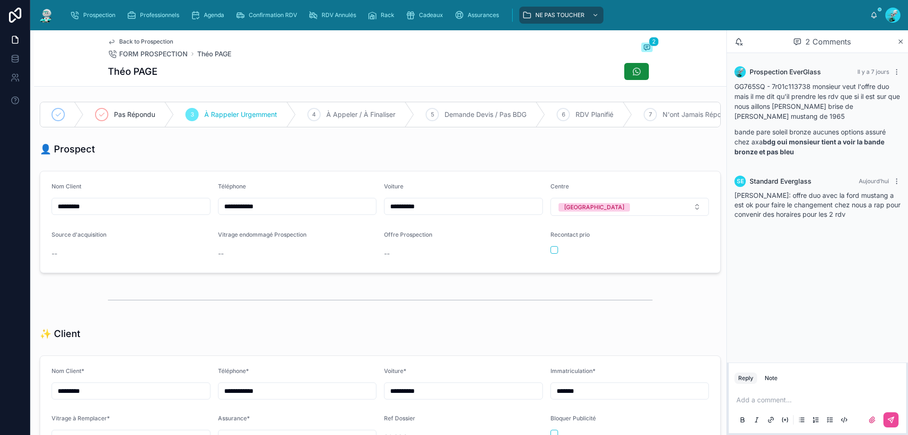
click at [811, 401] on p at bounding box center [819, 399] width 166 height 9
click at [898, 422] on button at bounding box center [890, 419] width 15 height 15
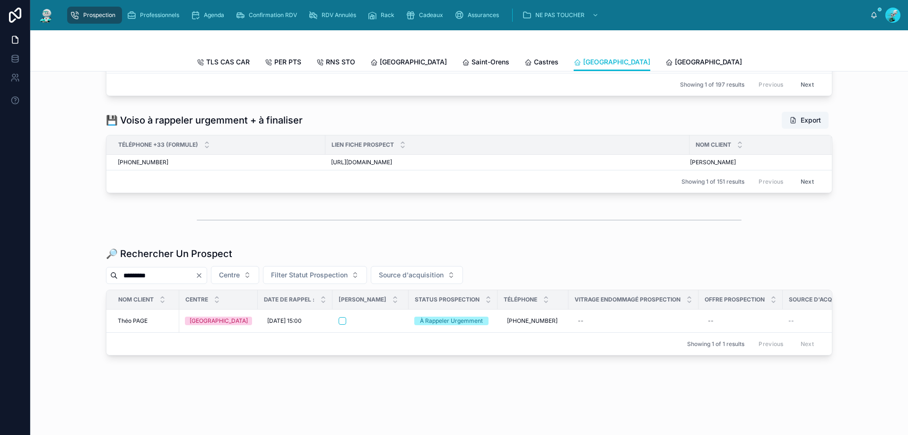
scroll to position [946, 0]
click at [203, 279] on icon "Clear" at bounding box center [199, 275] width 8 height 8
drag, startPoint x: 197, startPoint y: 299, endPoint x: 92, endPoint y: 284, distance: 105.6
click at [195, 282] on input "text" at bounding box center [157, 275] width 78 height 13
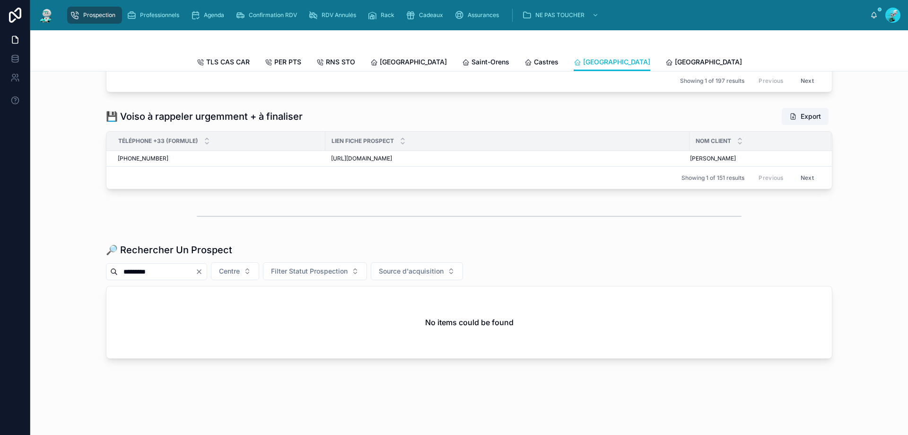
drag, startPoint x: 165, startPoint y: 300, endPoint x: 83, endPoint y: 299, distance: 81.8
click at [83, 299] on div "🔎 Rechercher Un Prospect ********* Centre Filter Statut Prospection Source d'ac…" at bounding box center [469, 300] width 862 height 123
type input "*********"
click at [203, 275] on icon "Clear" at bounding box center [199, 272] width 8 height 8
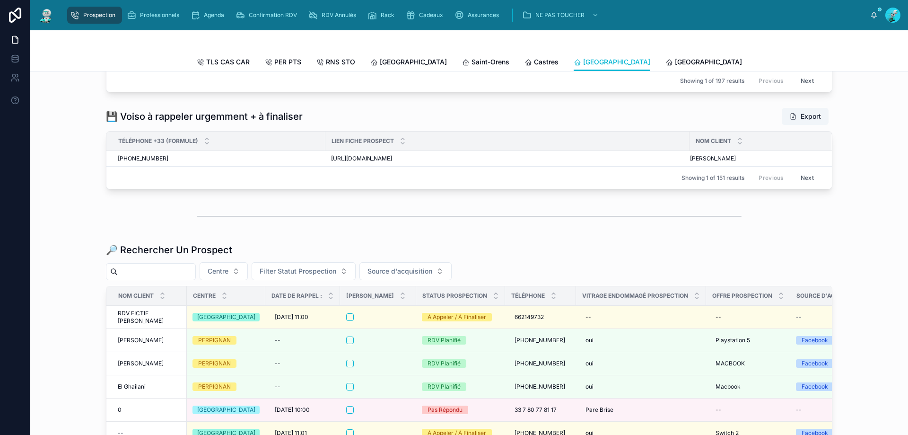
click at [129, 278] on input "text" at bounding box center [157, 271] width 78 height 13
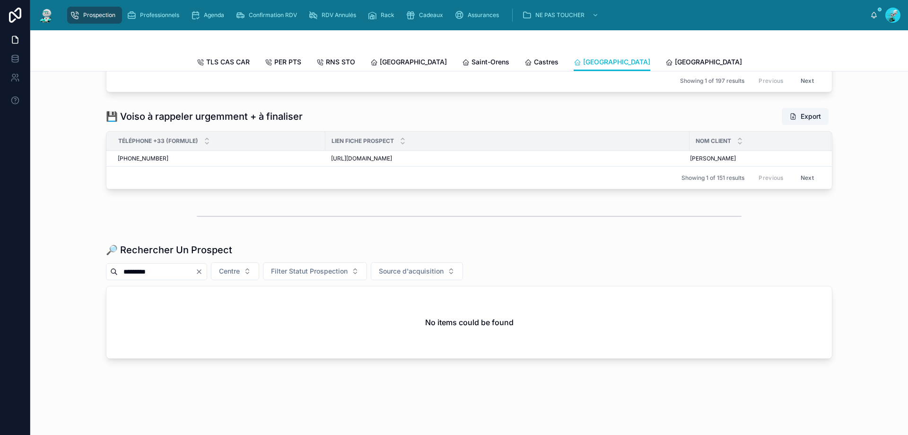
type input "*********"
click at [203, 275] on icon "Clear" at bounding box center [199, 272] width 8 height 8
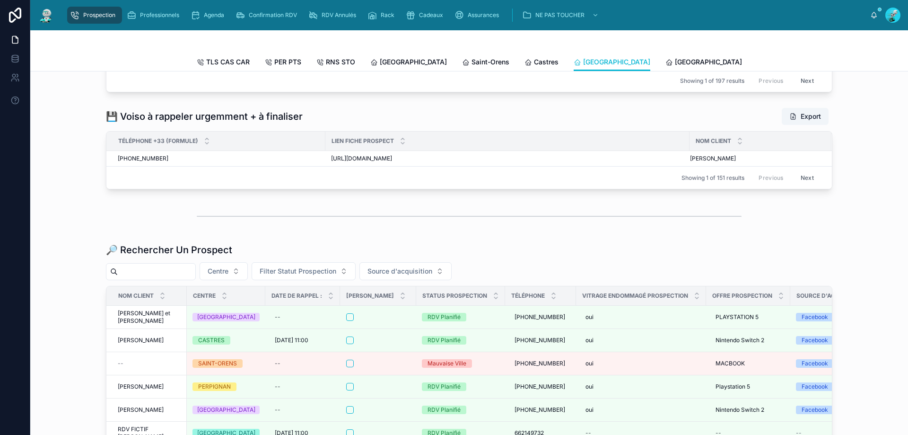
paste input "**********"
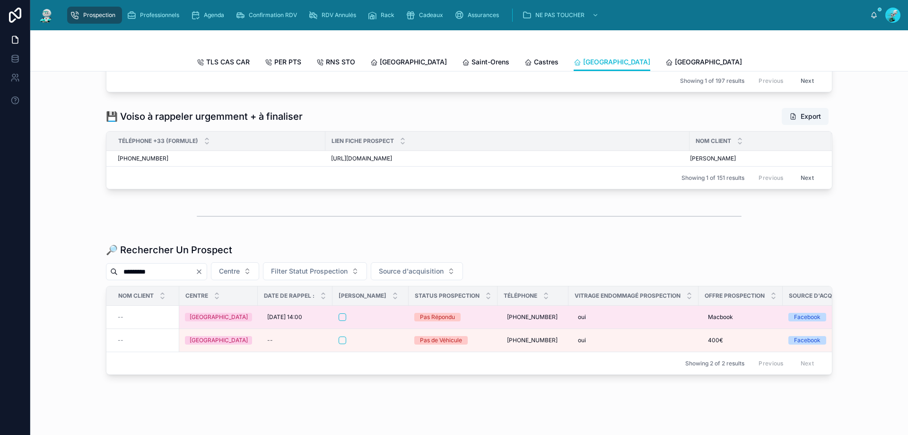
type input "*********"
click at [378, 321] on div at bounding box center [371, 317] width 64 height 8
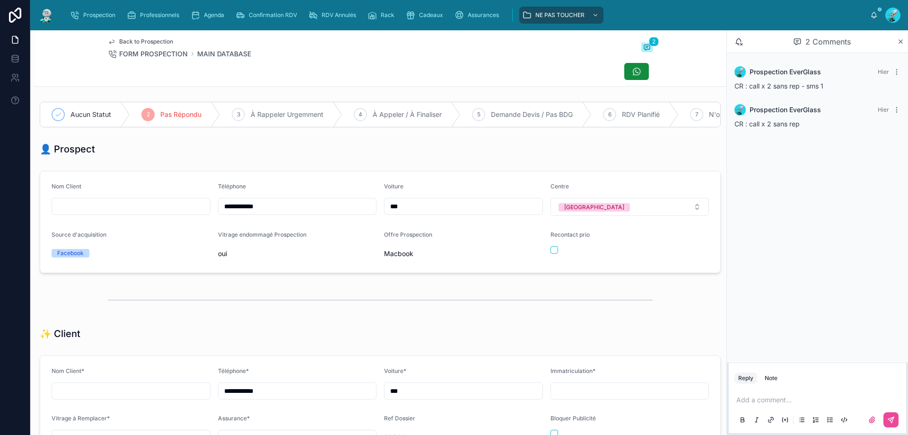
click at [805, 405] on div "Add a comment..." at bounding box center [817, 409] width 166 height 40
drag, startPoint x: 797, startPoint y: 401, endPoint x: 558, endPoint y: 373, distance: 240.0
click at [794, 401] on p at bounding box center [819, 399] width 166 height 9
click at [887, 420] on button at bounding box center [890, 419] width 15 height 15
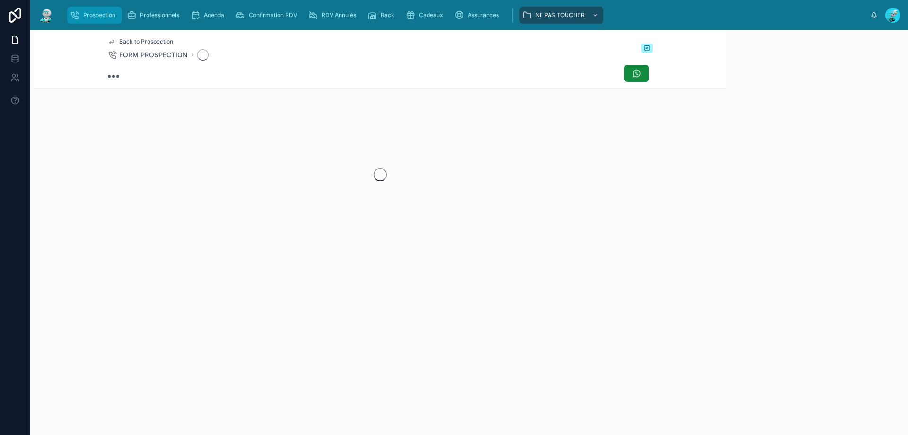
click at [113, 18] on span "Prospection" at bounding box center [99, 15] width 32 height 8
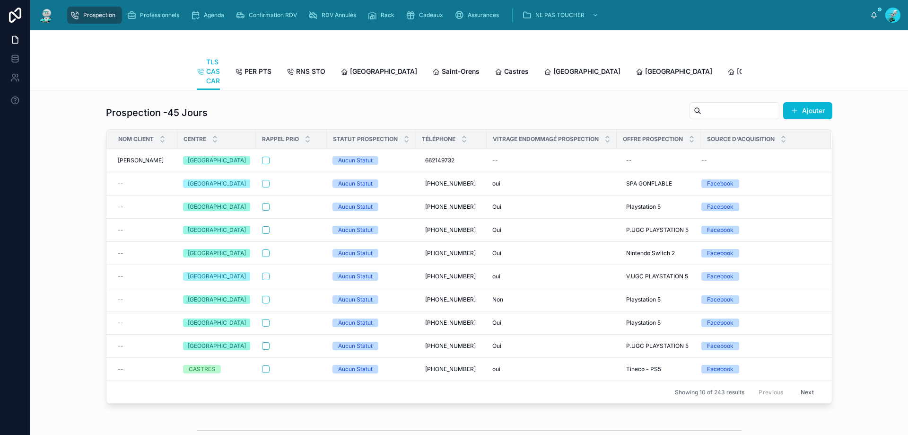
click at [828, 68] on span "[GEOGRAPHIC_DATA]" at bounding box center [861, 71] width 67 height 9
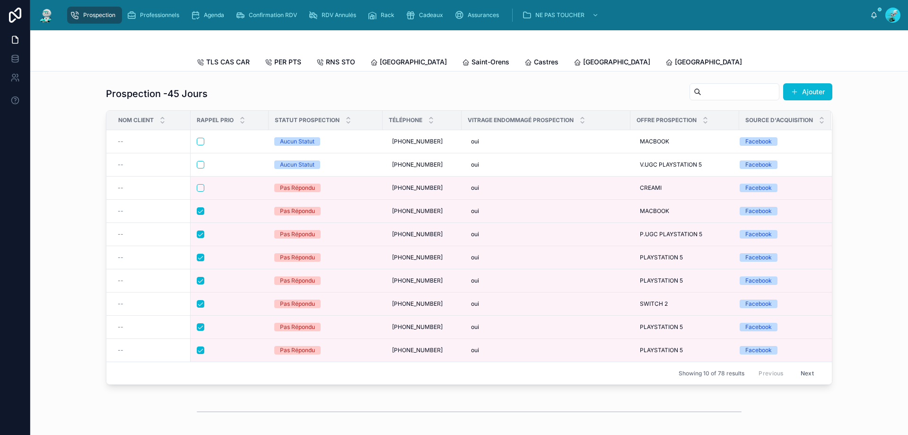
scroll to position [0, 69]
click at [697, 65] on span "[GEOGRAPHIC_DATA]" at bounding box center [730, 61] width 67 height 9
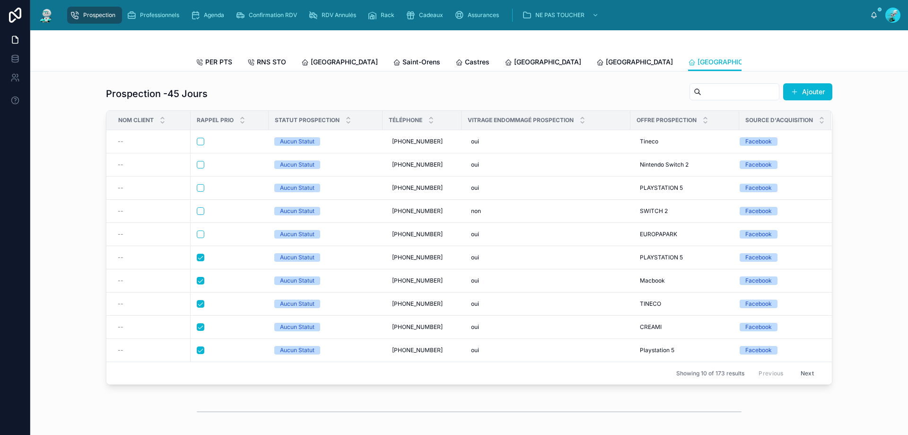
click at [809, 376] on button "Next" at bounding box center [807, 373] width 26 height 15
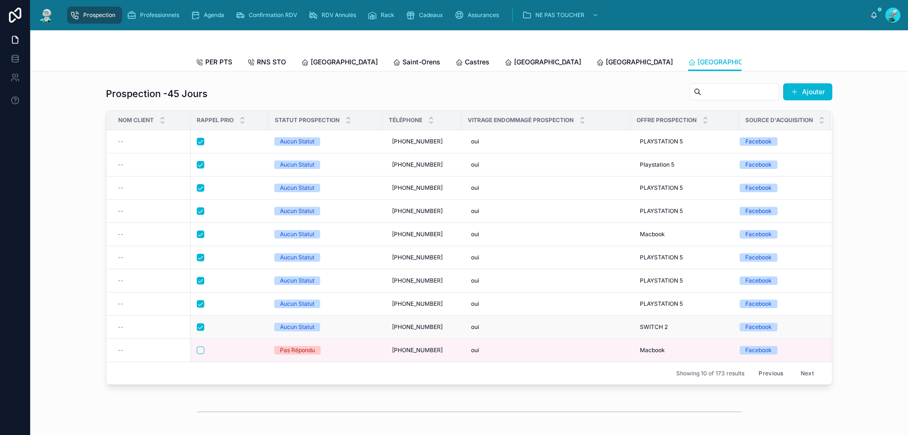
click at [226, 331] on div at bounding box center [230, 327] width 66 height 8
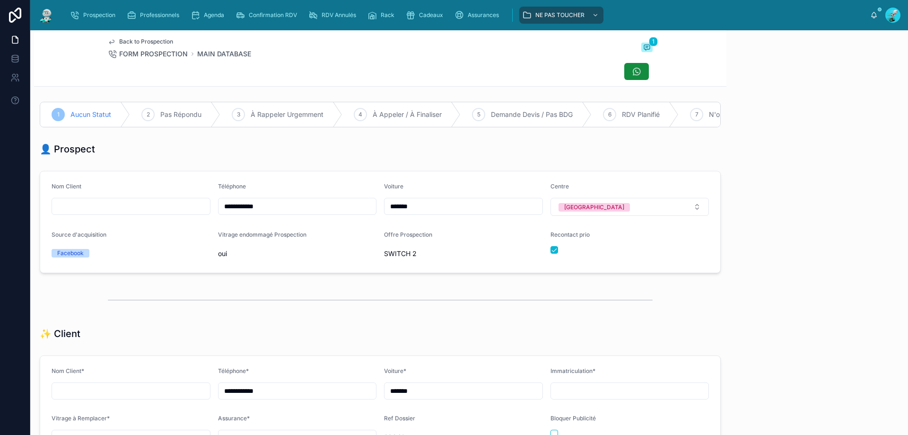
scroll to position [42, 0]
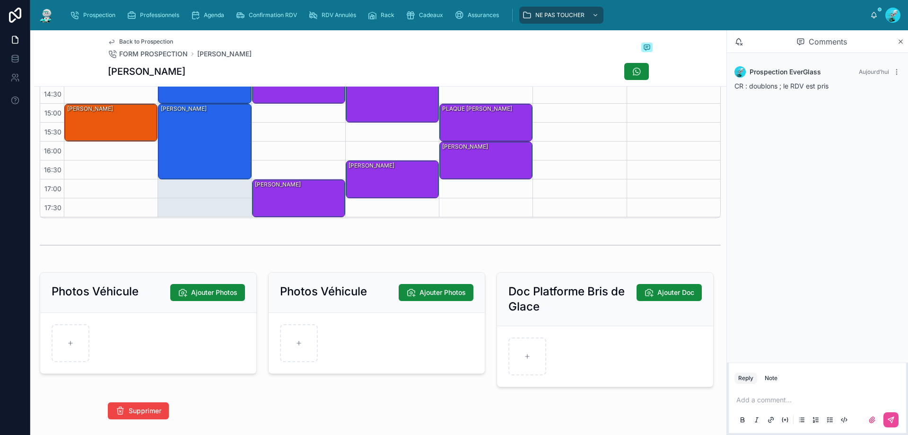
scroll to position [1072, 0]
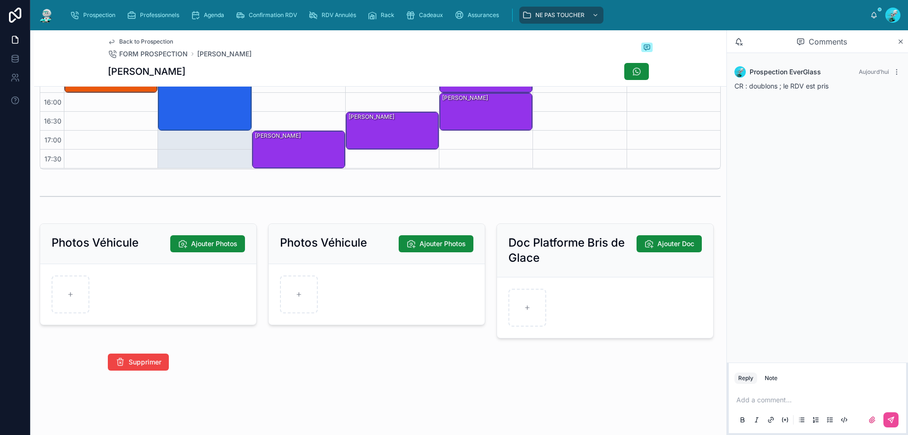
click at [138, 337] on div "Photos Véhicule Ajouter Photos" at bounding box center [148, 280] width 228 height 122
click at [136, 356] on button "Supprimer" at bounding box center [138, 361] width 61 height 17
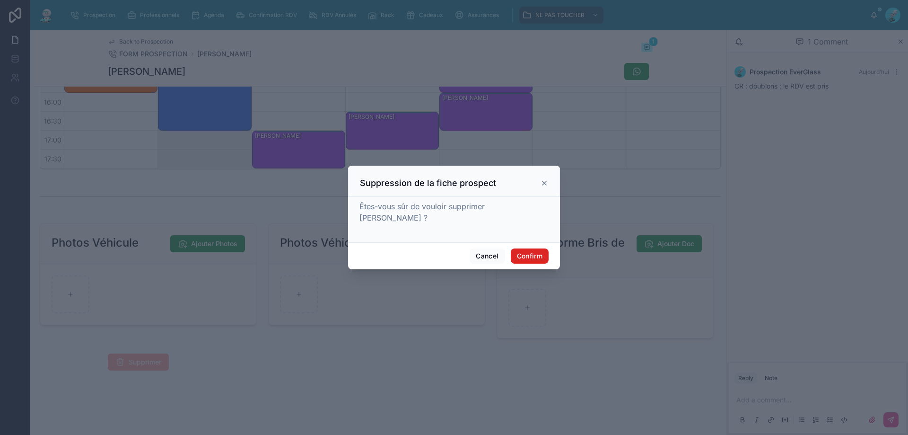
click at [518, 248] on button "Confirm" at bounding box center [530, 255] width 38 height 15
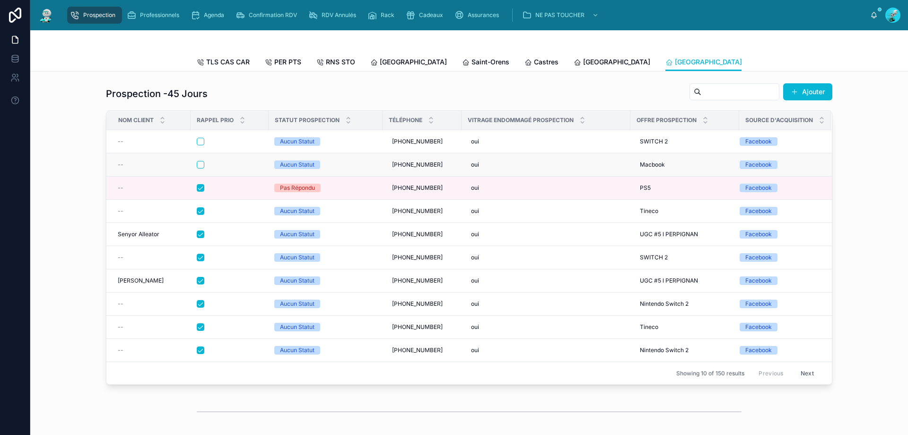
click at [240, 168] on div at bounding box center [230, 165] width 66 height 8
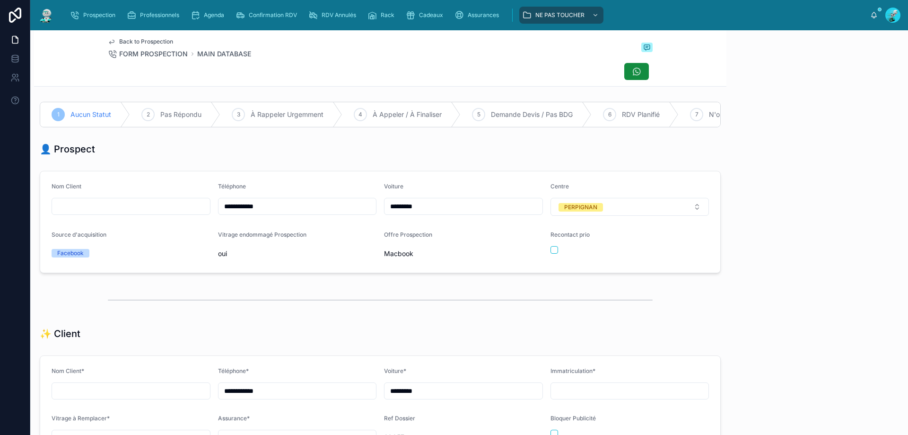
scroll to position [52, 0]
drag, startPoint x: 210, startPoint y: 206, endPoint x: 222, endPoint y: 206, distance: 11.8
click at [193, 206] on form "**********" at bounding box center [380, 221] width 680 height 101
click at [402, 52] on div "Back to Prospection FORM PROSPECTION MAIN DATABASE" at bounding box center [380, 48] width 545 height 21
click at [343, 58] on div "Back to Prospection FORM PROSPECTION MAIN DATABASE" at bounding box center [380, 48] width 545 height 21
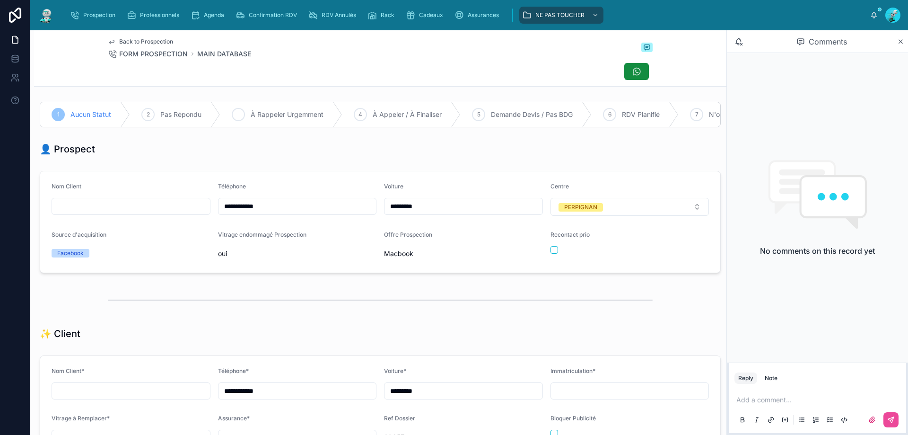
click at [261, 114] on span "À Rappeler Urgemment" at bounding box center [287, 114] width 73 height 9
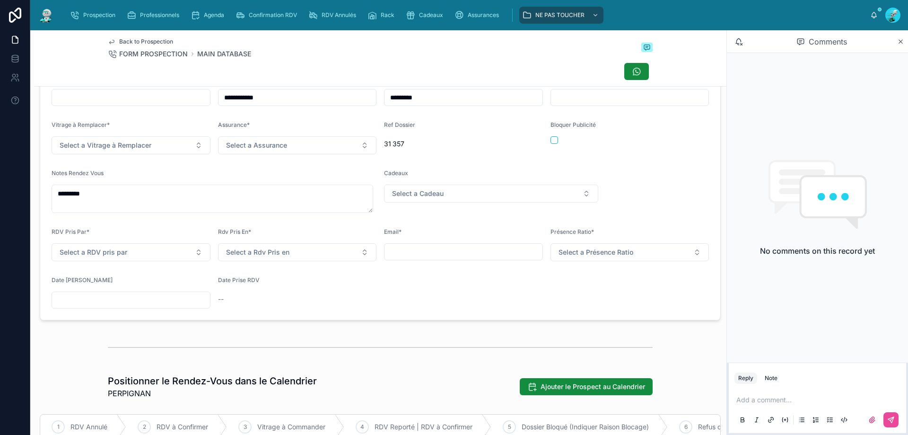
scroll to position [299, 0]
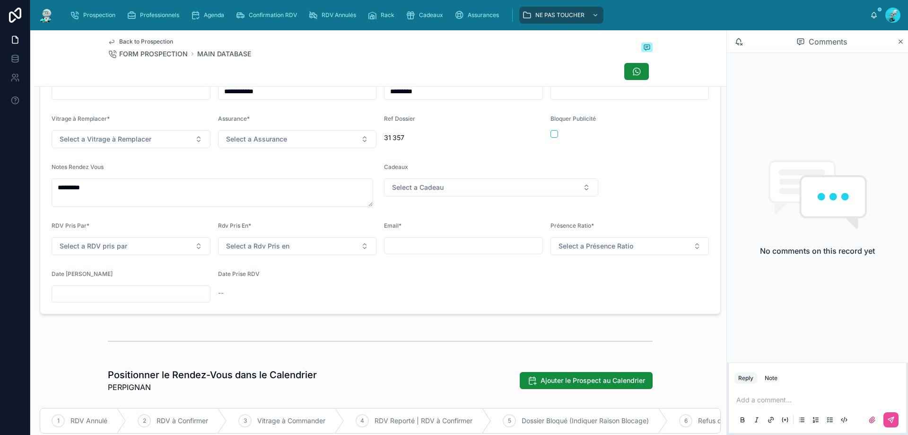
click at [90, 290] on div "Date [PERSON_NAME]" at bounding box center [131, 286] width 159 height 32
click at [96, 300] on input "text" at bounding box center [131, 293] width 158 height 13
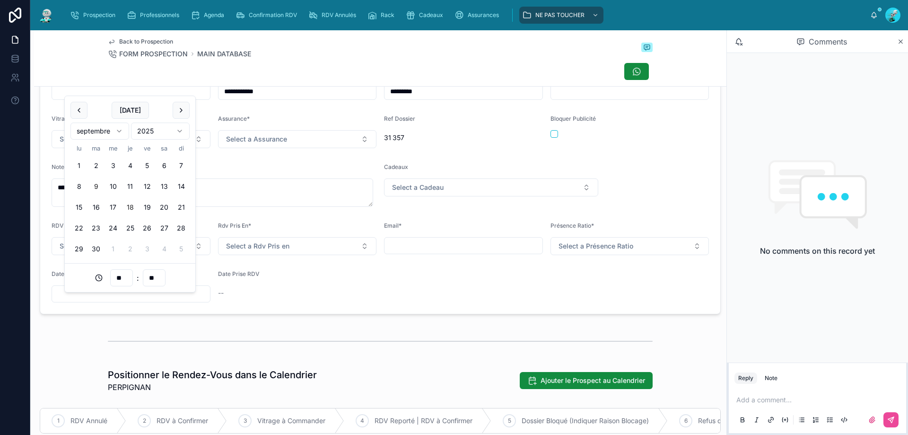
click at [128, 200] on button "18" at bounding box center [130, 207] width 17 height 17
click at [120, 283] on input "**" at bounding box center [122, 277] width 22 height 13
click at [123, 351] on div "10" at bounding box center [121, 352] width 43 height 15
type input "**********"
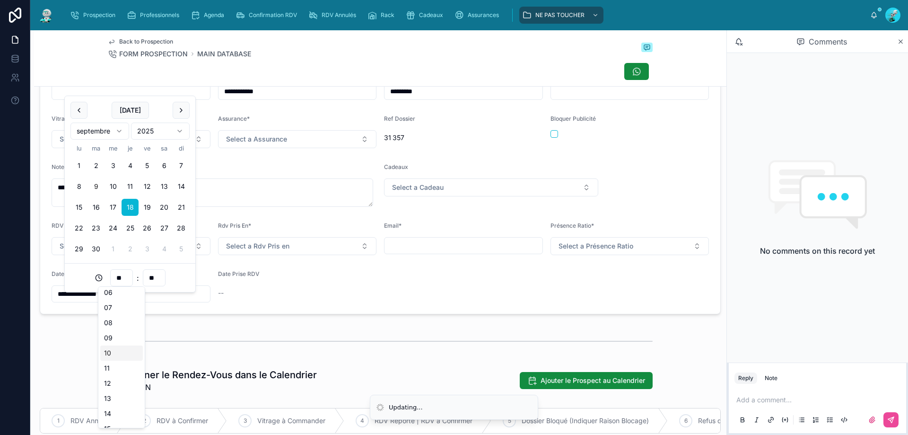
type input "**"
click at [320, 339] on div at bounding box center [380, 341] width 545 height 24
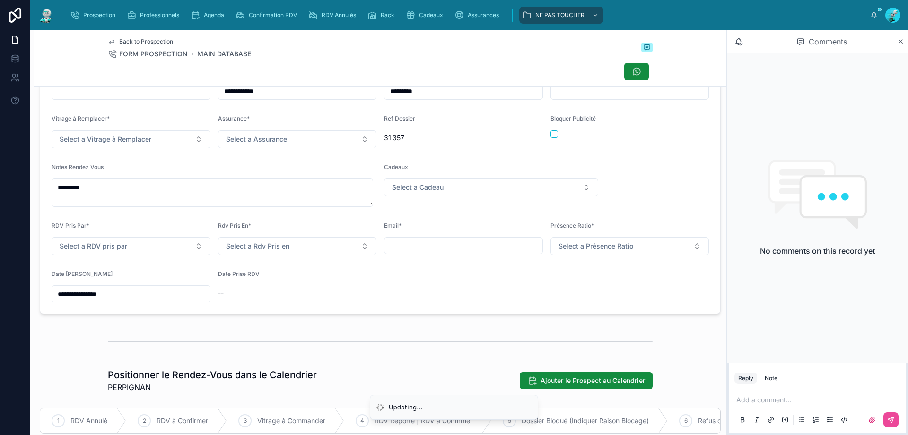
click at [759, 400] on p at bounding box center [819, 399] width 166 height 9
click at [753, 403] on span "**********" at bounding box center [781, 399] width 91 height 7
click at [855, 402] on p "**********" at bounding box center [819, 399] width 166 height 9
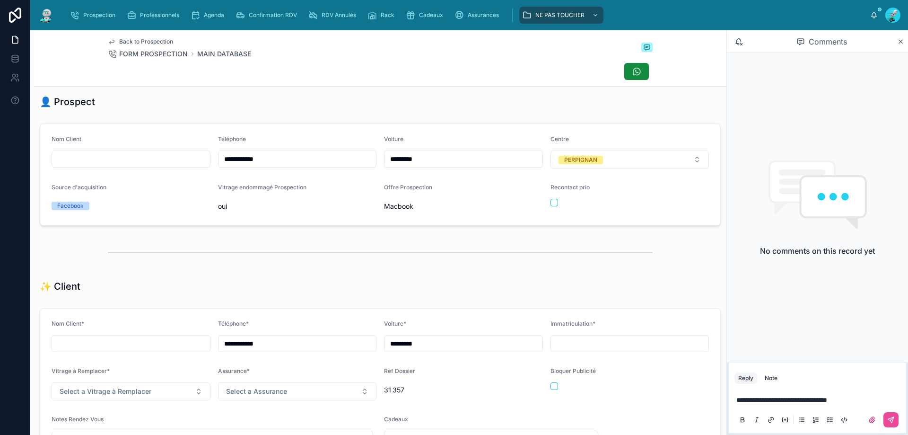
scroll to position [0, 0]
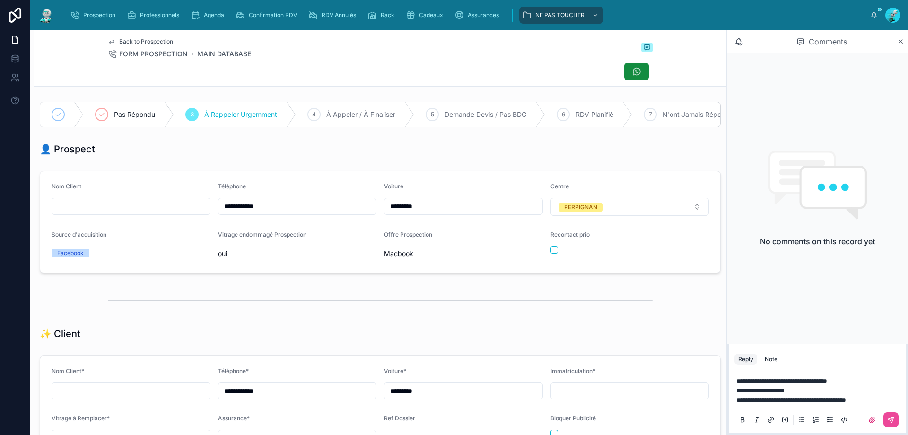
click at [888, 397] on p "**********" at bounding box center [819, 399] width 166 height 9
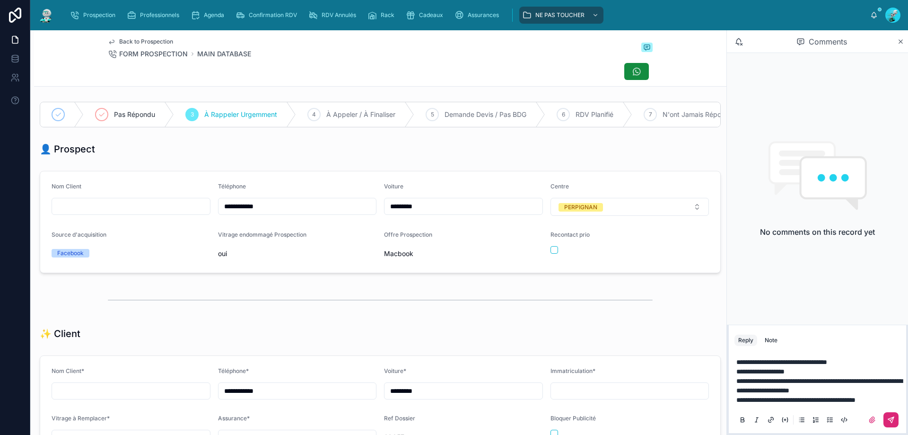
click at [890, 419] on icon at bounding box center [891, 420] width 8 height 8
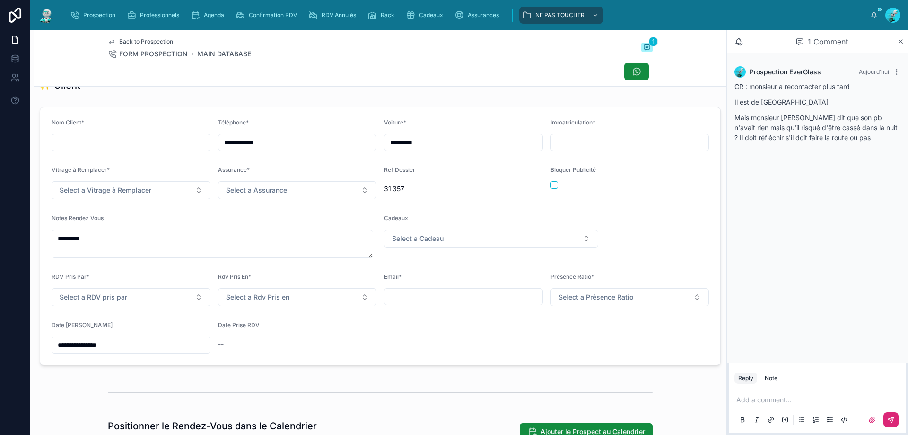
scroll to position [221, 0]
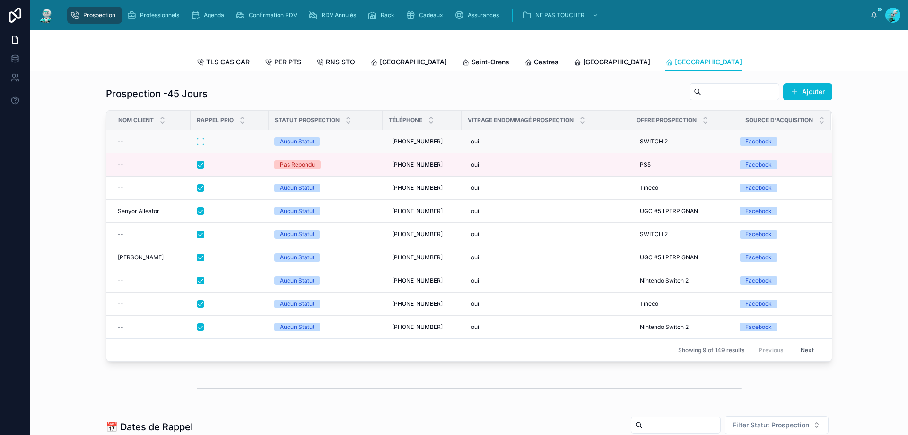
click at [232, 145] on div at bounding box center [230, 142] width 66 height 8
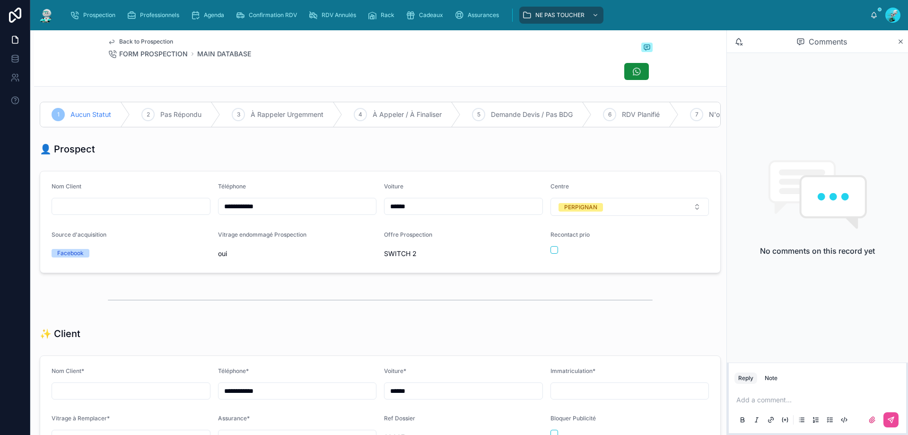
click at [374, 67] on div at bounding box center [380, 71] width 545 height 18
click at [399, 49] on div "Back to Prospection FORM PROSPECTION MAIN DATABASE" at bounding box center [380, 48] width 545 height 21
click at [189, 214] on form "**********" at bounding box center [380, 221] width 680 height 101
click at [365, 68] on div at bounding box center [380, 71] width 545 height 18
drag, startPoint x: 290, startPoint y: 74, endPoint x: 384, endPoint y: 85, distance: 94.7
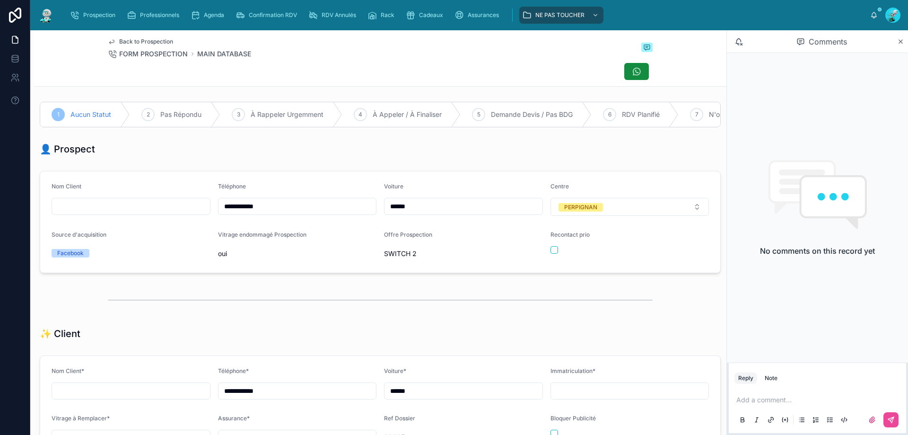
click at [303, 74] on div at bounding box center [380, 71] width 545 height 18
click at [295, 117] on span "À Rappeler Urgemment" at bounding box center [287, 114] width 73 height 9
click at [770, 403] on p at bounding box center [819, 399] width 166 height 9
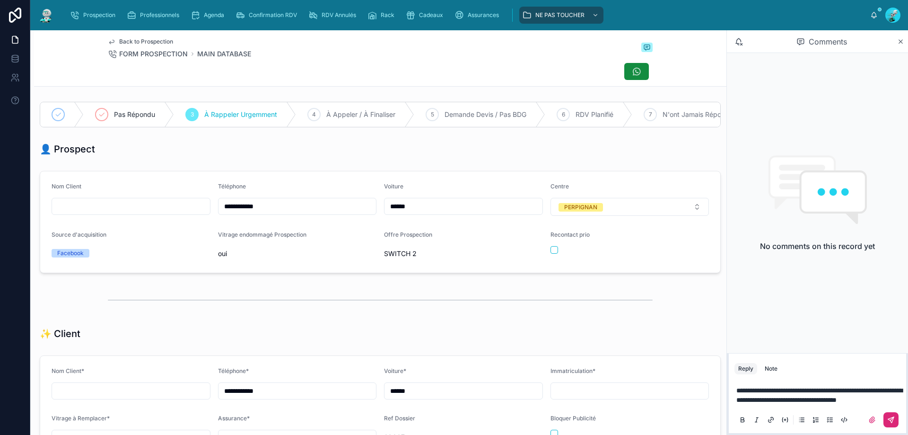
click at [885, 417] on button at bounding box center [890, 419] width 15 height 15
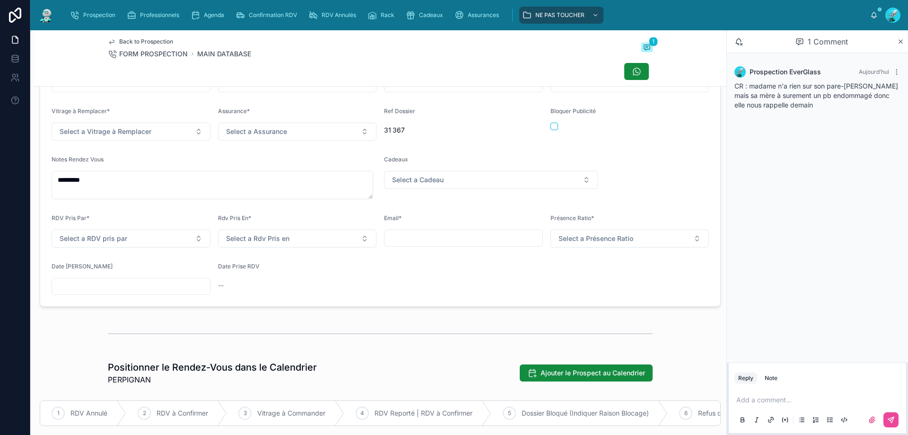
scroll to position [315, 0]
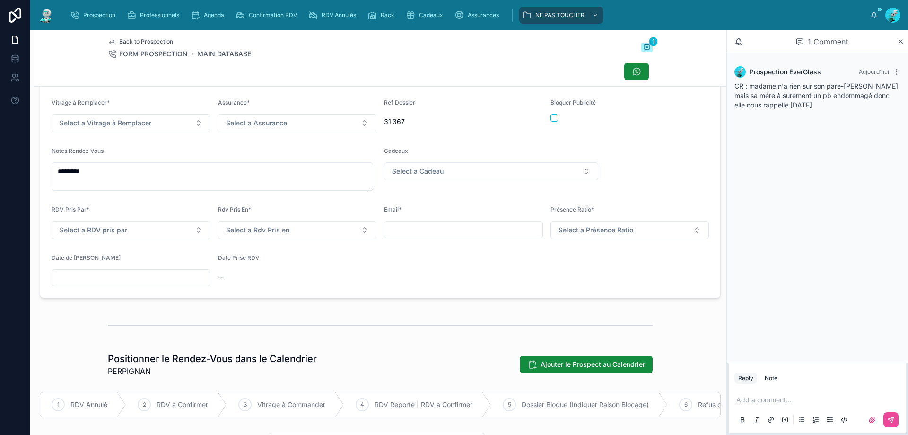
click at [124, 286] on div at bounding box center [131, 277] width 159 height 17
click at [127, 284] on input "text" at bounding box center [131, 277] width 158 height 13
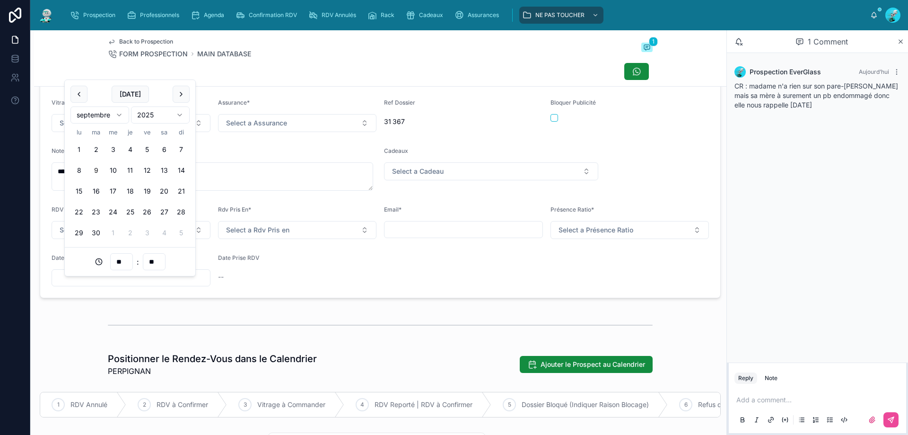
drag, startPoint x: 115, startPoint y: 165, endPoint x: 139, endPoint y: 261, distance: 99.2
click at [116, 168] on button "10" at bounding box center [112, 170] width 17 height 17
click at [120, 260] on input "**" at bounding box center [122, 261] width 22 height 13
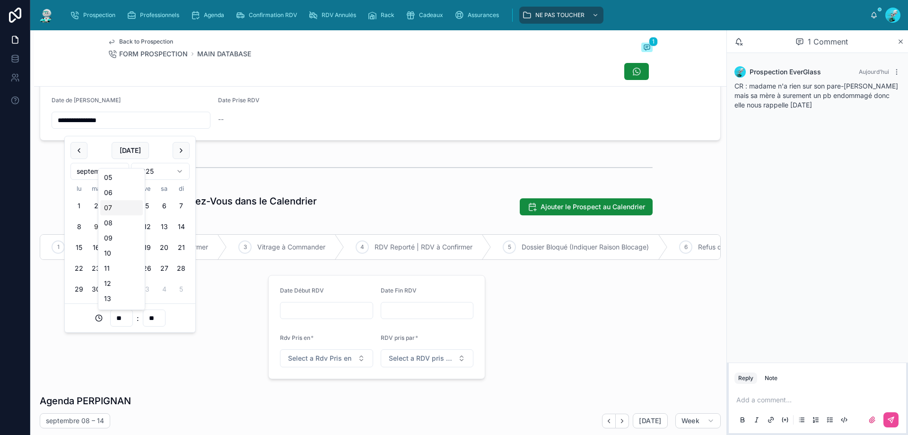
scroll to position [79, 0]
click at [119, 246] on div "10" at bounding box center [121, 250] width 43 height 15
type input "**********"
type input "**"
click at [347, 144] on div "**********" at bounding box center [380, 11] width 692 height 266
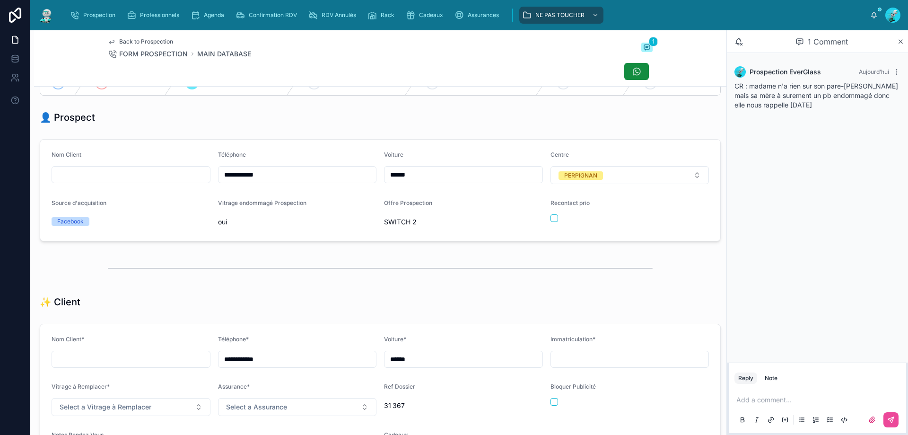
scroll to position [0, 0]
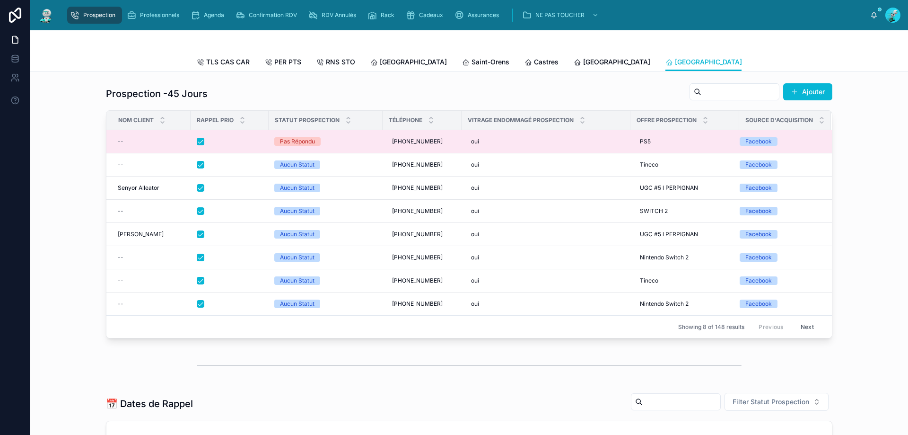
click at [234, 145] on div at bounding box center [230, 142] width 66 height 8
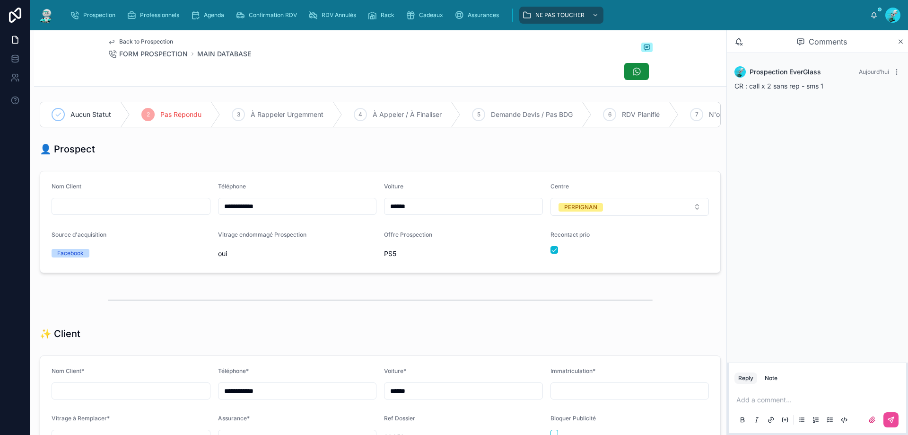
scroll to position [52, 0]
click at [75, 104] on div "Aucun Statut" at bounding box center [85, 114] width 90 height 25
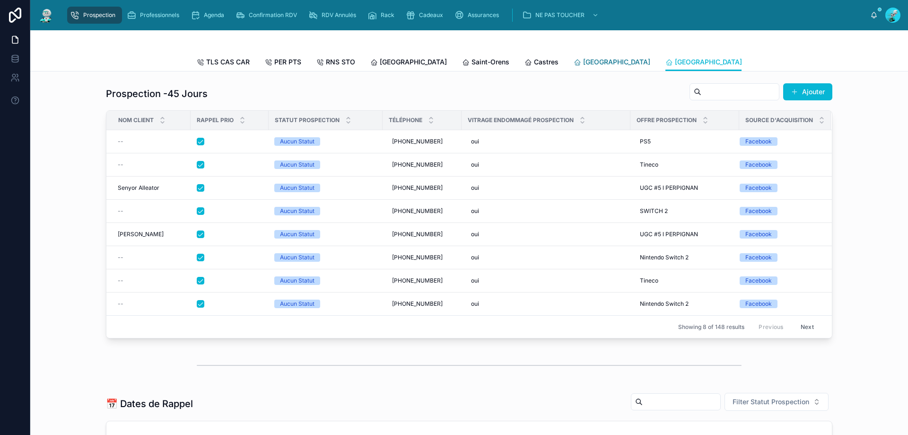
click at [583, 61] on span "[GEOGRAPHIC_DATA]" at bounding box center [616, 61] width 67 height 9
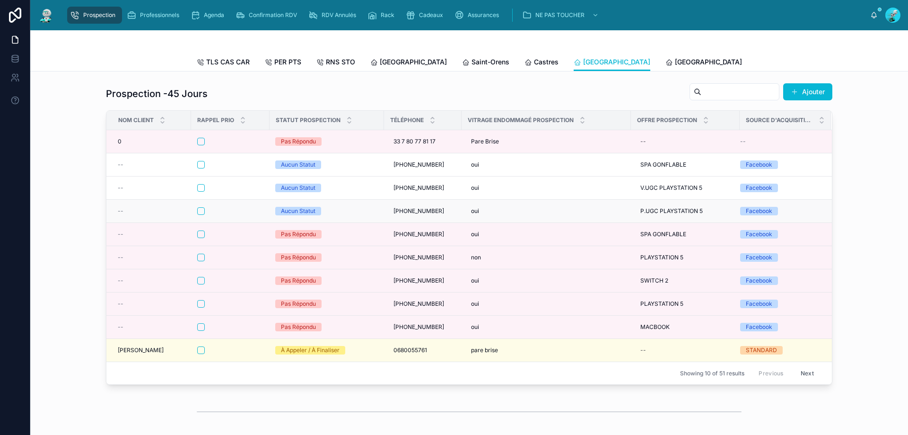
click at [239, 215] on div at bounding box center [230, 211] width 66 height 8
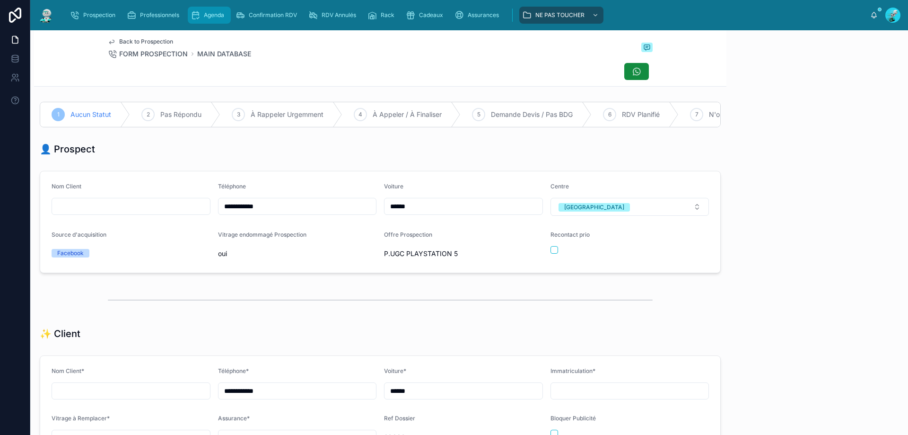
scroll to position [42, 0]
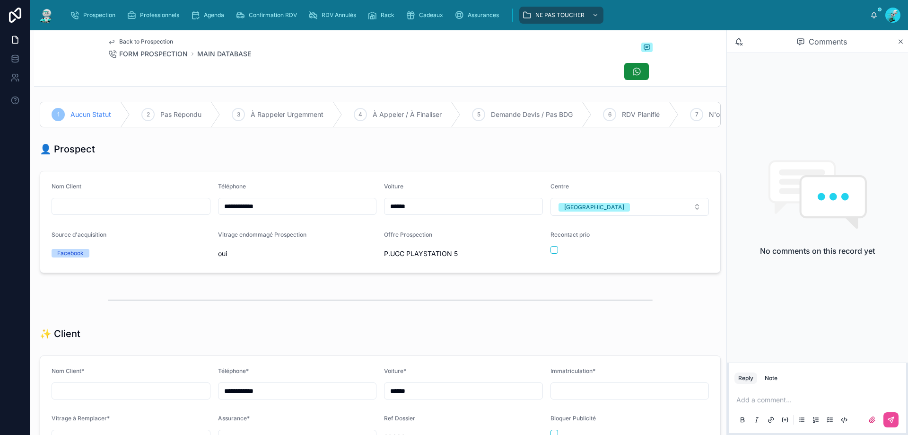
drag, startPoint x: 299, startPoint y: 215, endPoint x: 247, endPoint y: 187, distance: 58.4
click at [101, 185] on form "**********" at bounding box center [380, 221] width 680 height 101
click at [325, 43] on div "Back to Prospection FORM PROSPECTION MAIN DATABASE" at bounding box center [380, 48] width 545 height 21
click at [551, 253] on button "button" at bounding box center [554, 250] width 8 height 8
drag, startPoint x: 789, startPoint y: 400, endPoint x: 739, endPoint y: 380, distance: 54.3
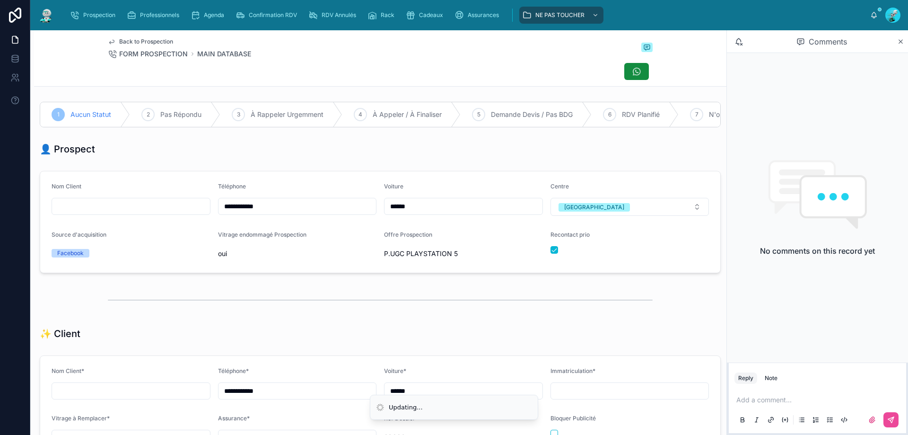
click at [787, 400] on p at bounding box center [819, 399] width 166 height 9
click at [896, 418] on button at bounding box center [890, 419] width 15 height 15
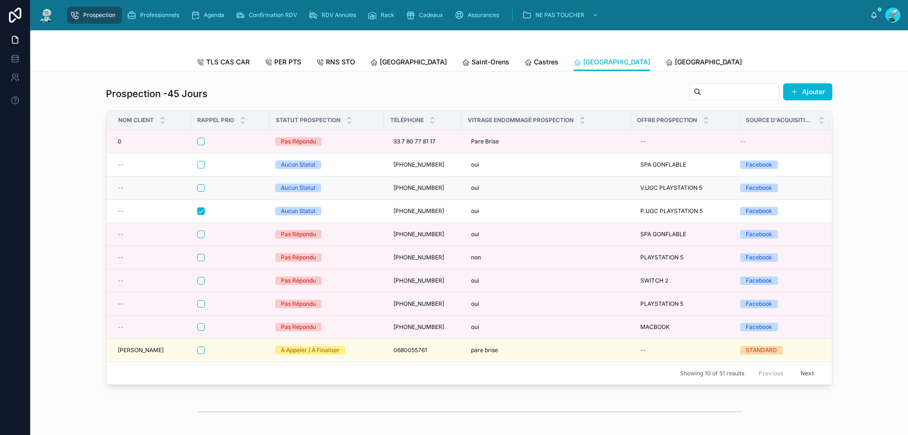
click at [229, 191] on div at bounding box center [230, 188] width 66 height 8
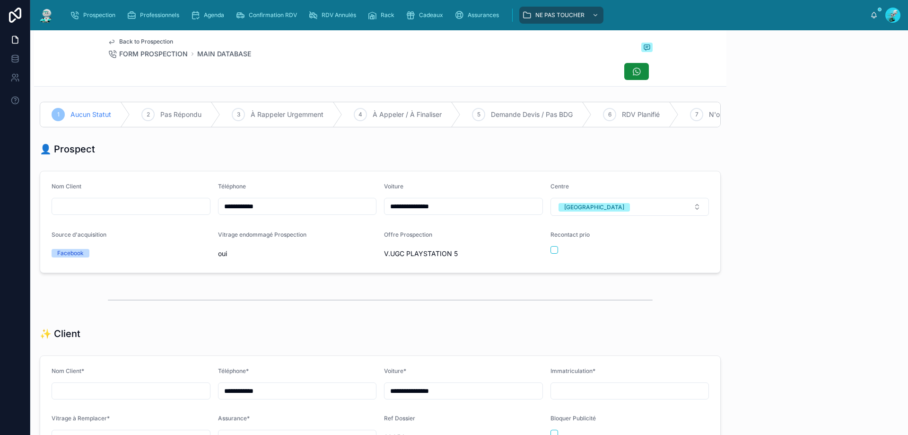
scroll to position [52, 0]
drag, startPoint x: 282, startPoint y: 219, endPoint x: 201, endPoint y: 228, distance: 81.8
click at [201, 228] on form "**********" at bounding box center [380, 221] width 680 height 101
click at [277, 156] on div "👤 Prospect" at bounding box center [380, 148] width 681 height 13
click at [745, 395] on p at bounding box center [819, 399] width 166 height 9
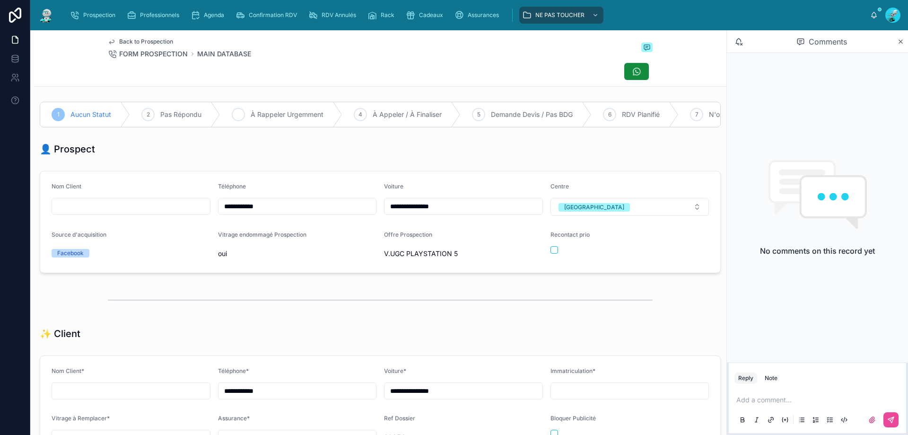
click at [276, 123] on div "3 À Rappeler Urgemment" at bounding box center [281, 114] width 122 height 25
drag, startPoint x: 764, startPoint y: 402, endPoint x: 748, endPoint y: 378, distance: 28.3
click at [762, 400] on p at bounding box center [819, 399] width 166 height 9
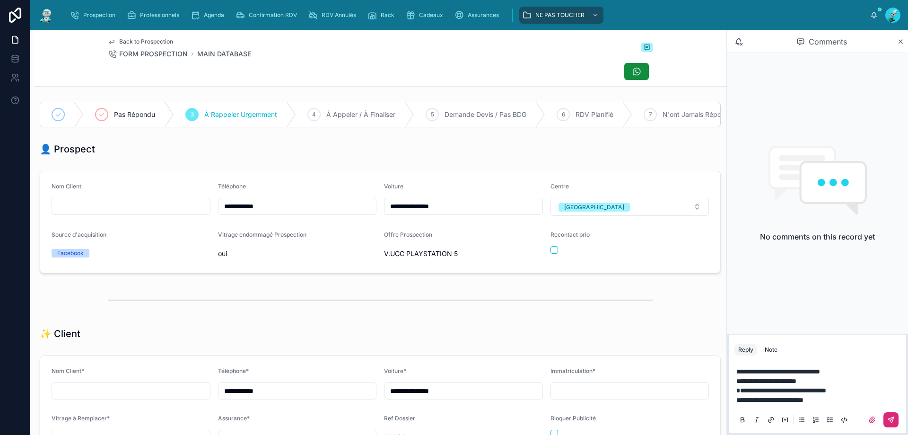
click at [887, 419] on button at bounding box center [890, 419] width 15 height 15
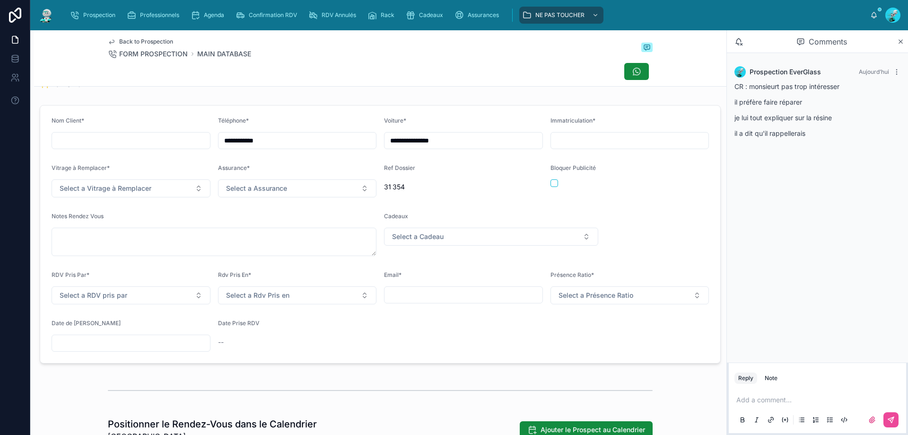
scroll to position [252, 0]
click at [129, 346] on input "text" at bounding box center [131, 340] width 158 height 13
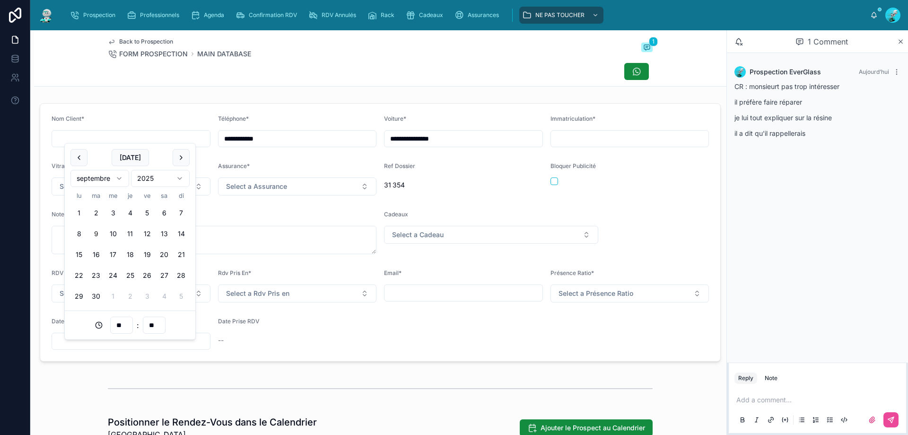
drag, startPoint x: 110, startPoint y: 233, endPoint x: 130, endPoint y: 322, distance: 91.2
click at [110, 259] on tbody "1 2 3 4 5 6 7 8 9 10 11 12 13 14 15 16 17 18 19 20 21 22 23 24 25 26 27 28 29 3…" at bounding box center [129, 252] width 119 height 104
click at [113, 234] on button "10" at bounding box center [112, 233] width 17 height 17
click at [126, 322] on input "**" at bounding box center [122, 324] width 22 height 13
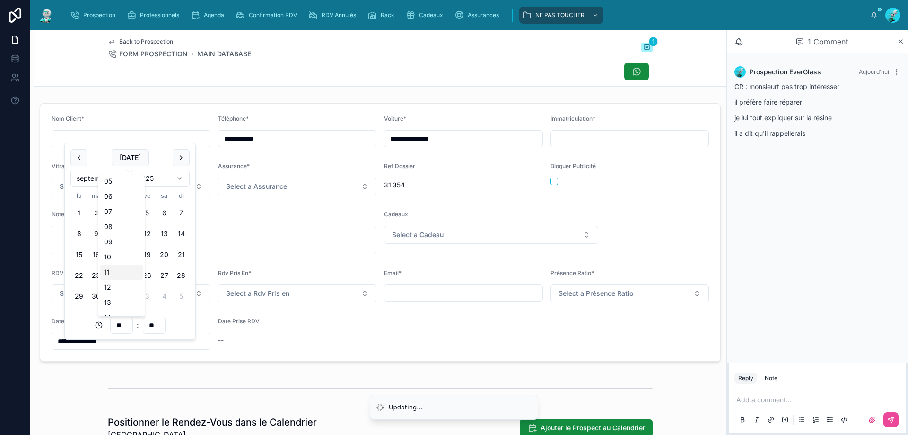
click at [114, 271] on div "11" at bounding box center [121, 271] width 43 height 15
type input "**********"
type input "**"
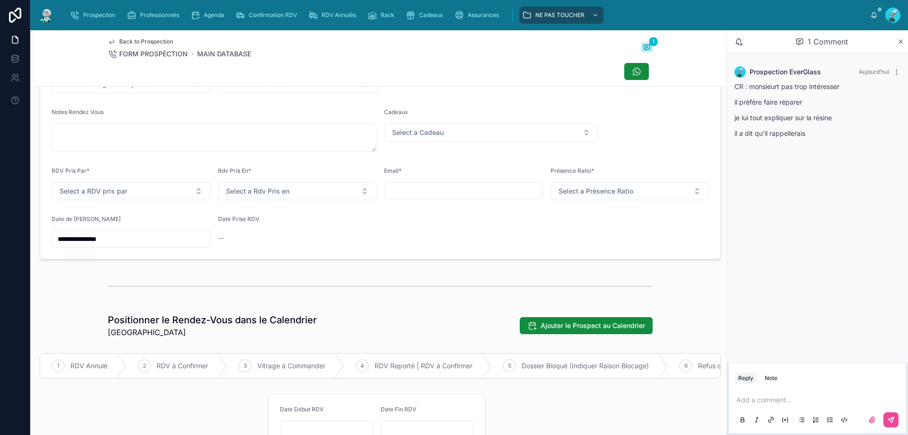
scroll to position [363, 0]
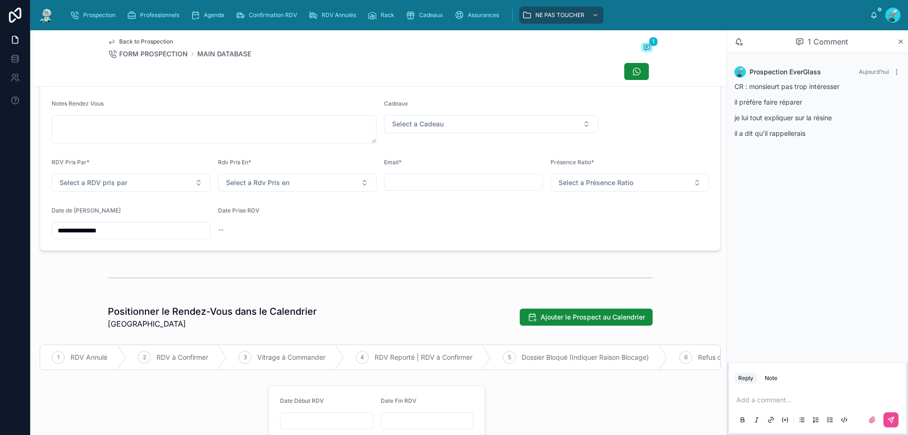
click at [94, 230] on div "**********" at bounding box center [131, 230] width 159 height 17
click at [148, 237] on input "**********" at bounding box center [131, 230] width 158 height 13
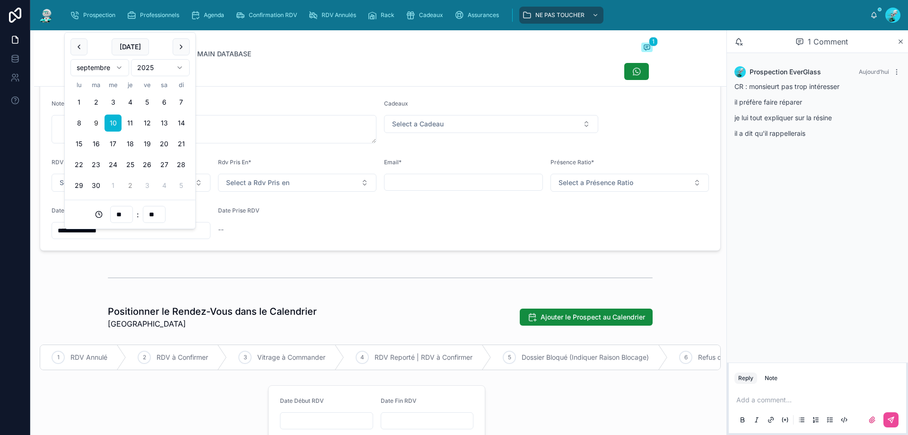
type input "**********"
type input "**"
type input "**********"
type input "**"
click at [300, 282] on div at bounding box center [380, 278] width 545 height 24
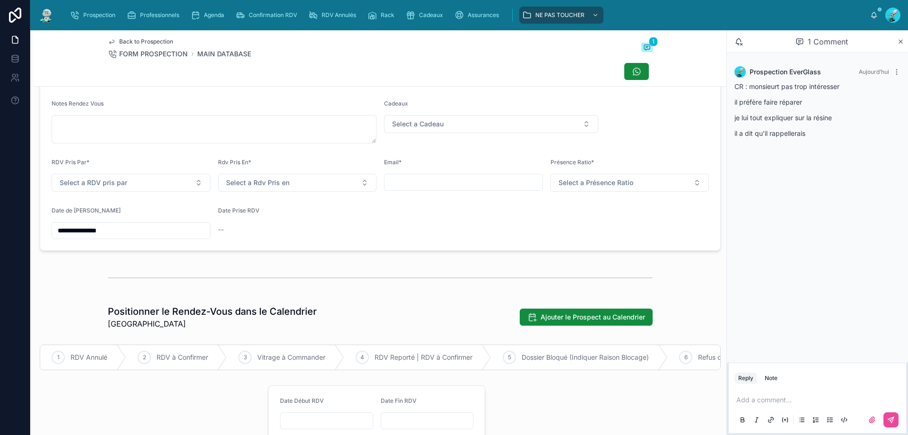
click at [103, 237] on input "**********" at bounding box center [131, 230] width 158 height 13
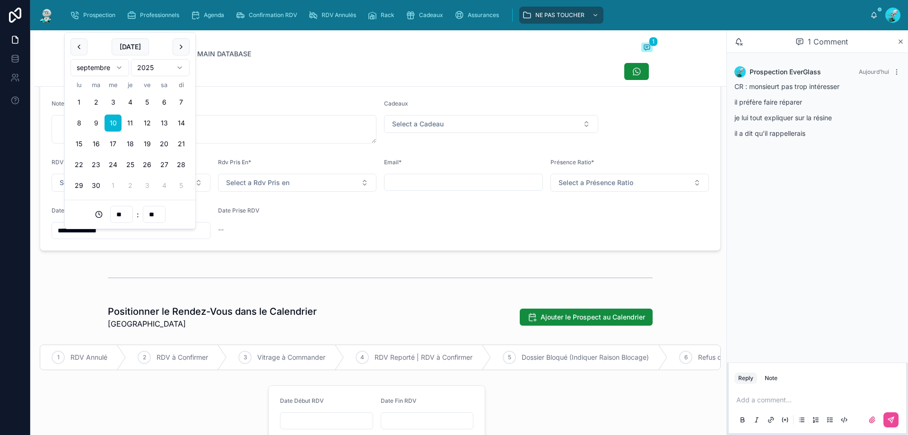
drag, startPoint x: 113, startPoint y: 146, endPoint x: 114, endPoint y: 279, distance: 133.8
click at [113, 147] on button "17" at bounding box center [112, 143] width 17 height 17
type input "**********"
click at [116, 279] on div at bounding box center [380, 278] width 545 height 24
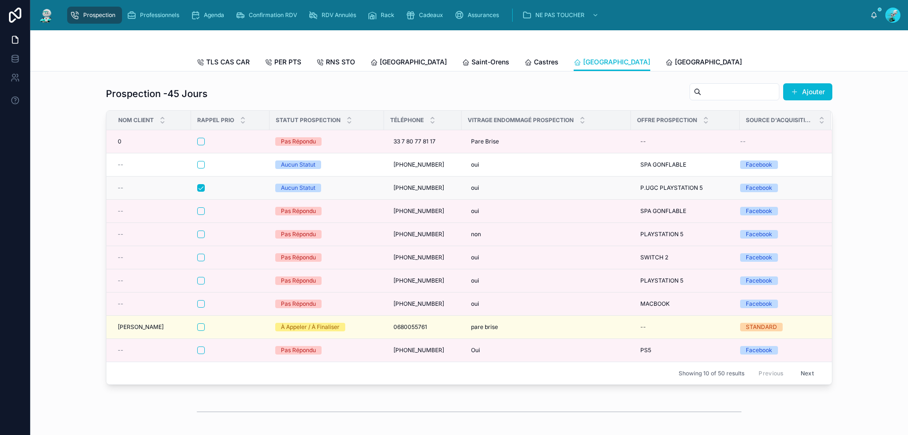
click at [244, 191] on div at bounding box center [230, 188] width 66 height 8
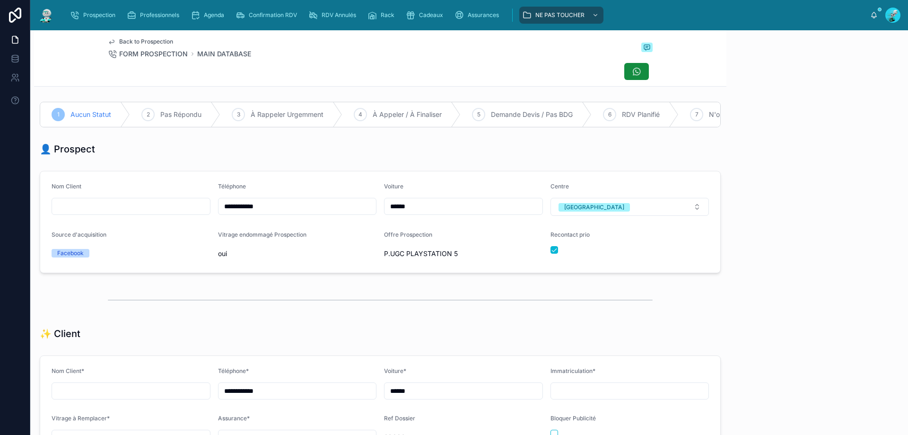
scroll to position [52, 0]
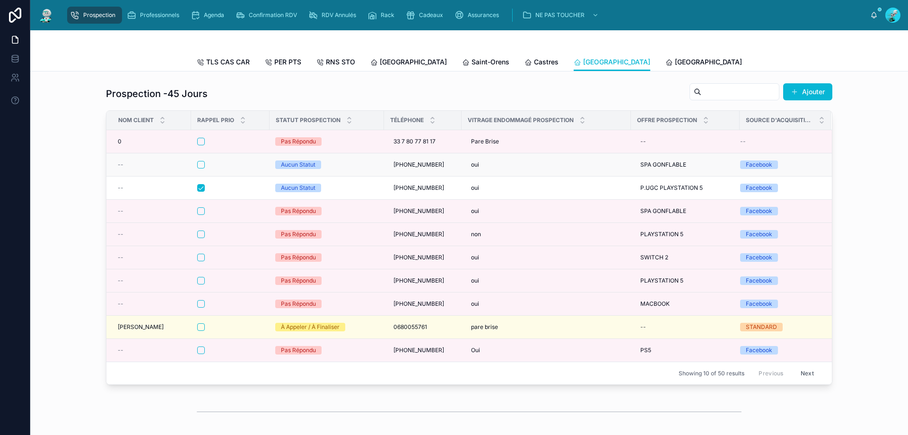
click at [238, 168] on div at bounding box center [230, 165] width 66 height 8
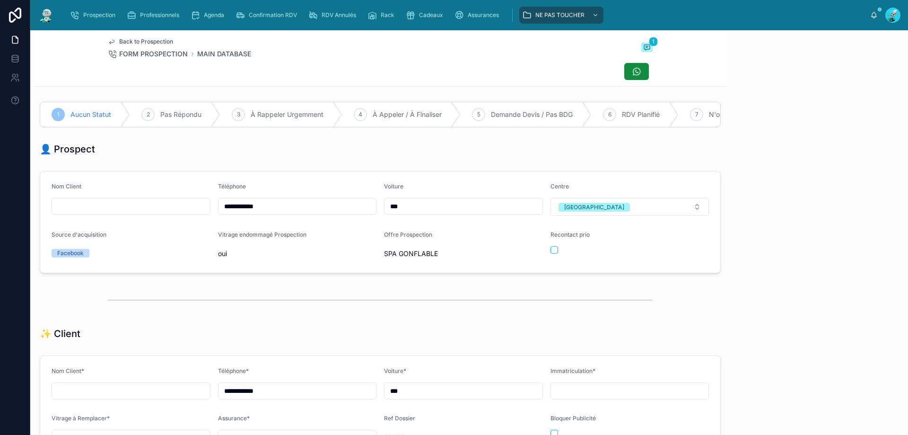
scroll to position [52, 0]
drag, startPoint x: 208, startPoint y: 212, endPoint x: 259, endPoint y: 212, distance: 51.5
click at [188, 212] on form "**********" at bounding box center [380, 221] width 680 height 101
click at [284, 119] on div "3 À Rappeler Urgemment" at bounding box center [281, 114] width 122 height 25
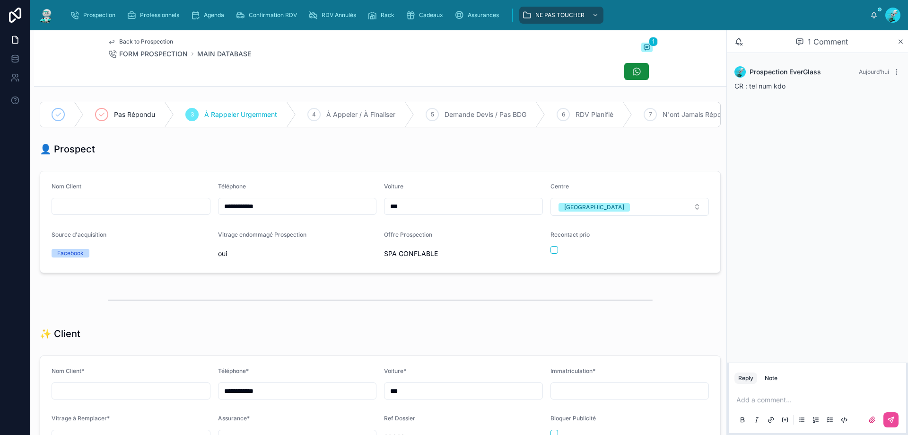
click at [792, 396] on p at bounding box center [819, 399] width 166 height 9
click at [891, 419] on icon at bounding box center [891, 420] width 8 height 8
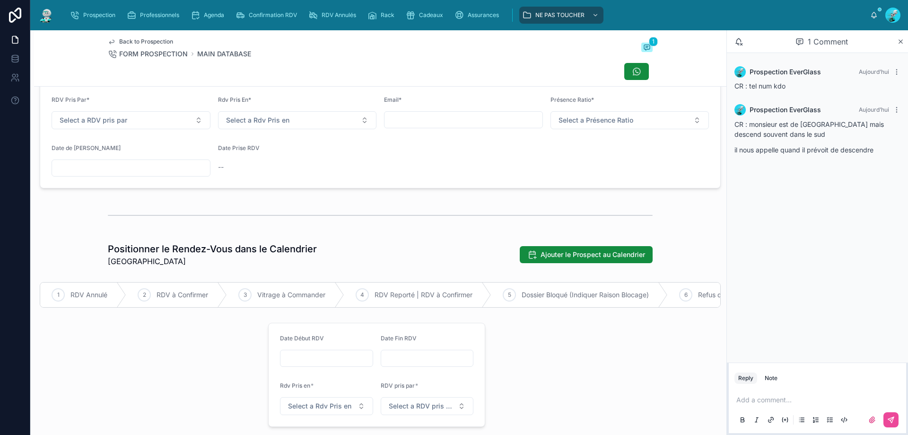
scroll to position [426, 0]
click at [113, 166] on div at bounding box center [131, 167] width 159 height 17
click at [104, 174] on input "text" at bounding box center [131, 167] width 158 height 13
drag, startPoint x: 76, startPoint y: 294, endPoint x: 242, endPoint y: 223, distance: 180.5
click at [76, 293] on button "15" at bounding box center [78, 294] width 17 height 17
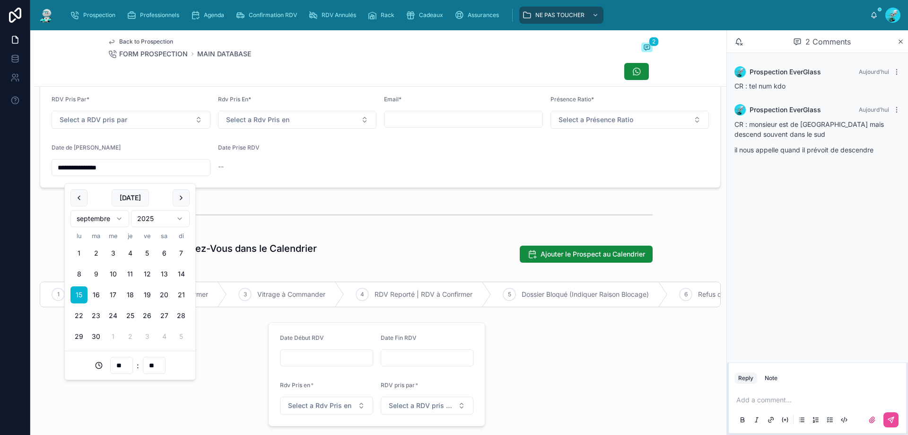
type input "**********"
click at [252, 216] on div at bounding box center [380, 215] width 545 height 24
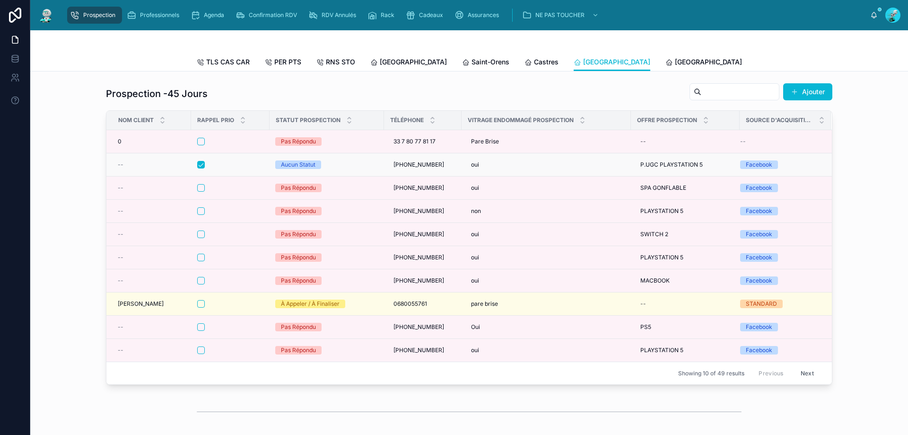
click at [250, 168] on div at bounding box center [230, 165] width 66 height 8
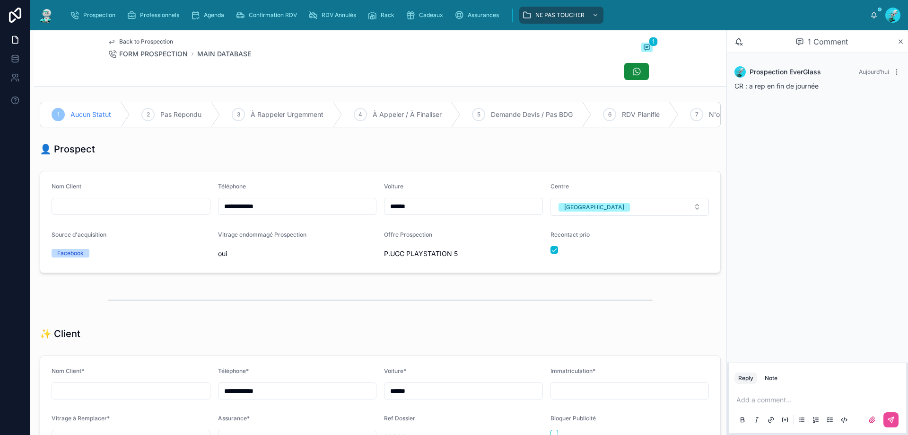
scroll to position [52, 0]
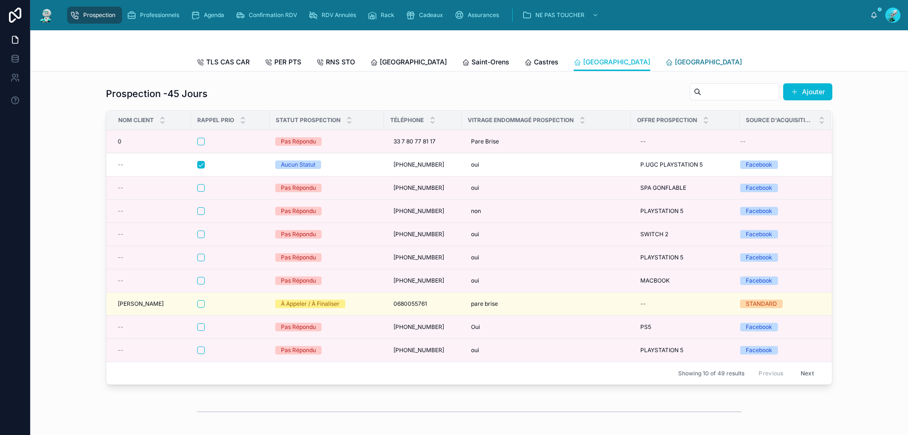
click at [675, 63] on span "[GEOGRAPHIC_DATA]" at bounding box center [708, 61] width 67 height 9
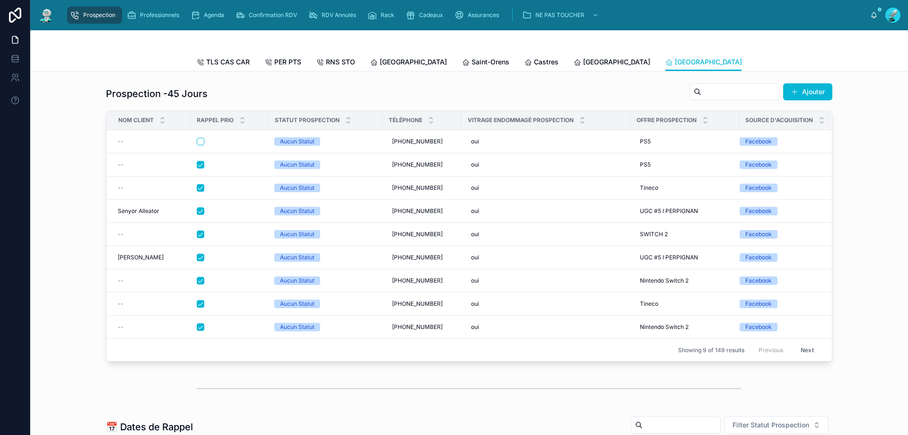
click at [801, 356] on button "Next" at bounding box center [807, 349] width 26 height 15
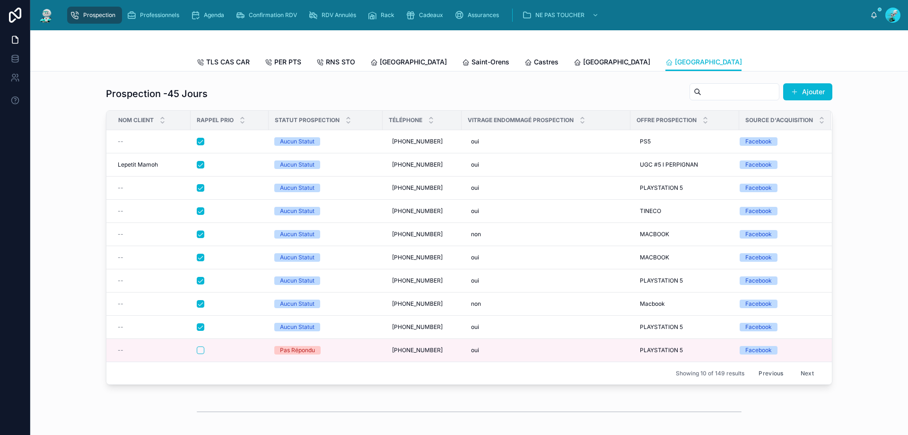
click at [766, 375] on button "Previous" at bounding box center [771, 373] width 38 height 15
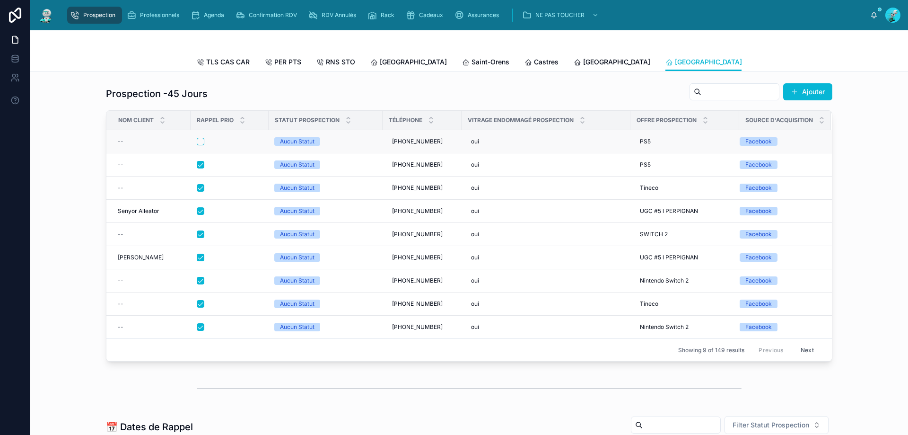
click at [225, 145] on div at bounding box center [230, 142] width 66 height 8
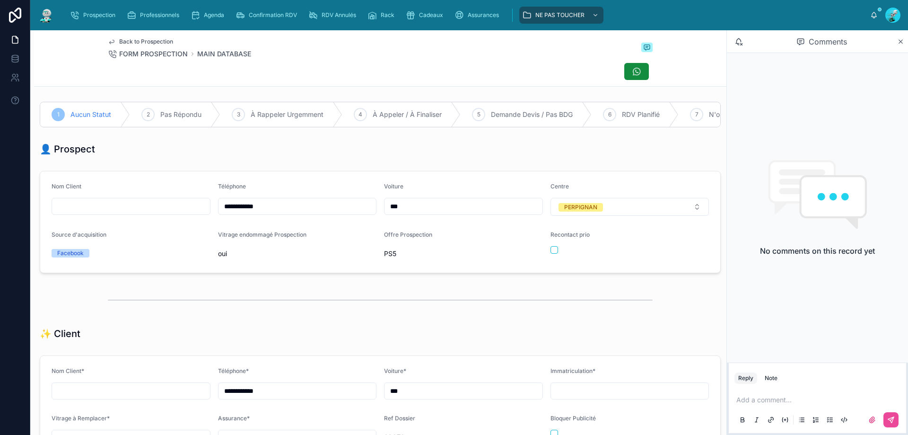
click at [642, 312] on div at bounding box center [380, 300] width 545 height 24
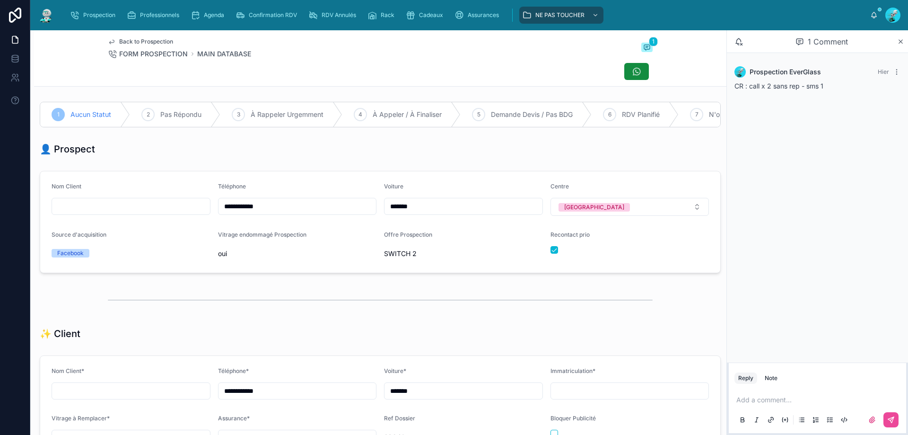
scroll to position [42, 0]
click at [104, 12] on span "Prospection" at bounding box center [99, 15] width 32 height 8
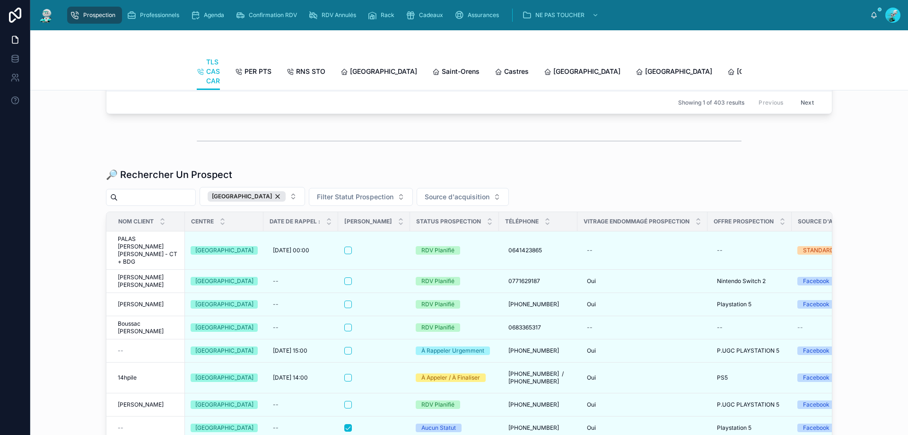
scroll to position [1150, 0]
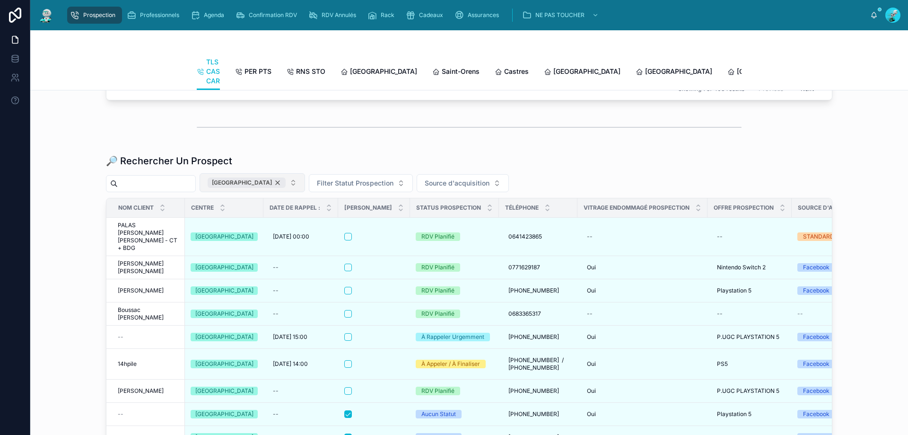
click at [269, 188] on div "[GEOGRAPHIC_DATA]" at bounding box center [247, 182] width 78 height 10
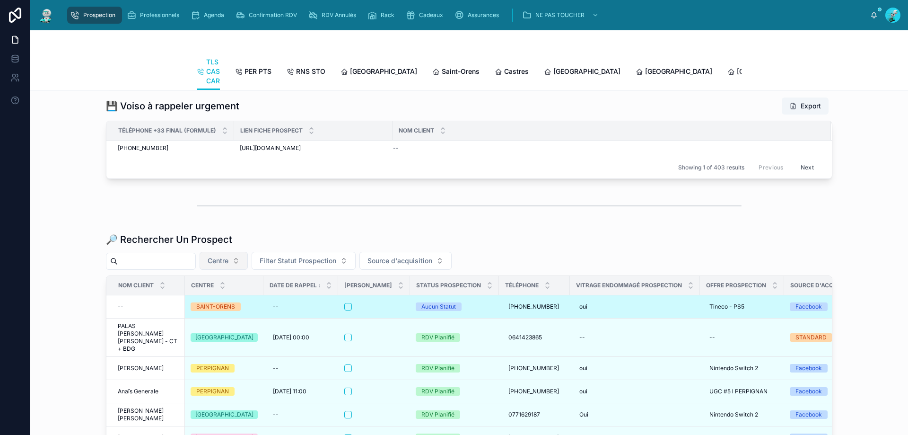
scroll to position [1150, 0]
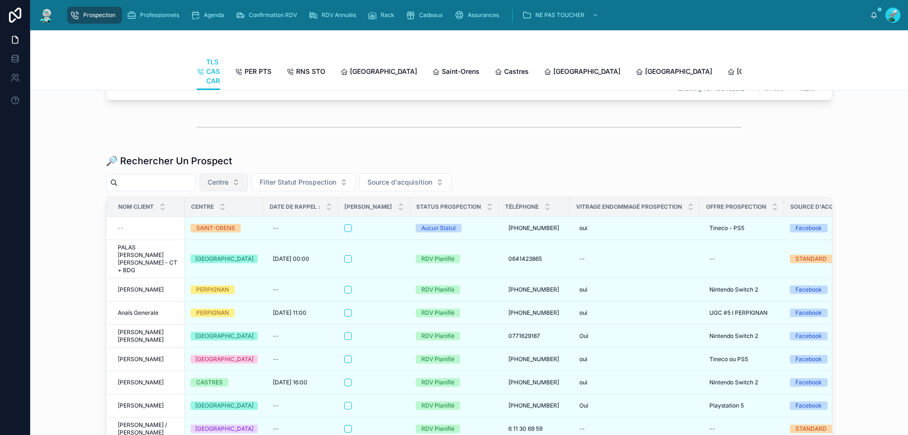
paste input "**********"
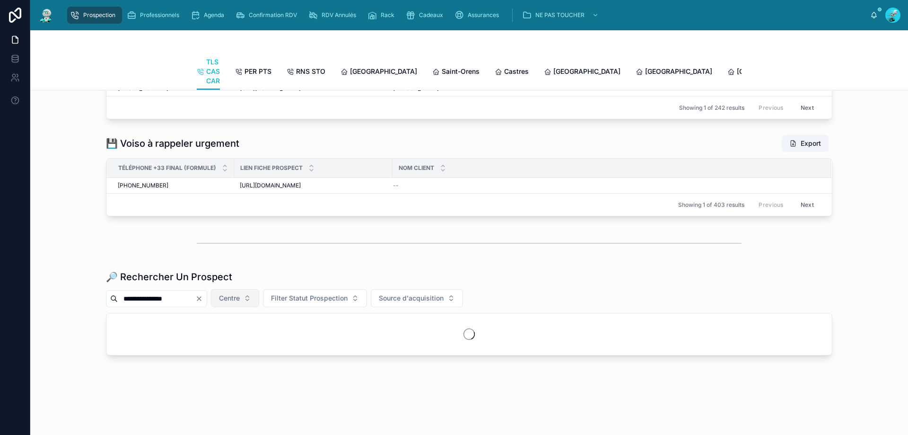
scroll to position [1102, 0]
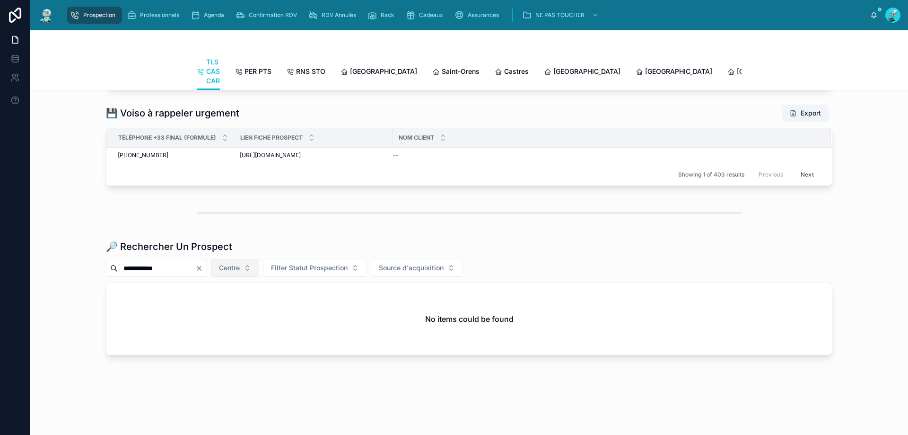
scroll to position [1102, 0]
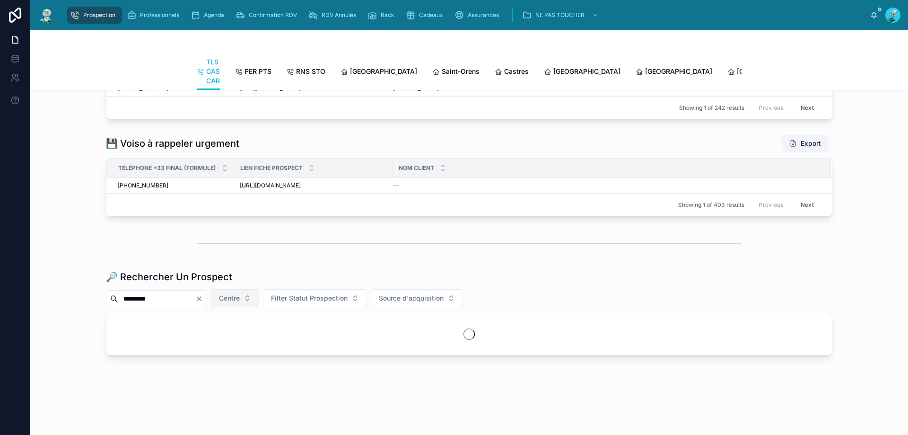
scroll to position [1072, 0]
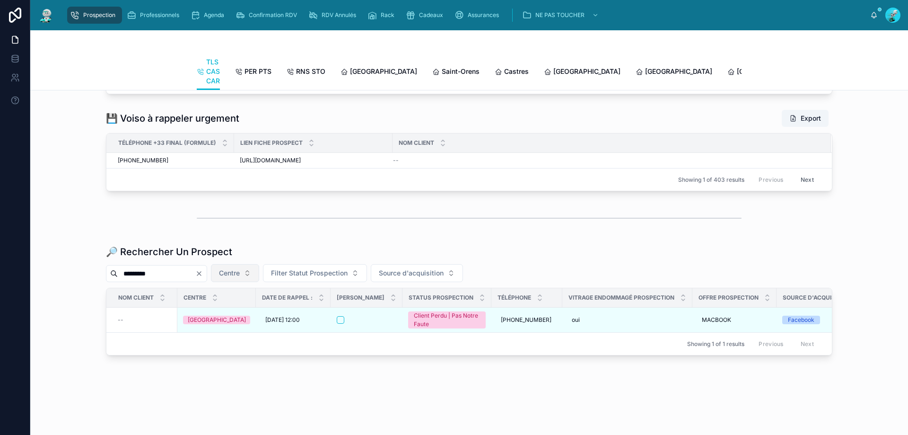
scroll to position [1104, 0]
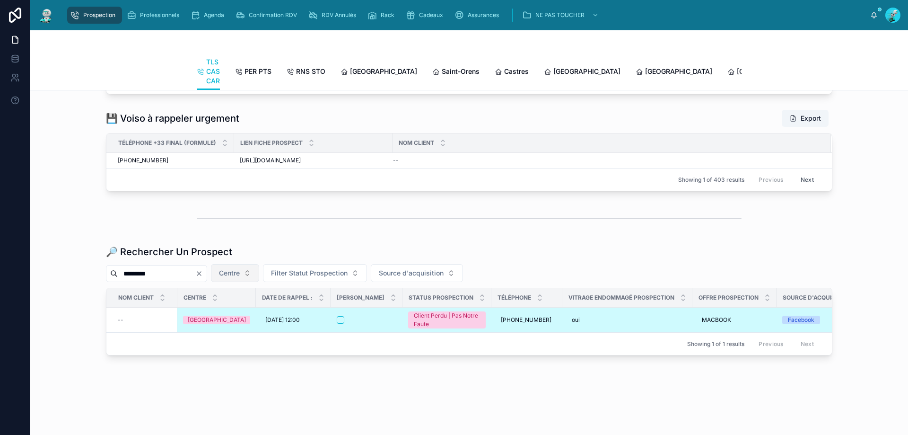
type input "*********"
click at [387, 316] on div at bounding box center [367, 320] width 60 height 8
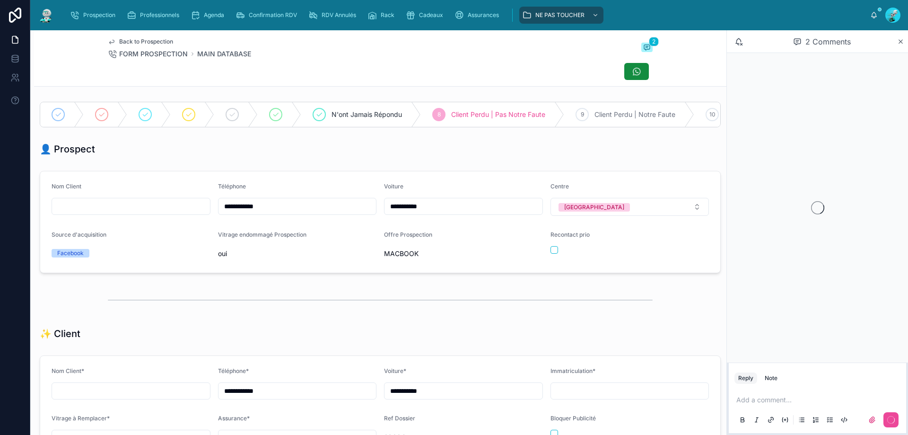
scroll to position [52, 0]
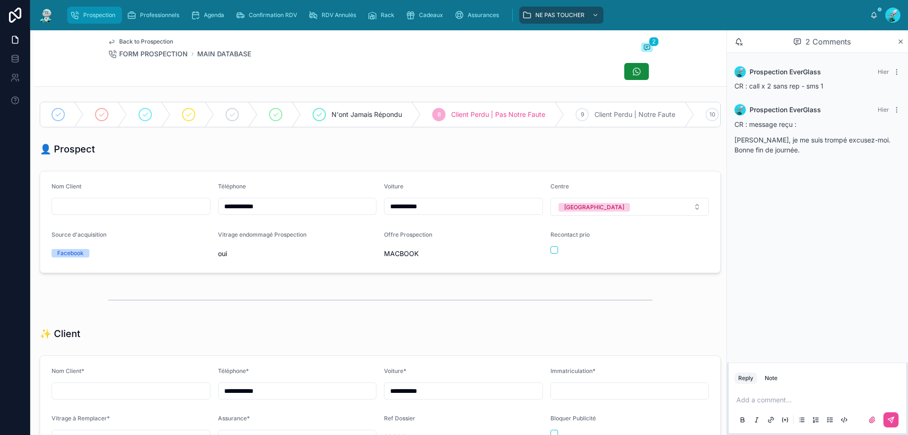
click at [90, 15] on span "Prospection" at bounding box center [99, 15] width 32 height 8
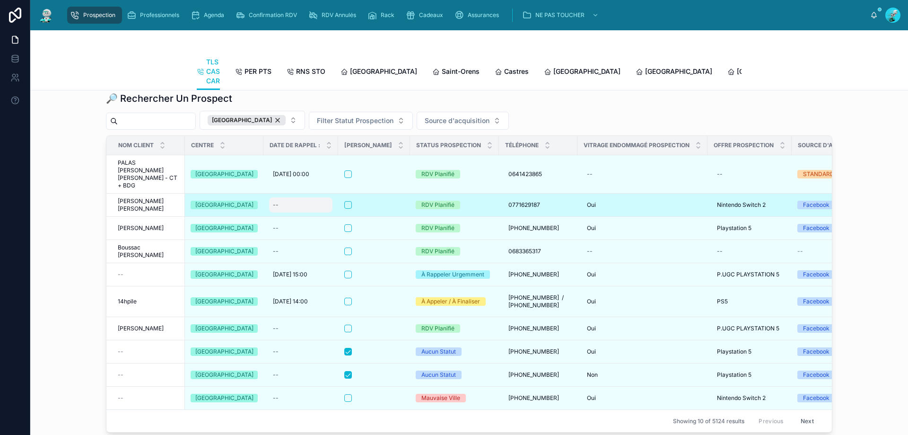
scroll to position [1214, 0]
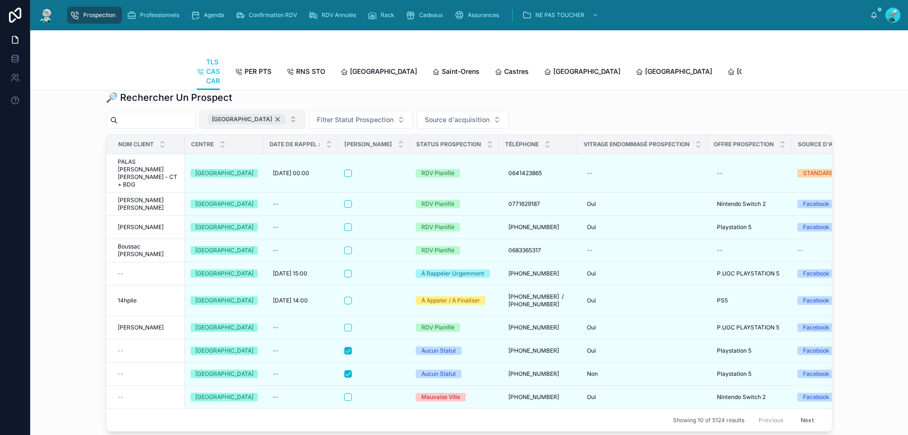
click at [268, 124] on div "[GEOGRAPHIC_DATA]" at bounding box center [247, 119] width 78 height 10
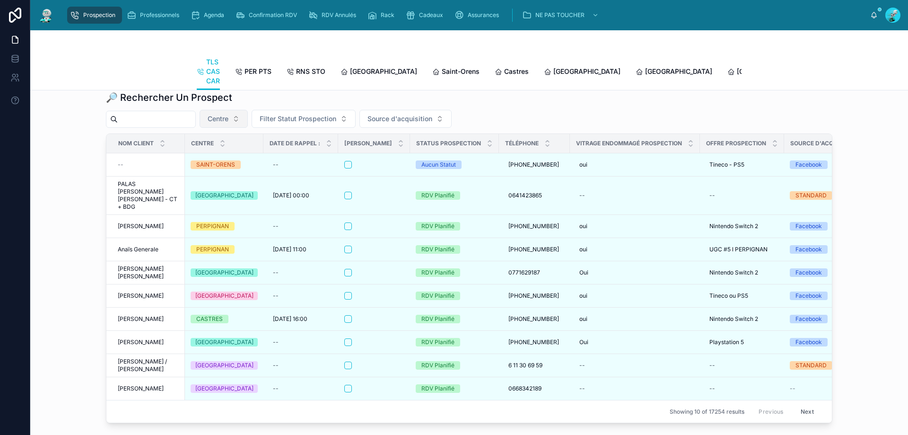
paste input "**********"
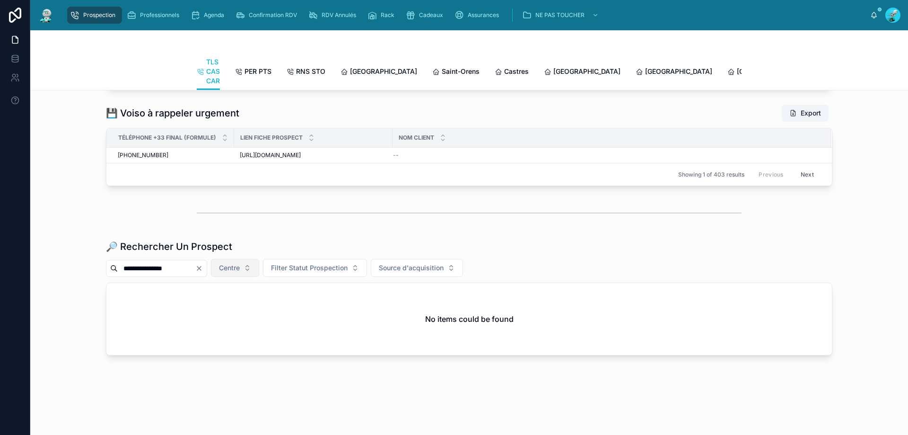
scroll to position [1102, 0]
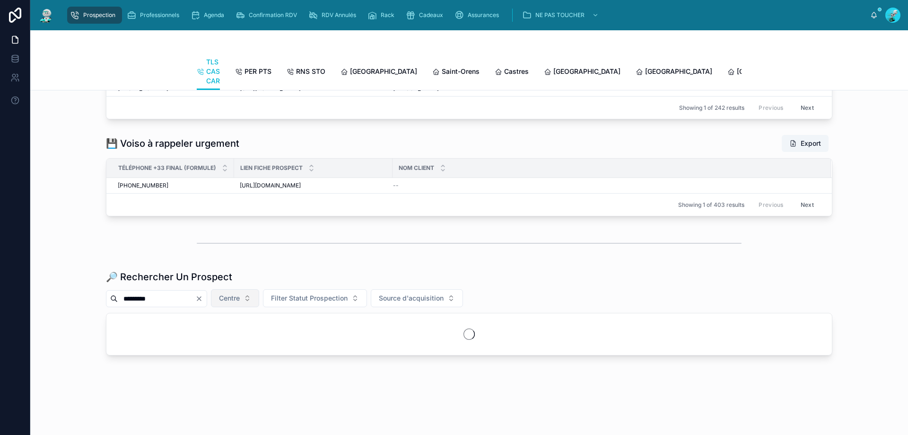
scroll to position [1102, 0]
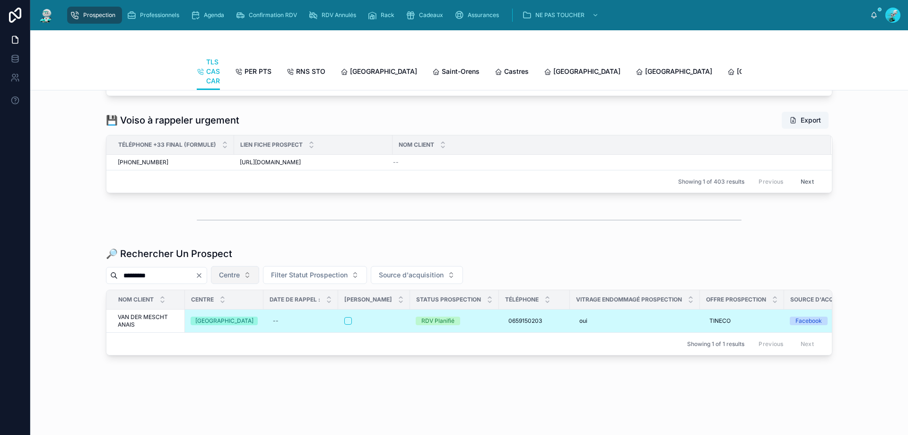
type input "*********"
click at [381, 317] on div at bounding box center [374, 321] width 60 height 8
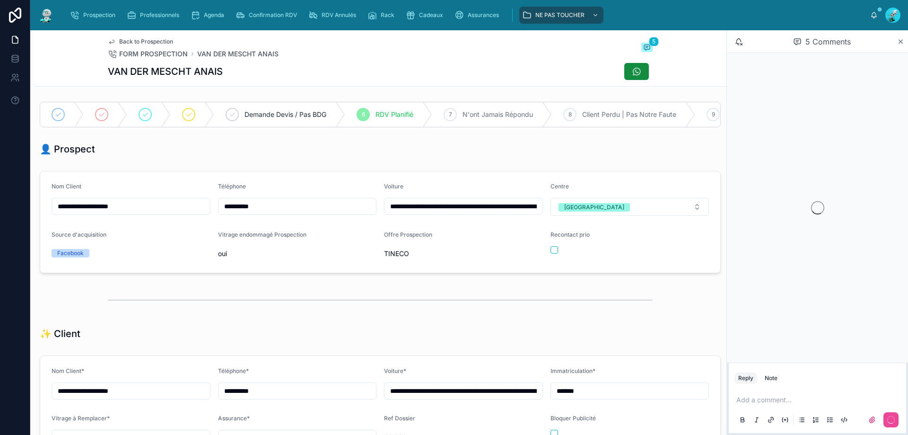
scroll to position [42, 0]
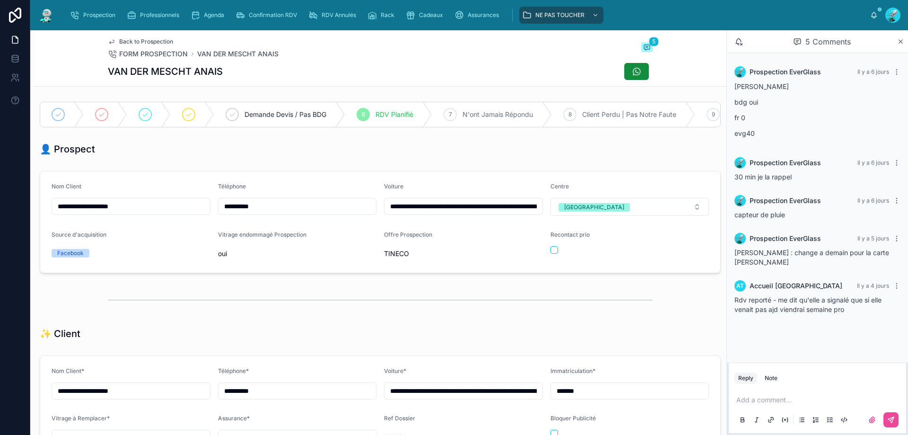
click at [753, 399] on p at bounding box center [819, 399] width 166 height 9
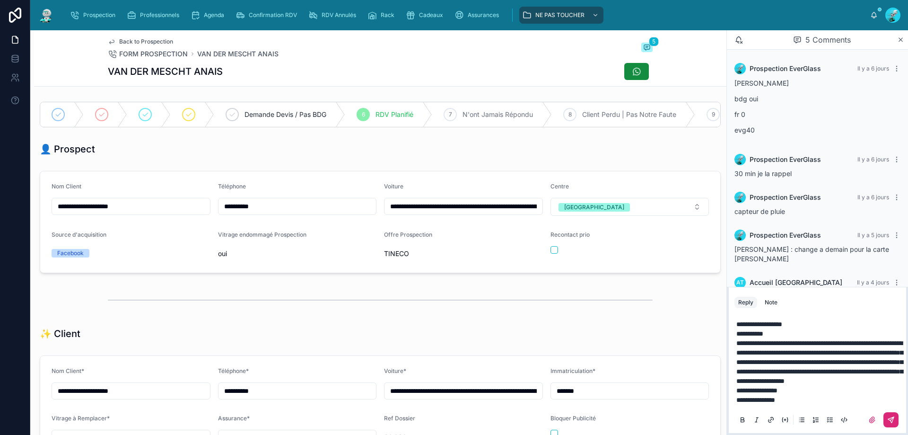
click at [896, 414] on button at bounding box center [890, 419] width 15 height 15
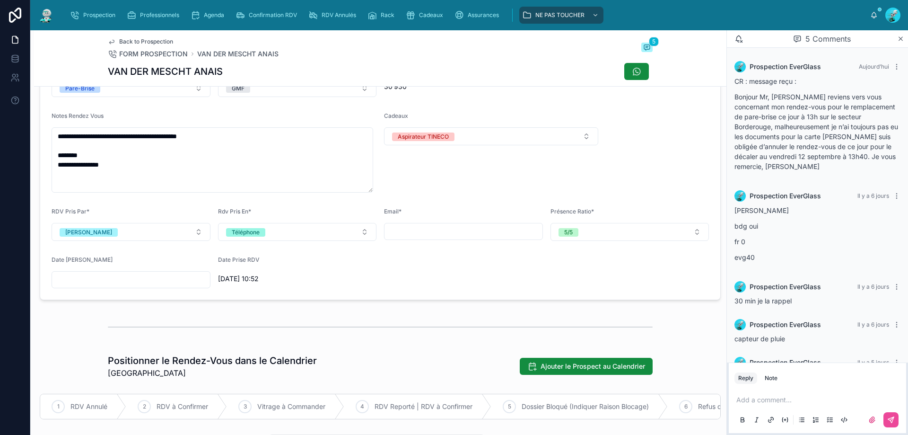
scroll to position [363, 0]
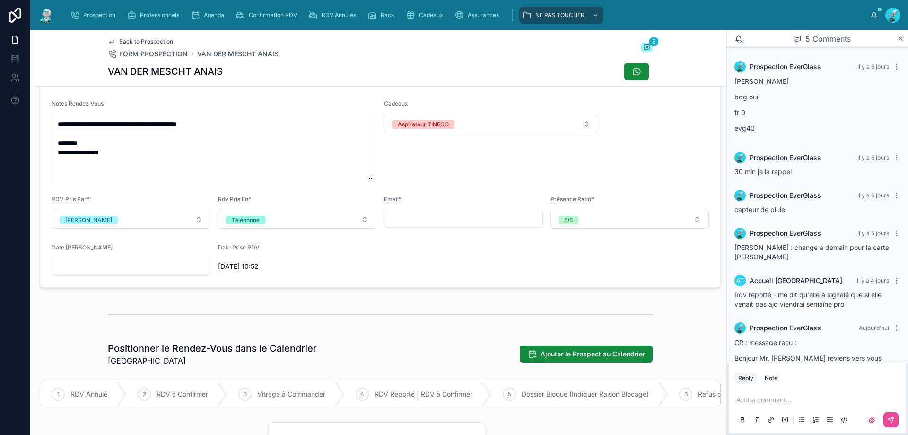
click at [265, 322] on div at bounding box center [380, 315] width 545 height 24
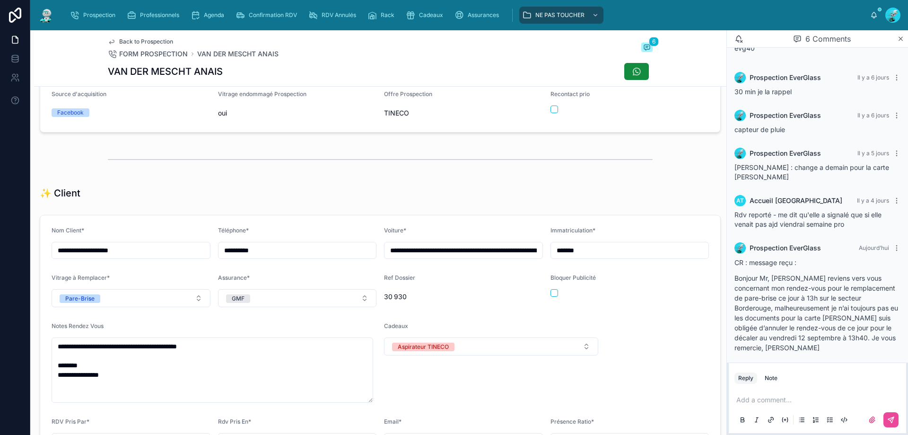
scroll to position [142, 0]
click at [791, 399] on p at bounding box center [819, 399] width 166 height 9
click at [894, 415] on button at bounding box center [890, 419] width 15 height 15
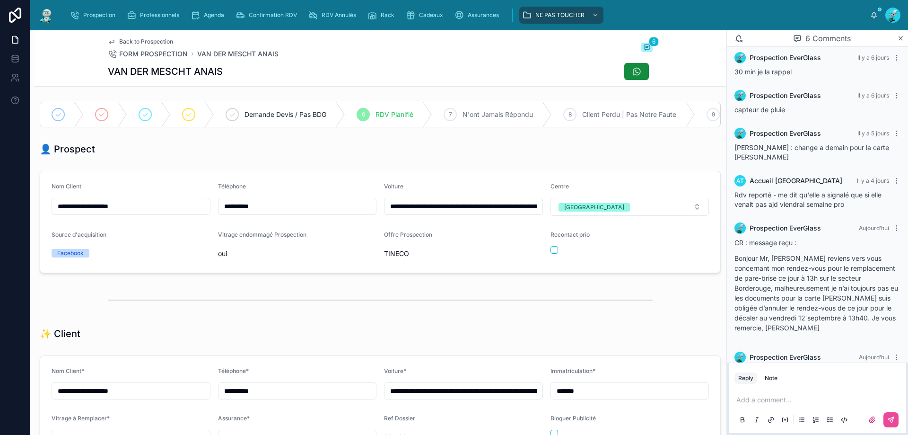
scroll to position [116, 0]
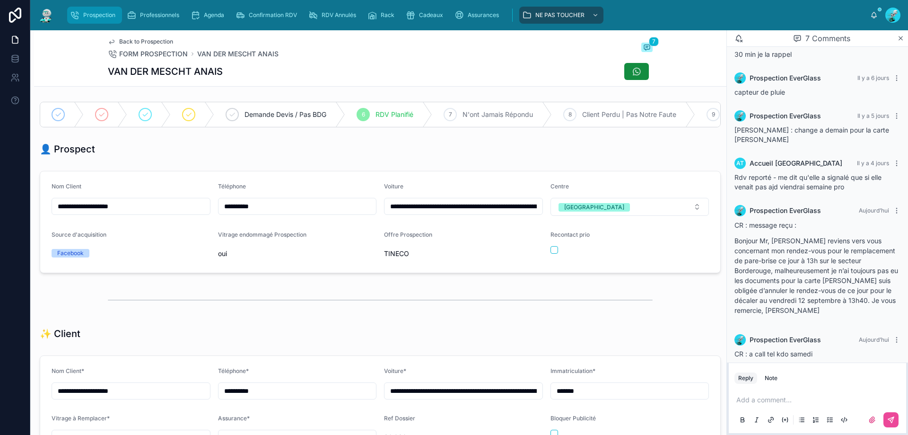
click at [106, 18] on span "Prospection" at bounding box center [99, 15] width 32 height 8
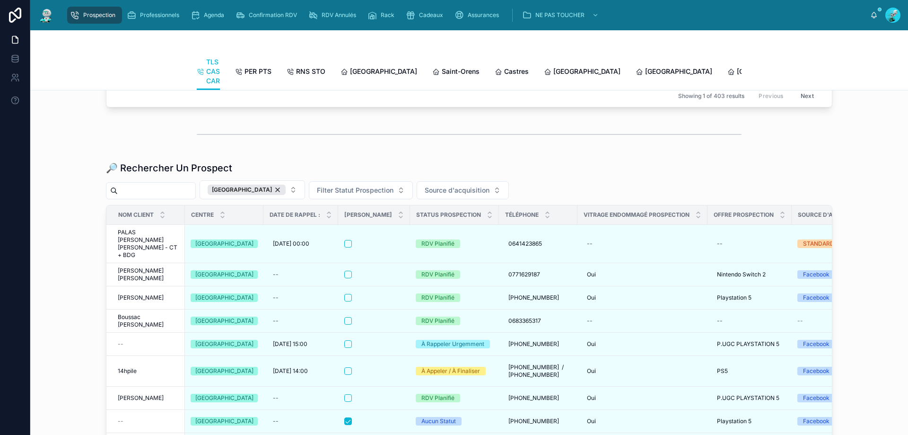
scroll to position [1150, 0]
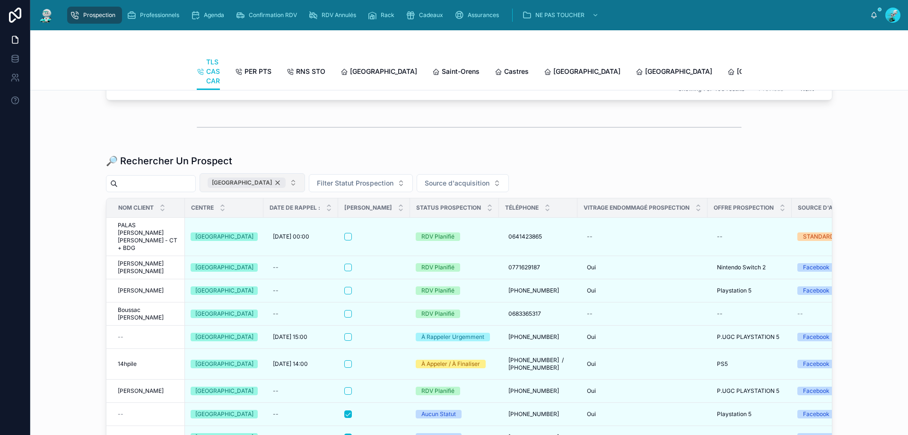
click at [270, 188] on div "[GEOGRAPHIC_DATA]" at bounding box center [247, 182] width 78 height 10
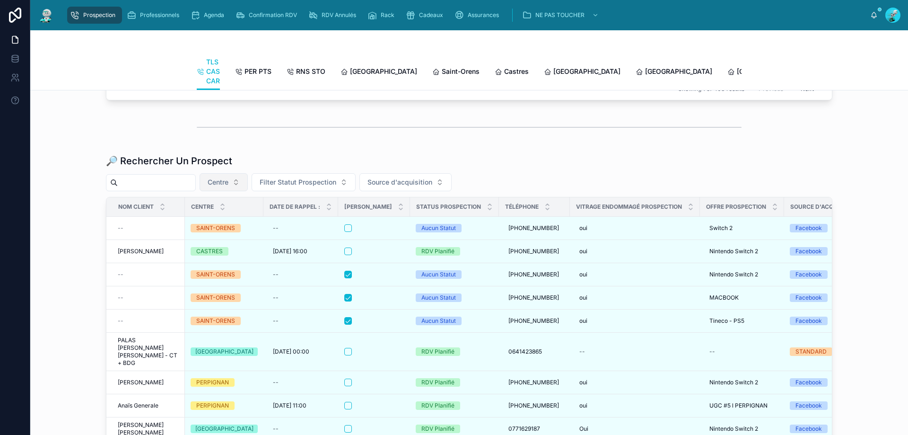
paste input "**********"
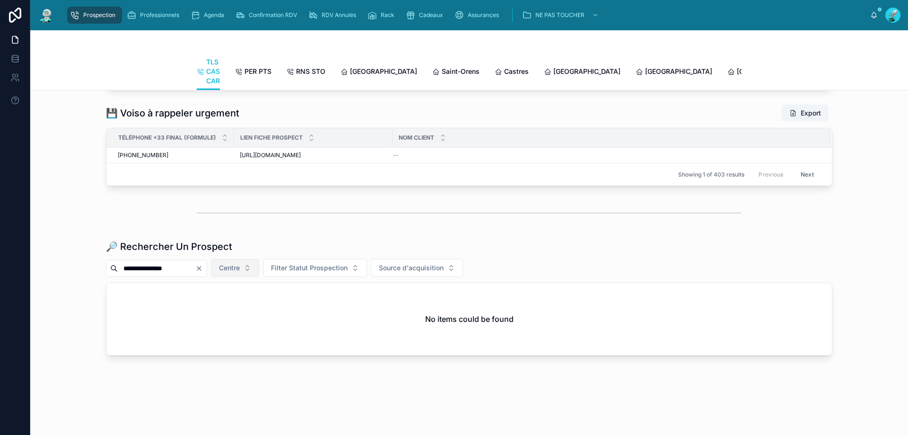
scroll to position [1102, 0]
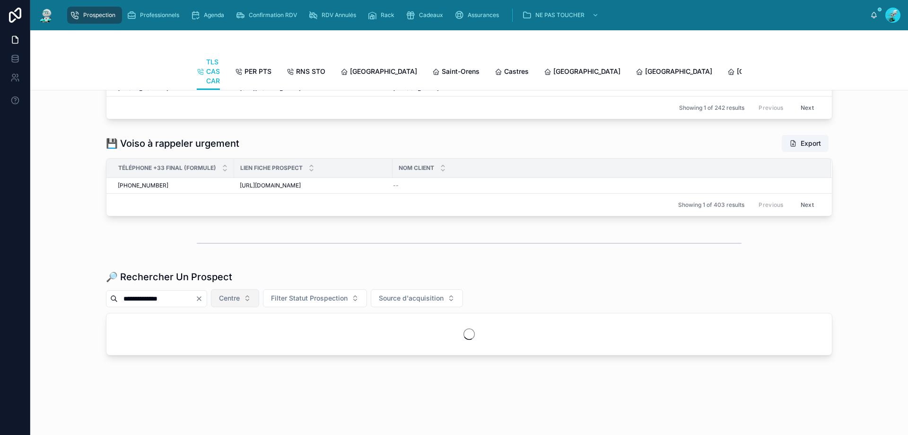
scroll to position [1102, 0]
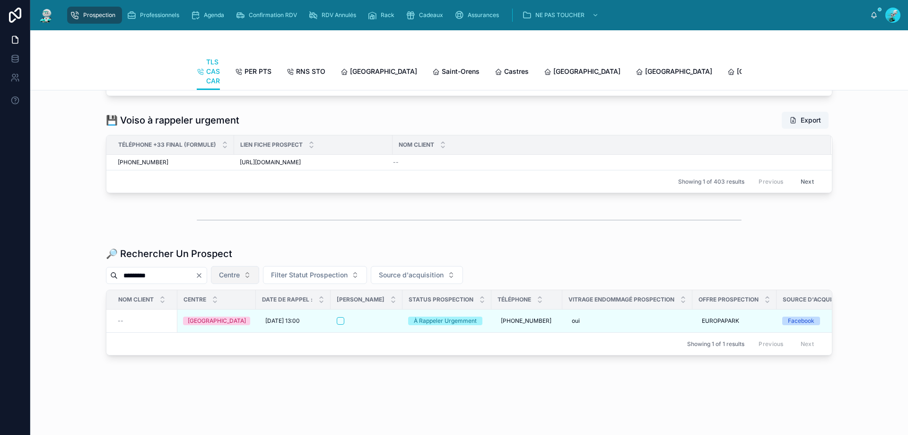
scroll to position [1102, 0]
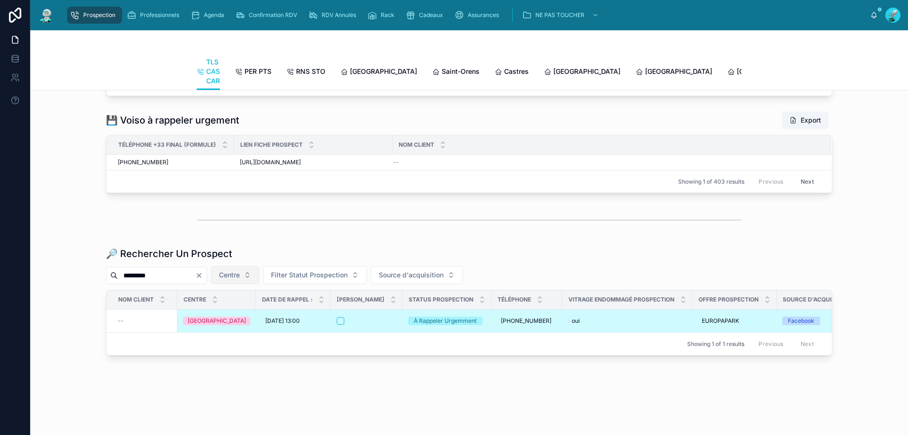
type input "*********"
click at [384, 317] on div at bounding box center [367, 321] width 60 height 8
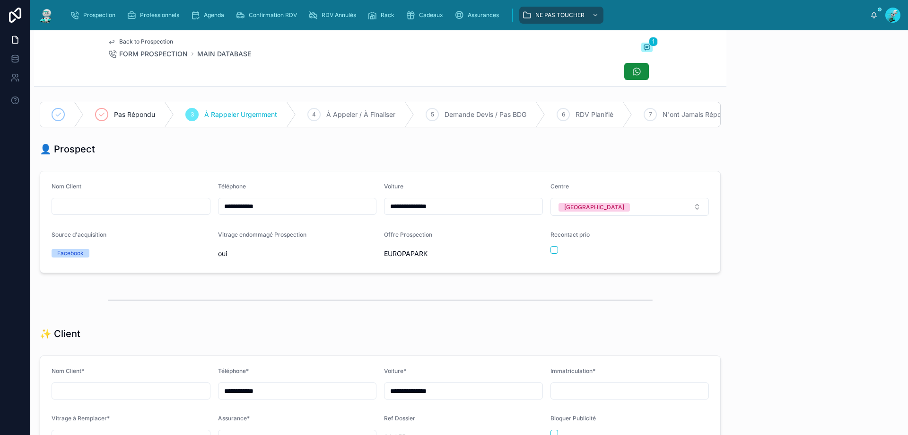
scroll to position [52, 0]
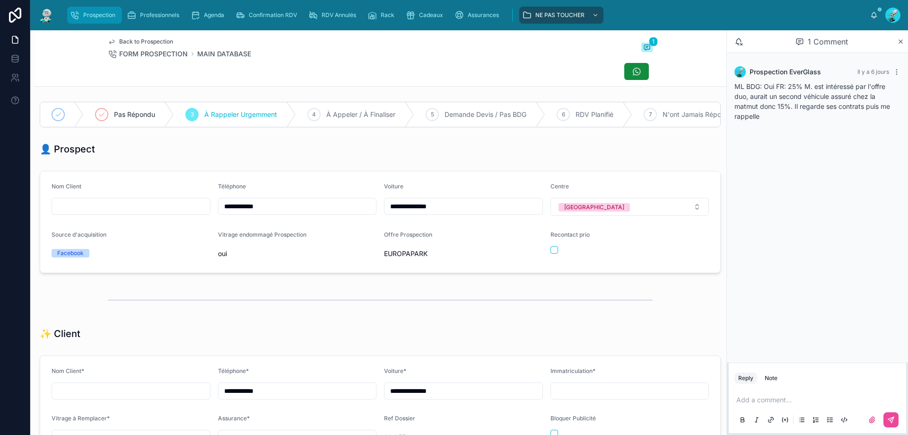
drag, startPoint x: 106, startPoint y: 14, endPoint x: 104, endPoint y: 25, distance: 11.0
click at [105, 15] on span "Prospection" at bounding box center [99, 15] width 32 height 8
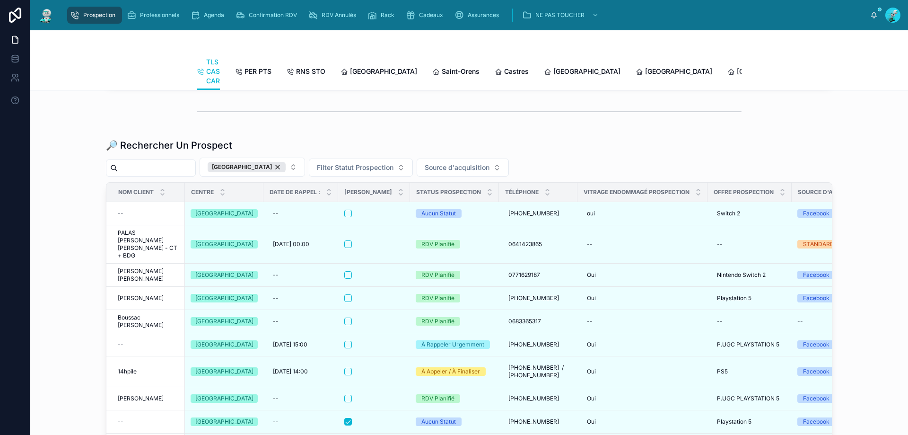
scroll to position [1229, 0]
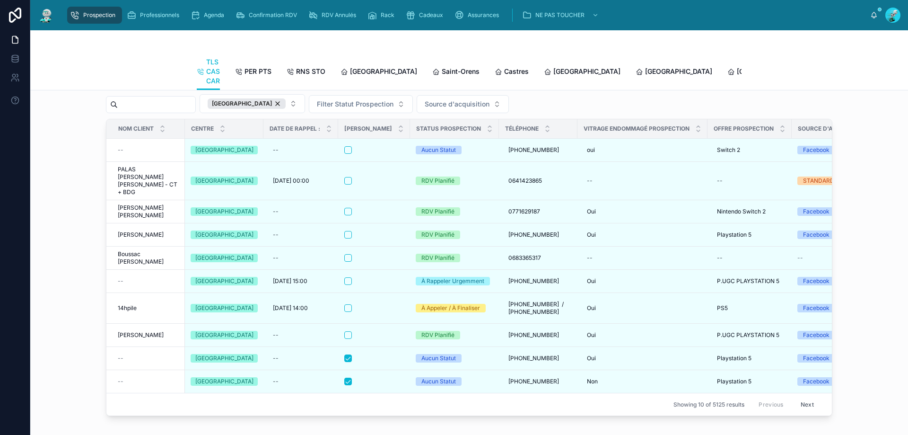
drag, startPoint x: 270, startPoint y: 139, endPoint x: 177, endPoint y: 154, distance: 93.8
click at [270, 109] on div "[GEOGRAPHIC_DATA]" at bounding box center [247, 103] width 78 height 10
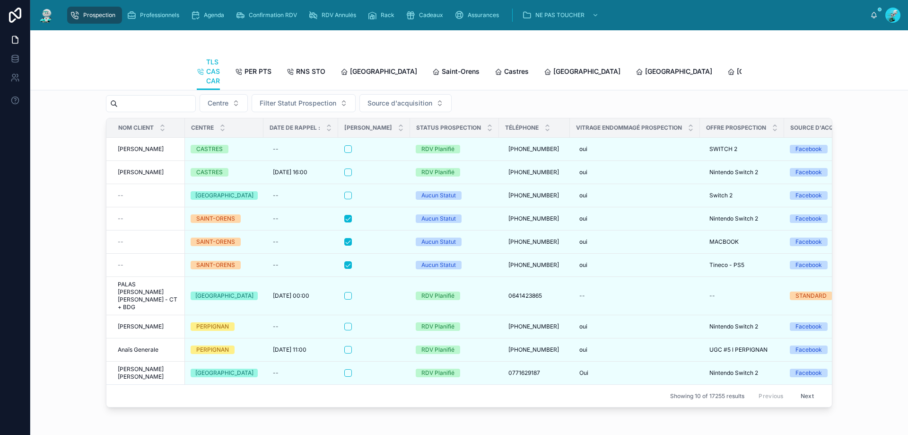
paste input "**********"
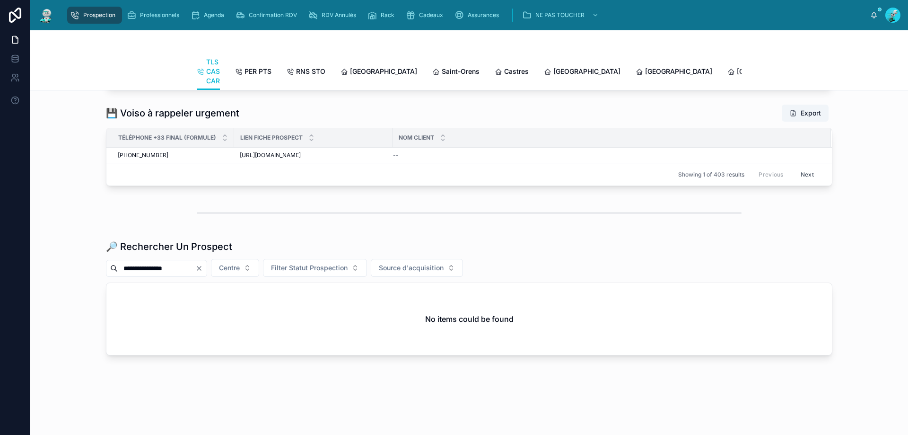
scroll to position [1102, 0]
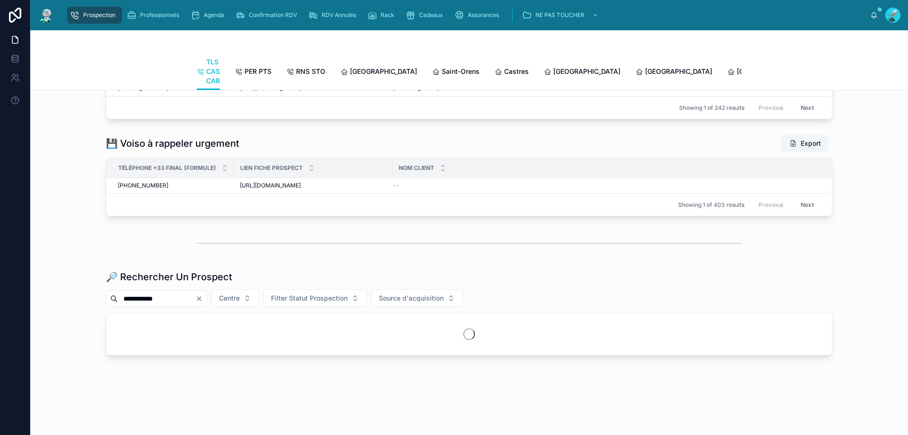
scroll to position [1102, 0]
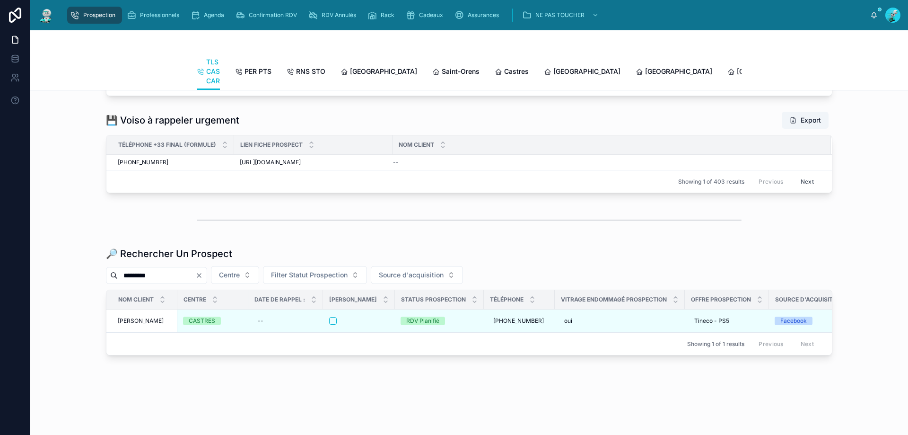
type input "*********"
click at [88, 14] on span "Prospection" at bounding box center [99, 15] width 32 height 8
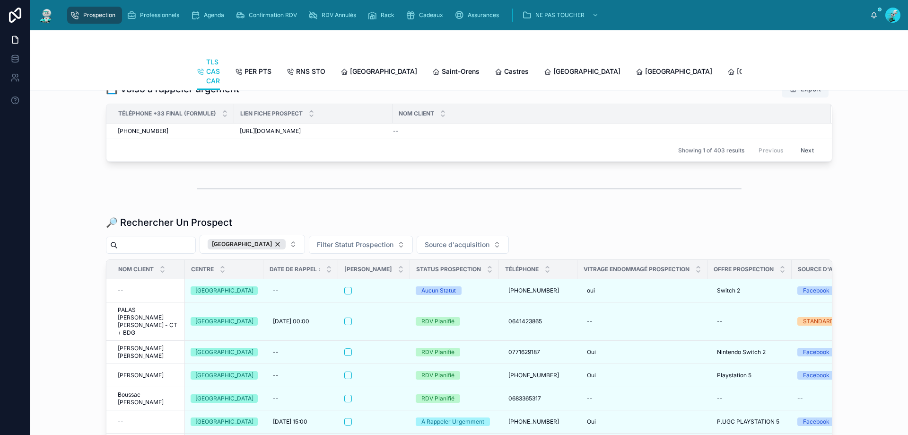
scroll to position [1135, 0]
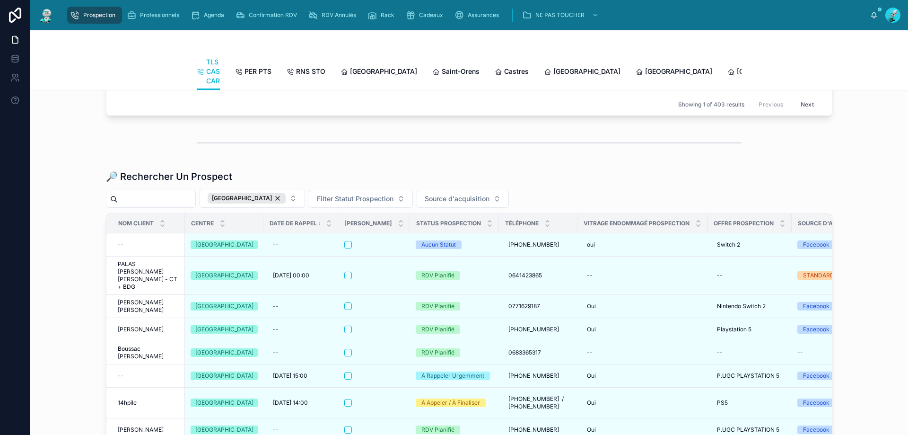
paste input "**********"
click div
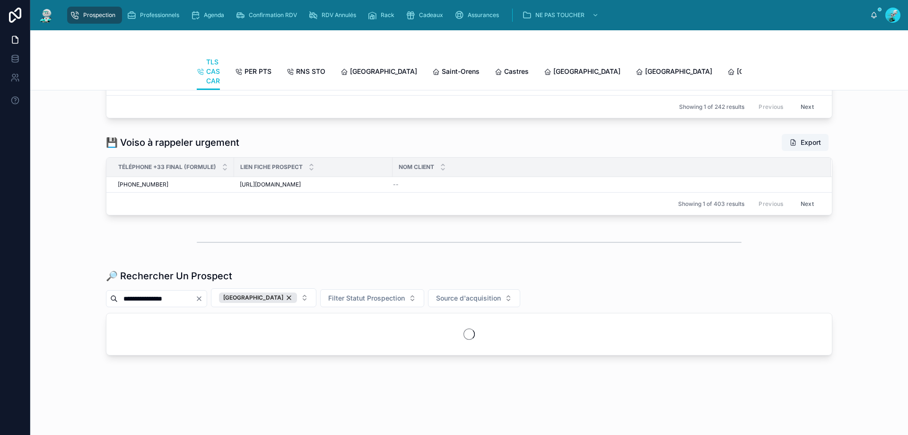
scroll to position [1073, 0]
click input "**********"
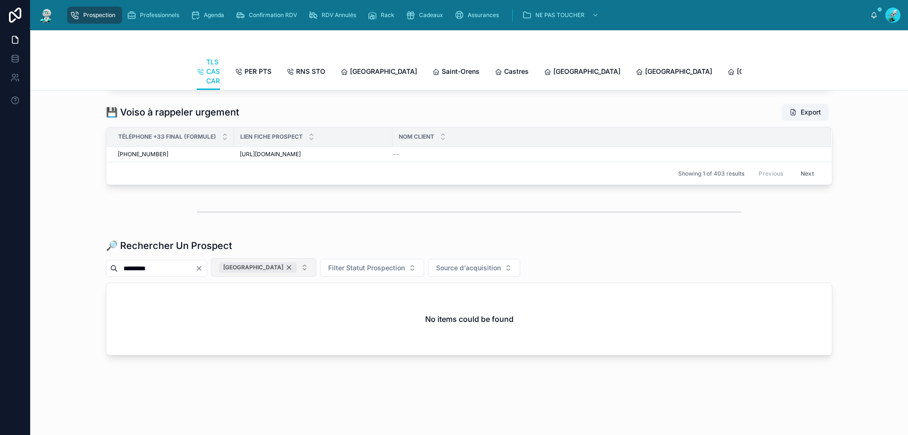
type input "*********"
click div "[GEOGRAPHIC_DATA]"
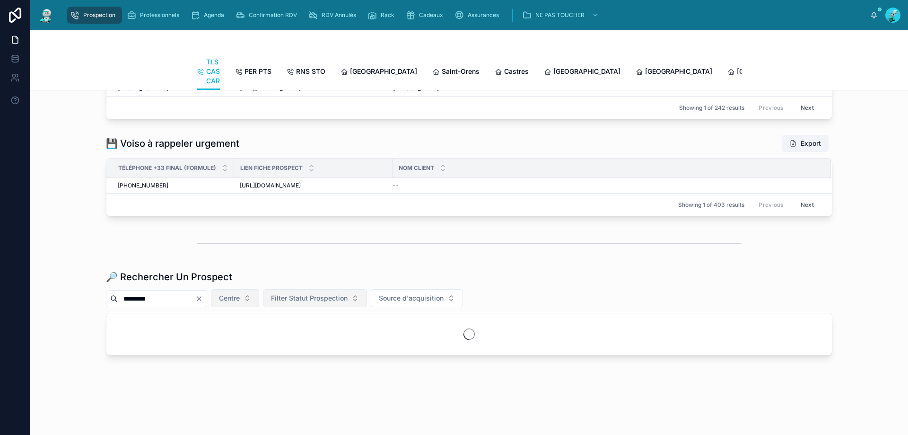
scroll to position [1073, 0]
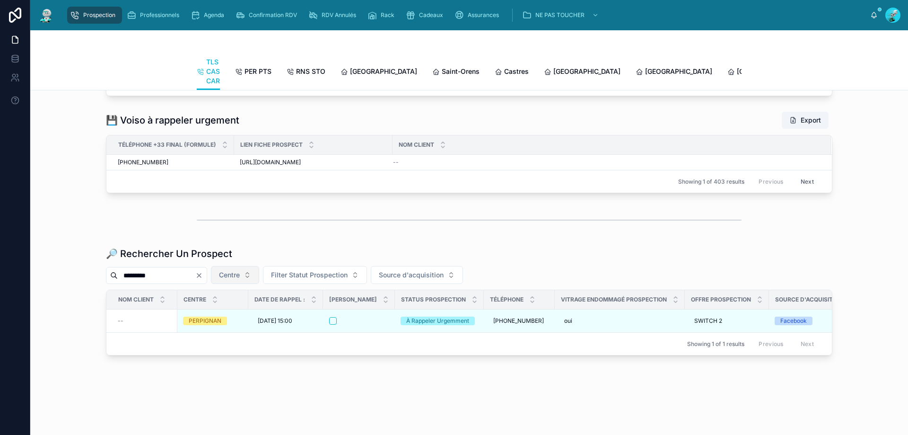
click icon "Clear"
click input "text"
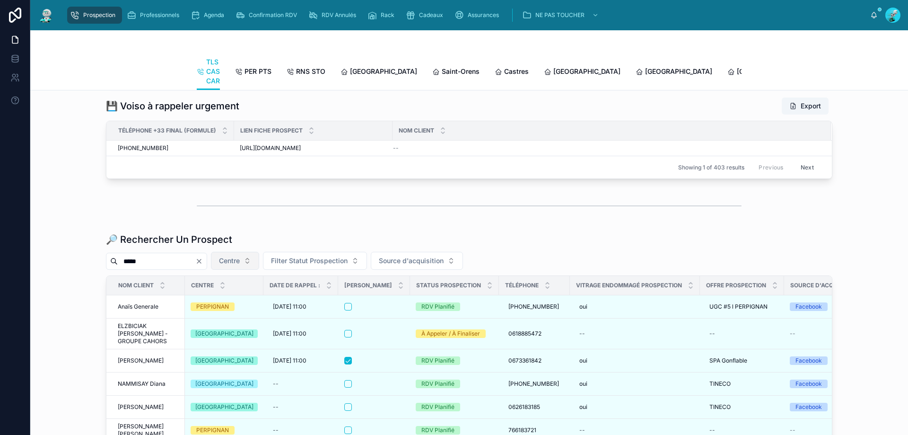
scroll to position [1073, 0]
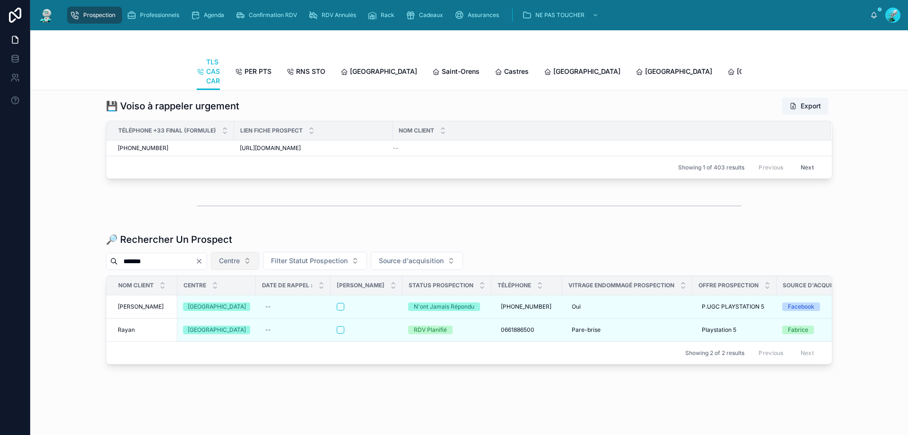
scroll to position [1073, 0]
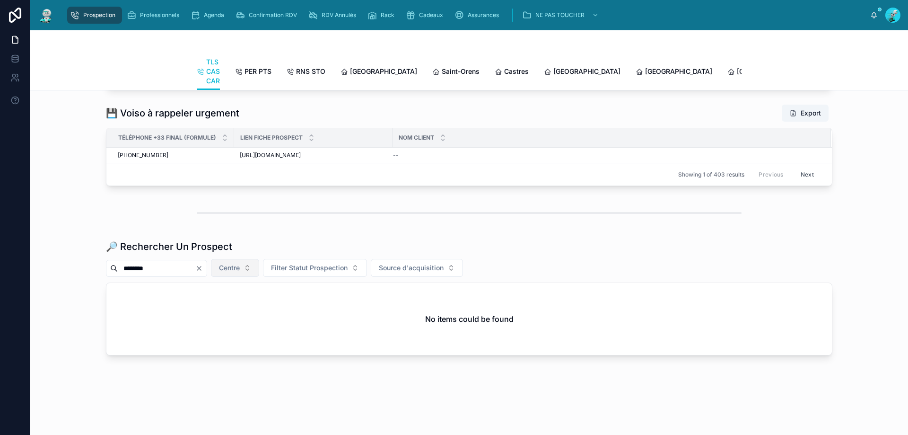
scroll to position [1073, 0]
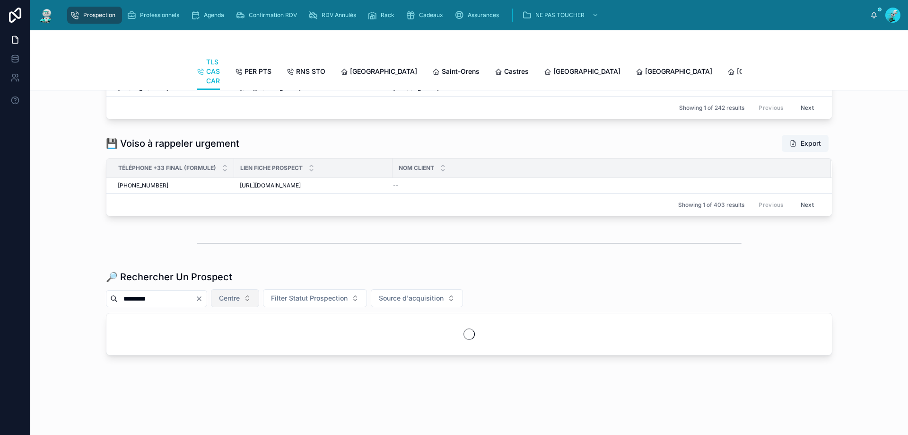
scroll to position [1073, 0]
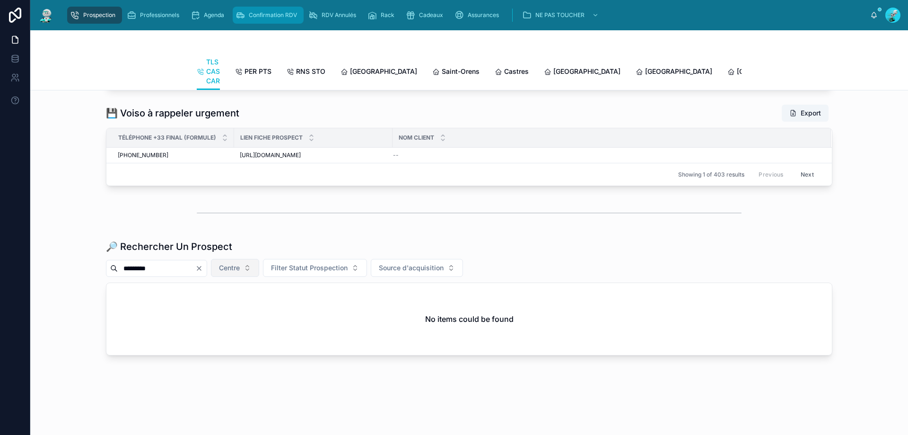
type input "*********"
